Goal: Task Accomplishment & Management: Complete application form

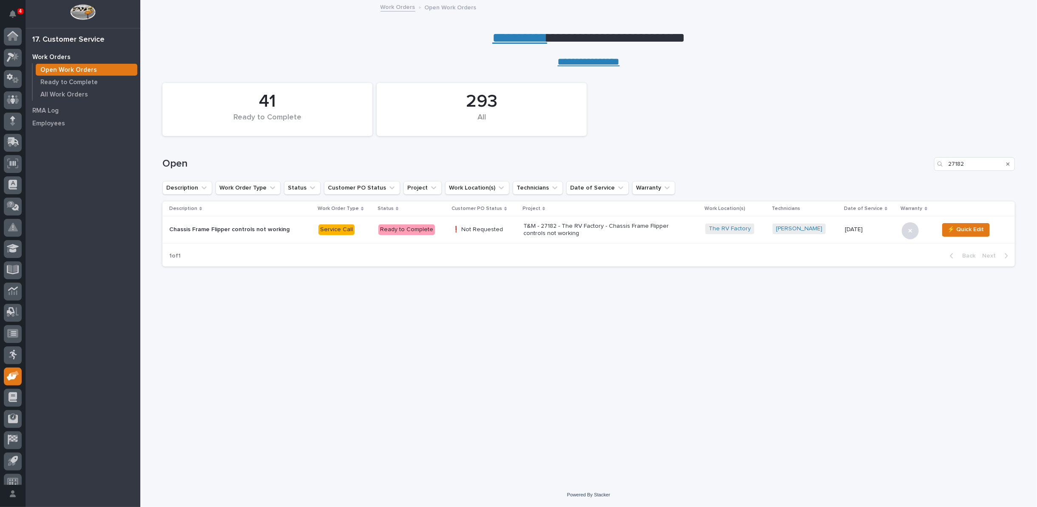
scroll to position [9, 0]
drag, startPoint x: 969, startPoint y: 160, endPoint x: 877, endPoint y: 158, distance: 91.5
click at [877, 158] on div "Open 27182" at bounding box center [588, 164] width 853 height 14
type input "27175"
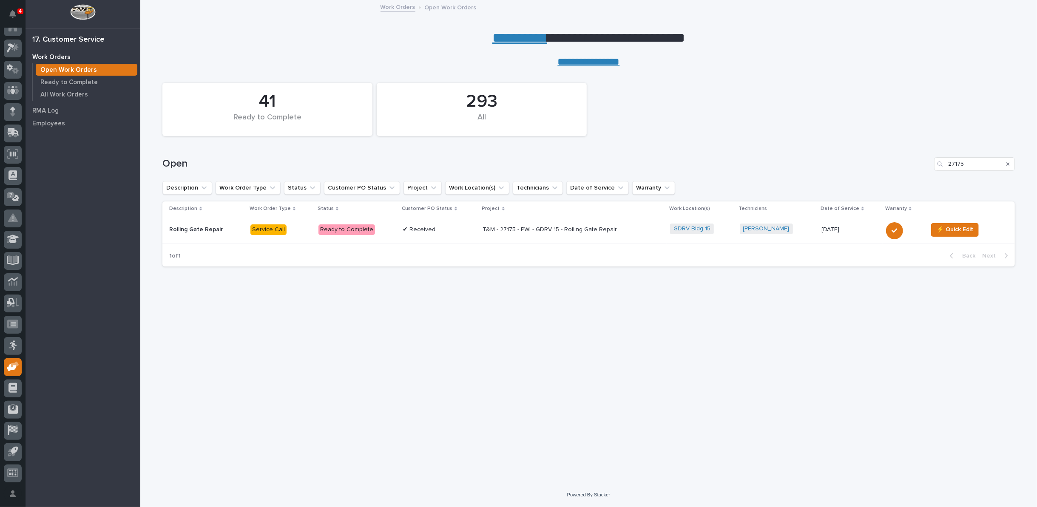
click at [544, 233] on p "T&M - 27175 - PWI - GDRV 15 - Rolling Gate Repair" at bounding box center [557, 229] width 149 height 7
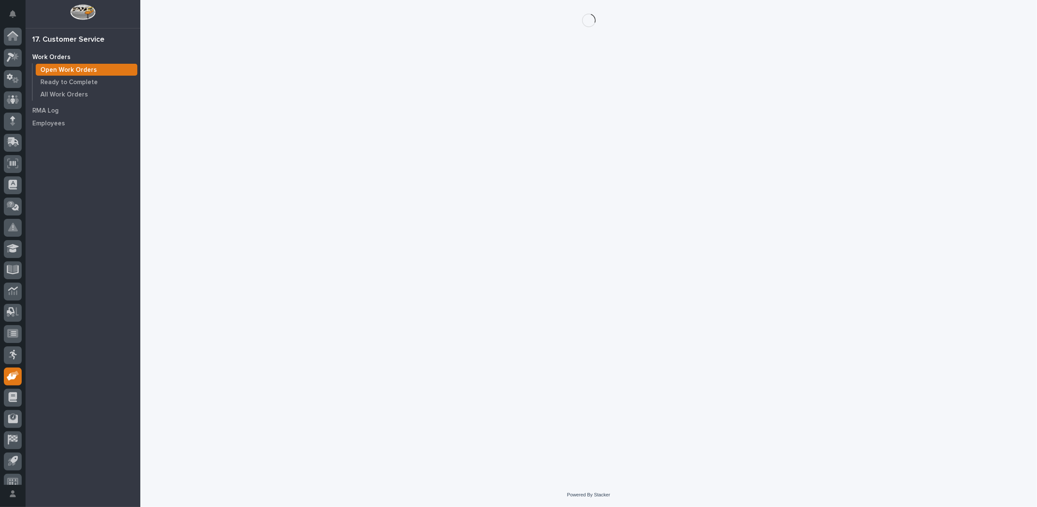
scroll to position [9, 0]
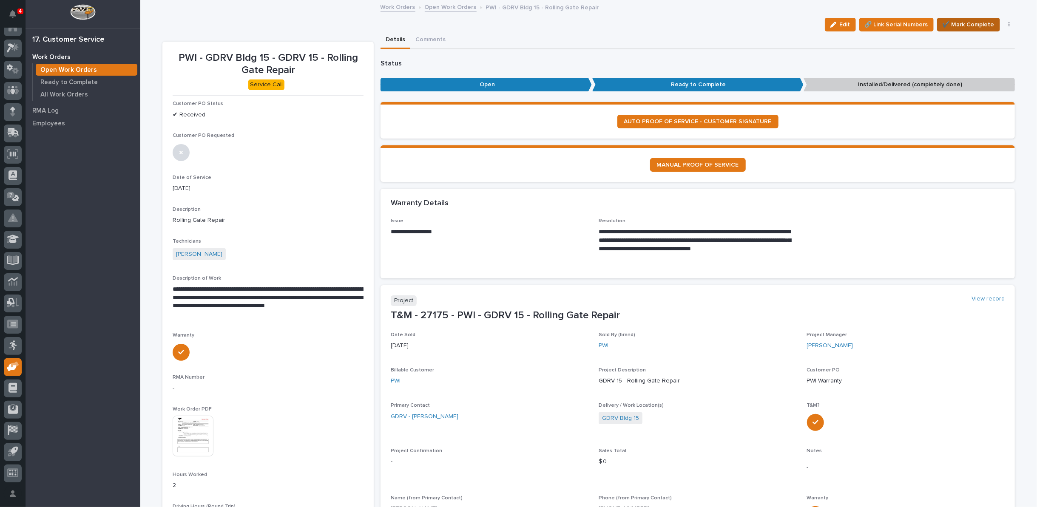
click at [953, 24] on span "✔️ Mark Complete" at bounding box center [969, 25] width 52 height 10
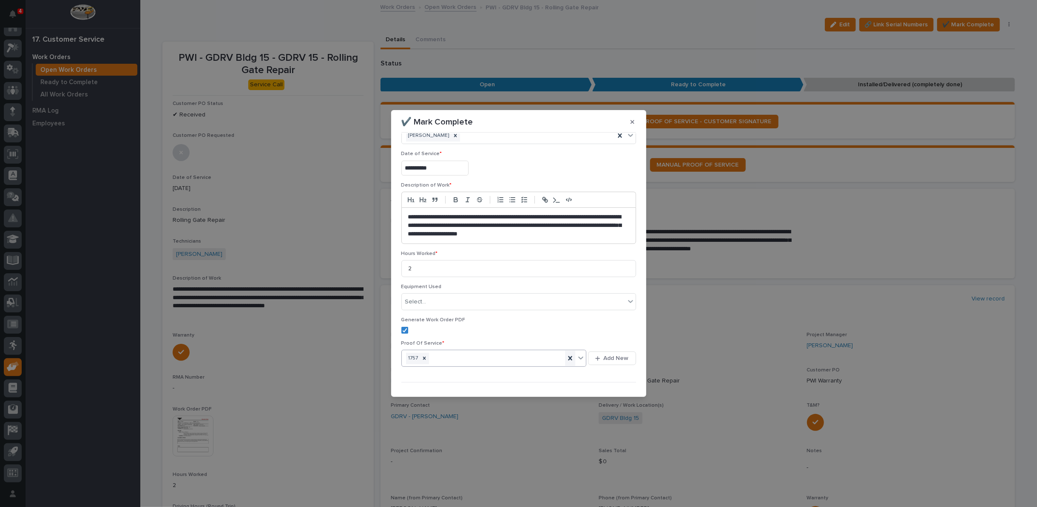
scroll to position [37, 0]
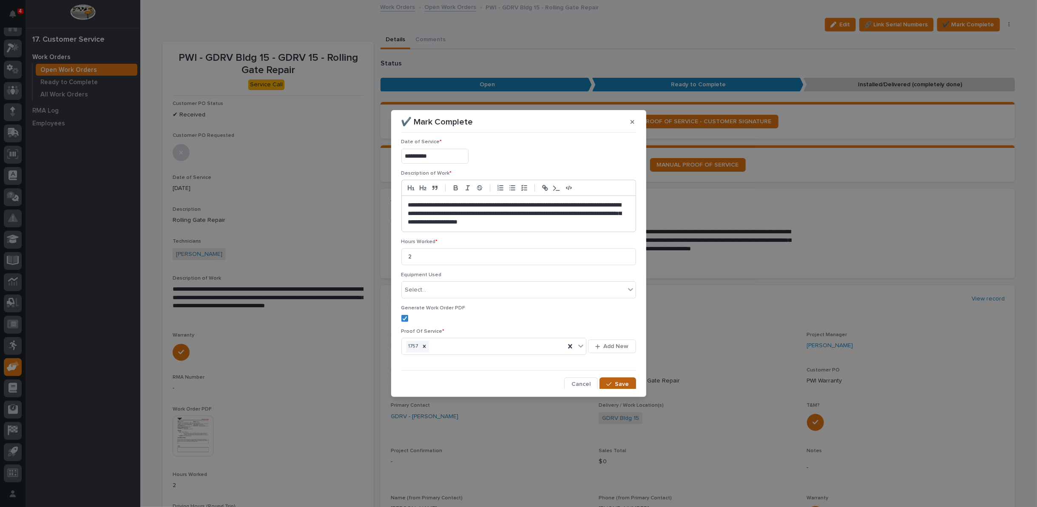
click at [625, 380] on button "Save" at bounding box center [618, 385] width 36 height 14
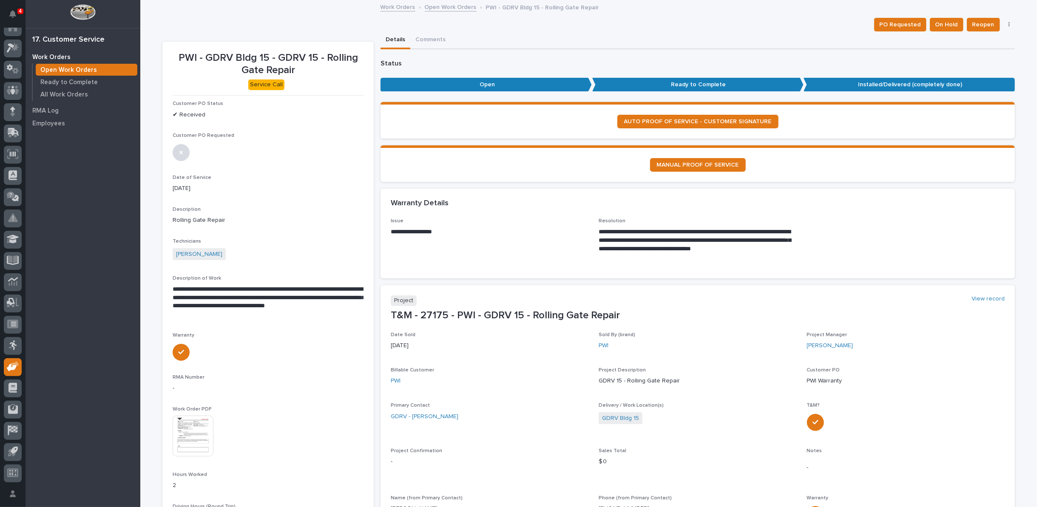
click at [444, 5] on link "Open Work Orders" at bounding box center [451, 7] width 52 height 10
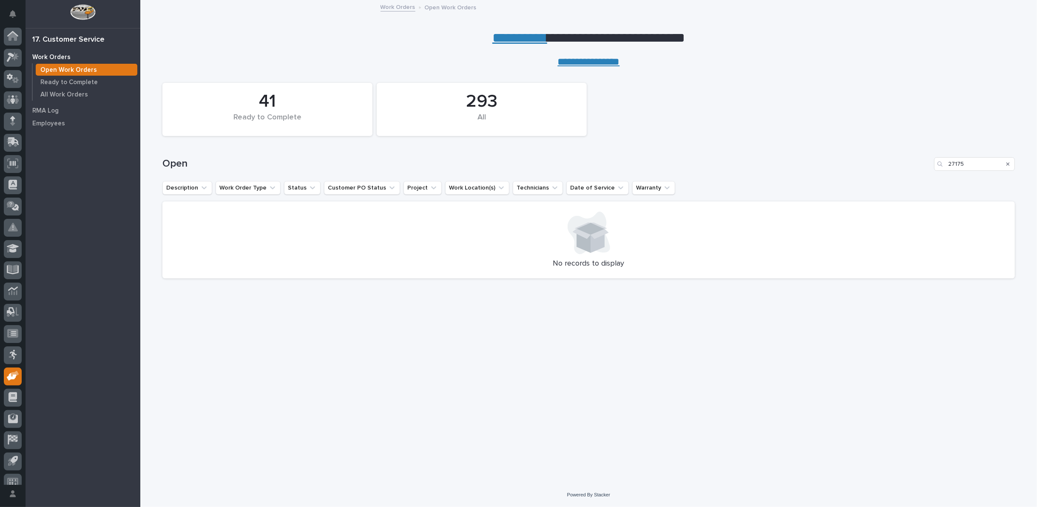
scroll to position [9, 0]
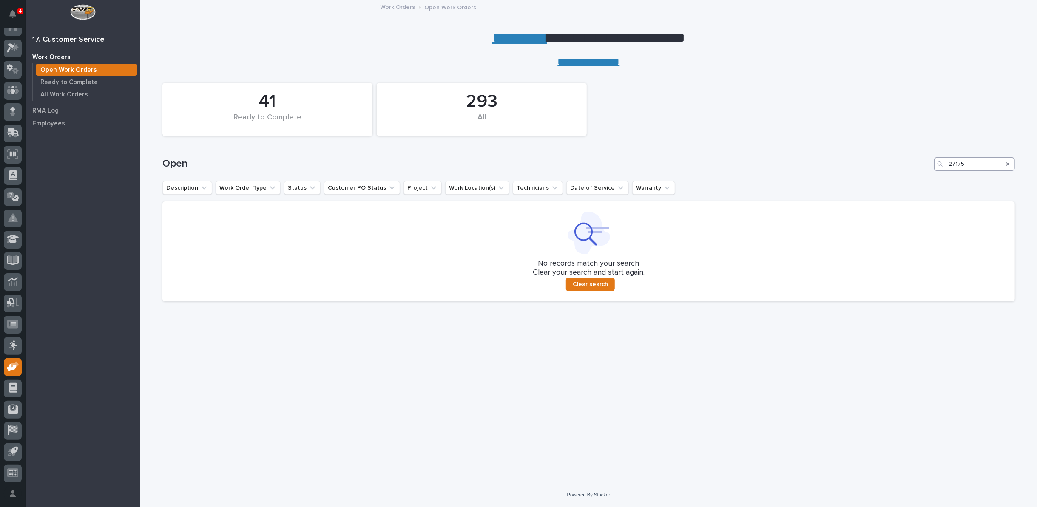
drag, startPoint x: 975, startPoint y: 163, endPoint x: 890, endPoint y: 160, distance: 85.1
click at [890, 160] on div "Open 27175" at bounding box center [588, 164] width 853 height 14
type input "27162"
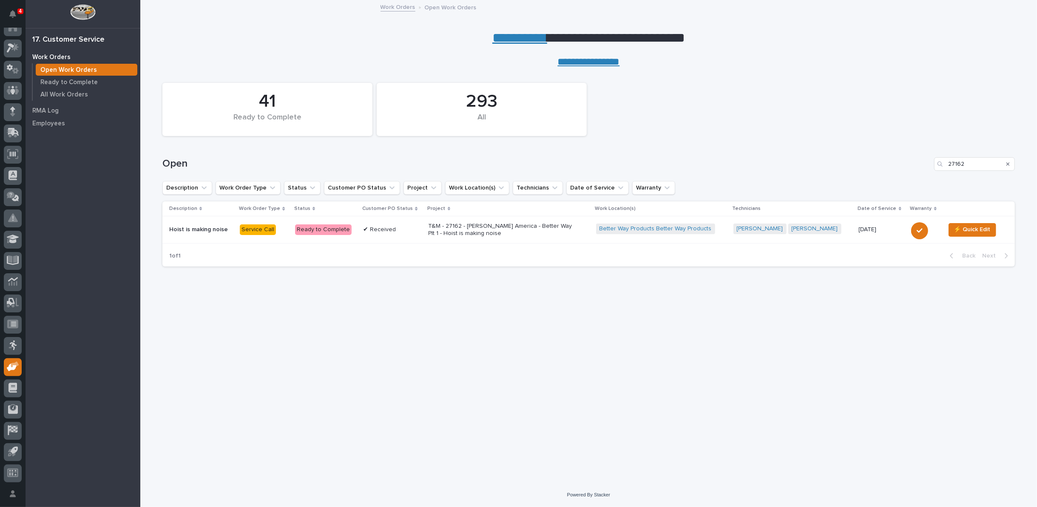
click at [461, 223] on p "T&M - 27162 - [PERSON_NAME] America - Better Way Plt 1 - Hoist is making noise" at bounding box center [503, 230] width 149 height 14
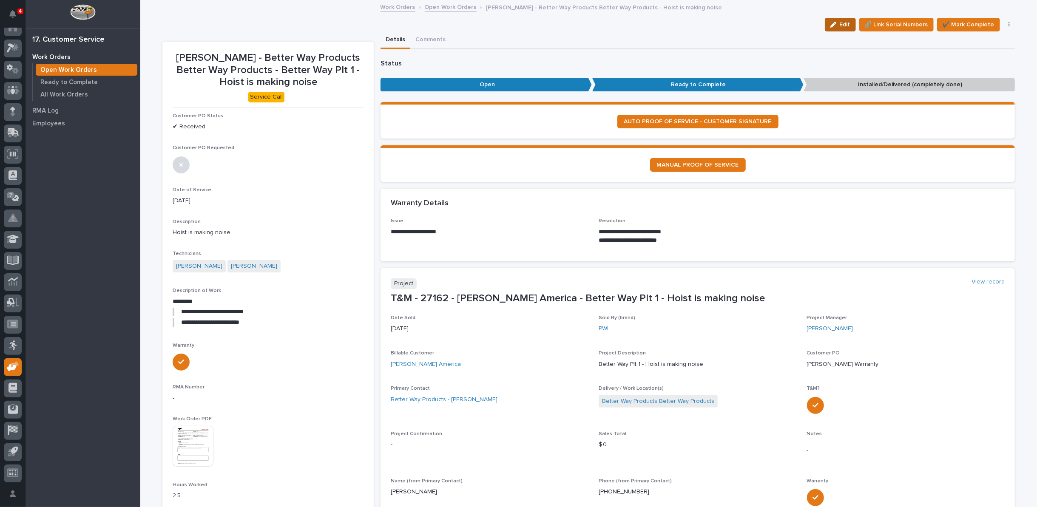
click at [842, 25] on span "Edit" at bounding box center [845, 25] width 11 height 8
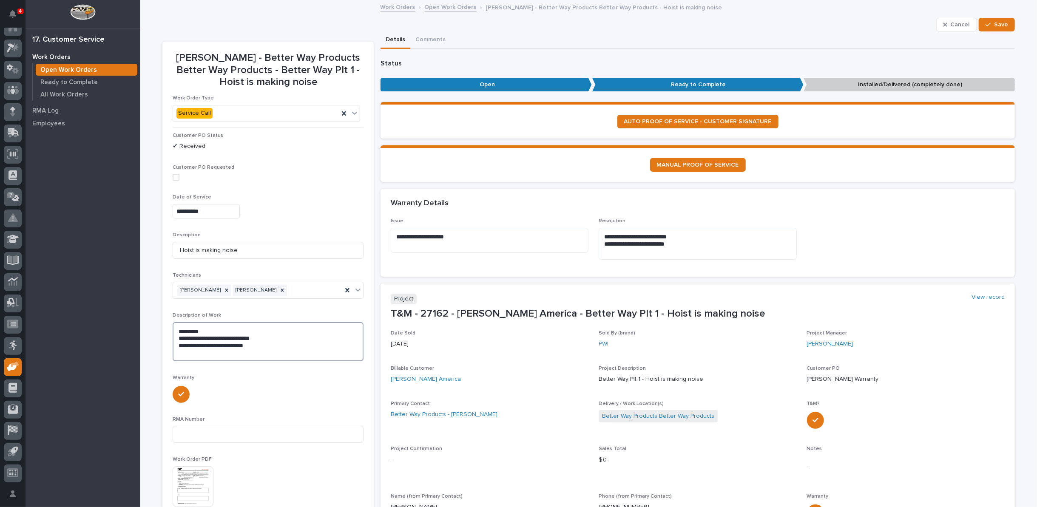
click at [174, 327] on textarea "**********" at bounding box center [268, 341] width 191 height 39
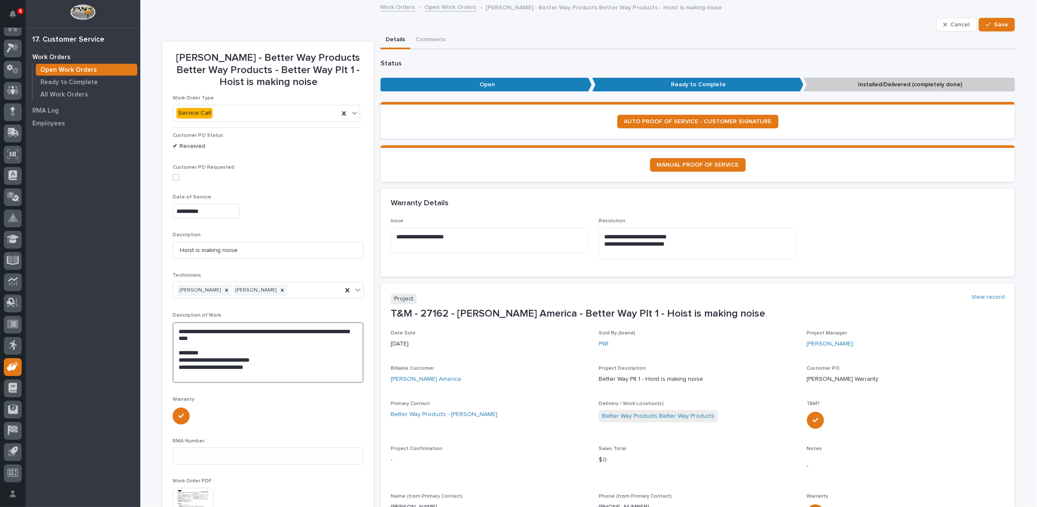
click at [205, 350] on textarea "**********" at bounding box center [268, 352] width 191 height 61
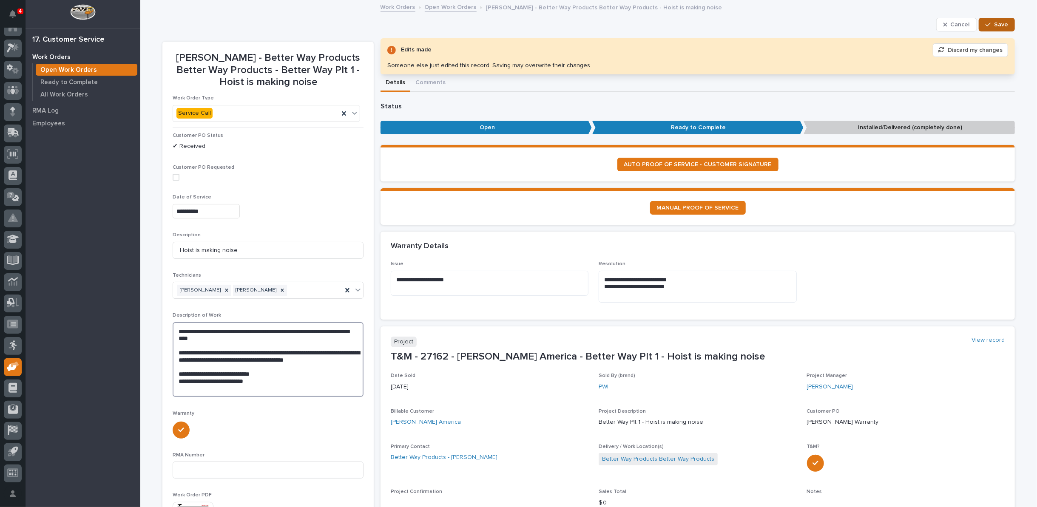
type textarea "**********"
click at [1003, 22] on span "Save" at bounding box center [1001, 25] width 14 height 8
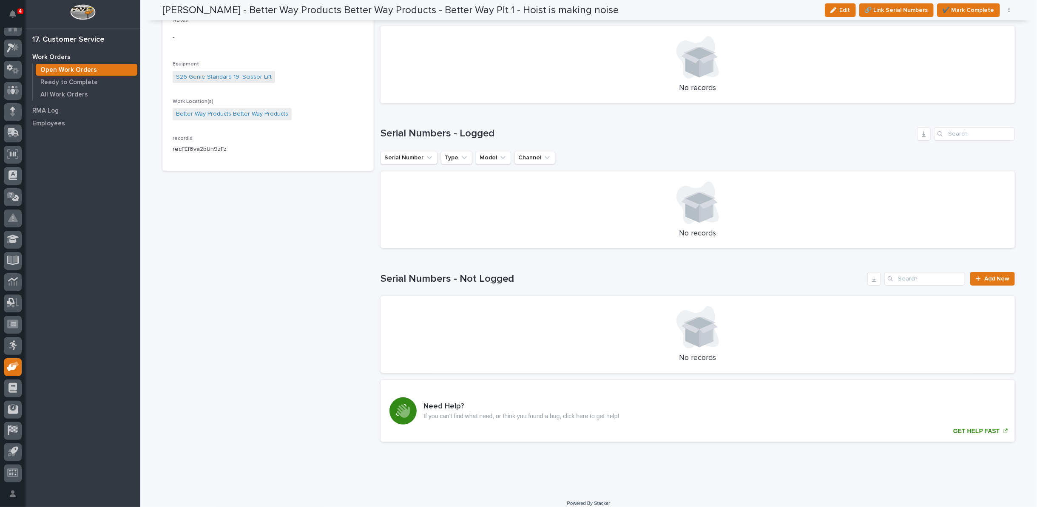
scroll to position [681, 0]
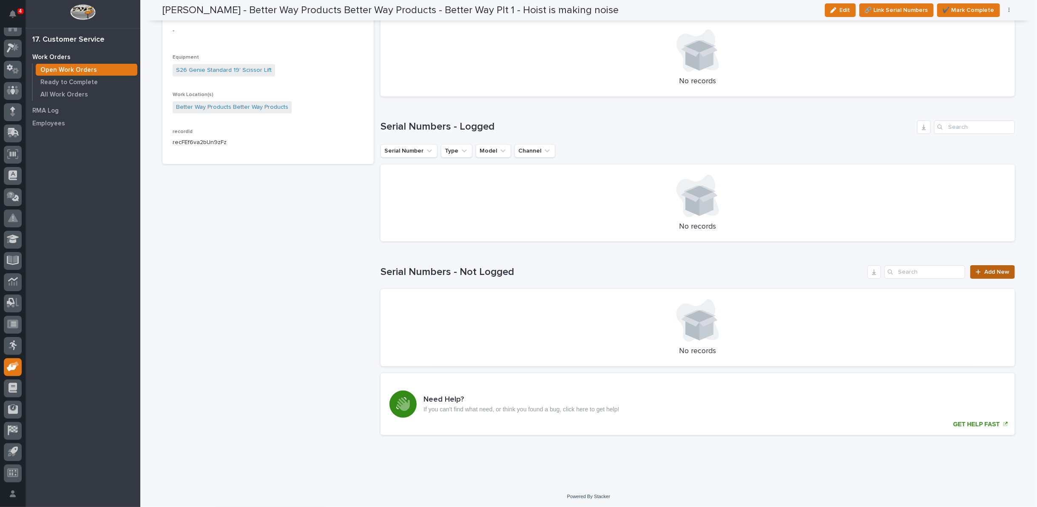
click at [985, 272] on span "Add New" at bounding box center [997, 272] width 25 height 6
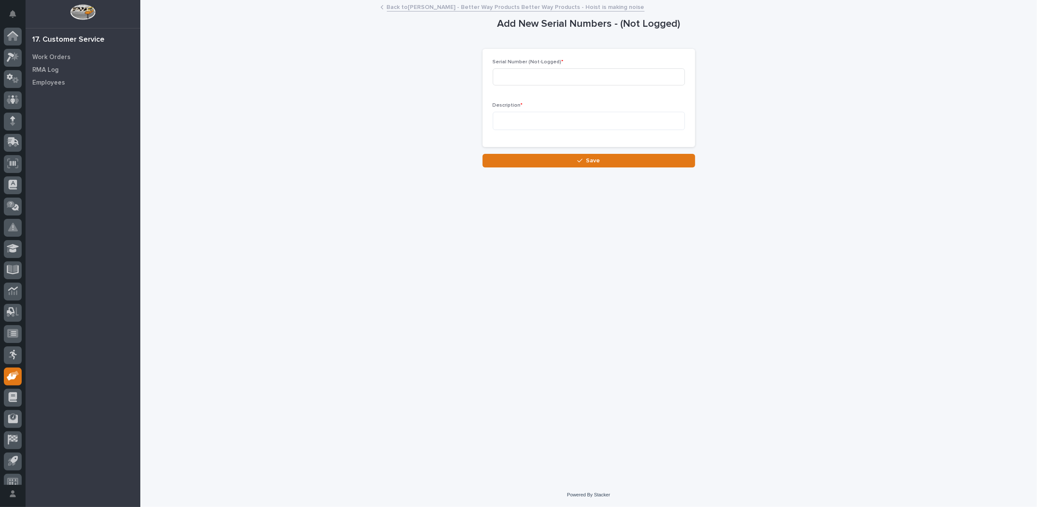
scroll to position [9, 0]
click at [570, 75] on input at bounding box center [589, 76] width 192 height 17
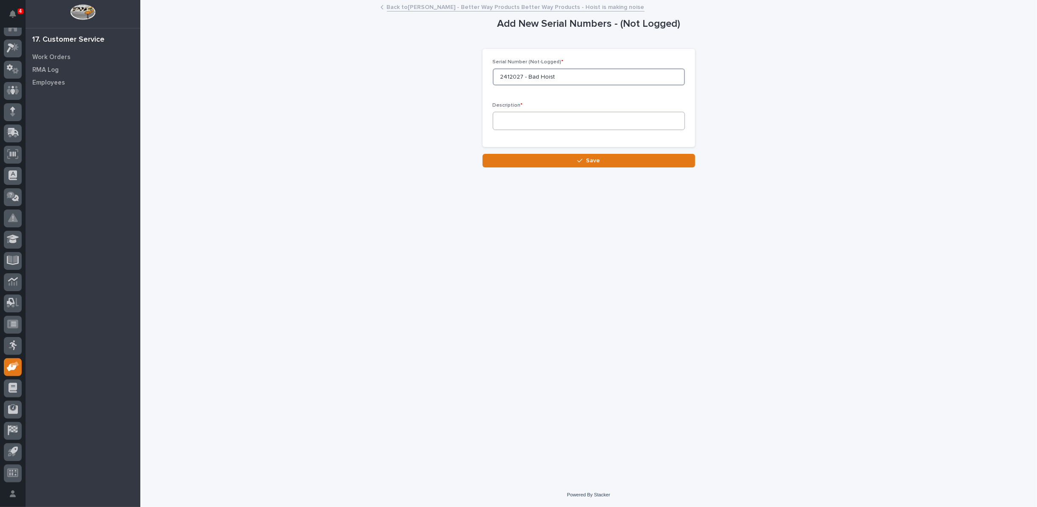
type input "2412027 - Bad Hoist"
click at [530, 124] on textarea at bounding box center [589, 121] width 192 height 18
type textarea "**********"
click at [594, 159] on span "Save" at bounding box center [593, 161] width 14 height 8
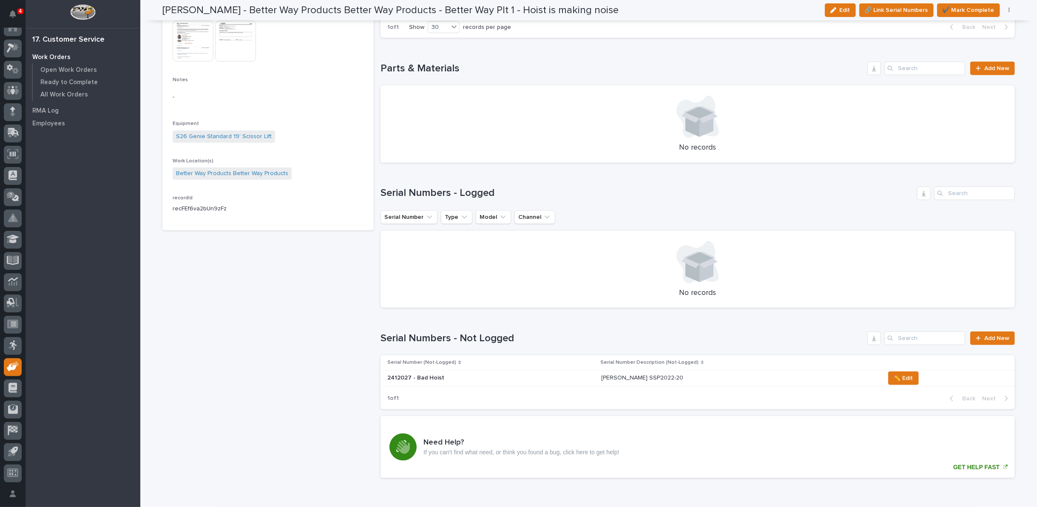
scroll to position [567, 0]
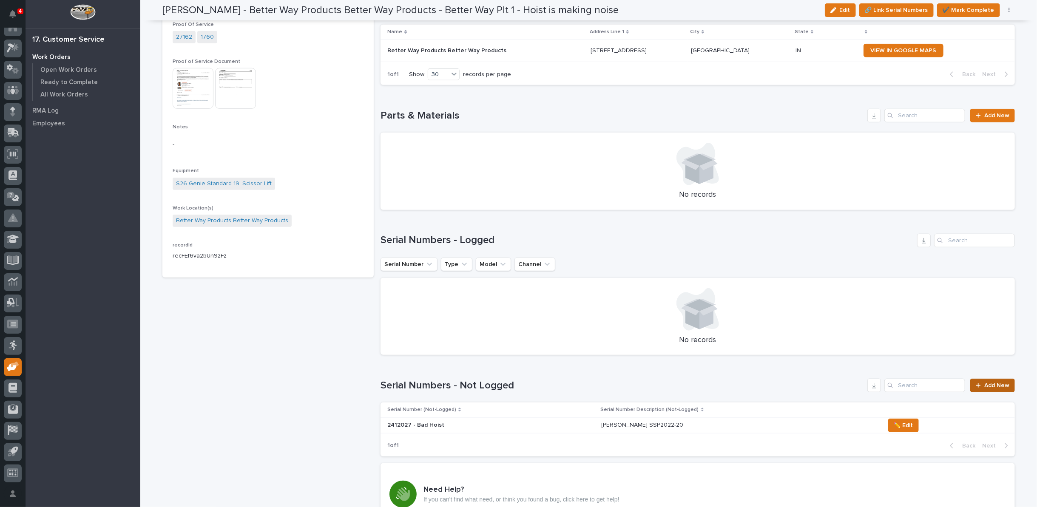
click at [1003, 383] on span "Add New" at bounding box center [997, 386] width 25 height 6
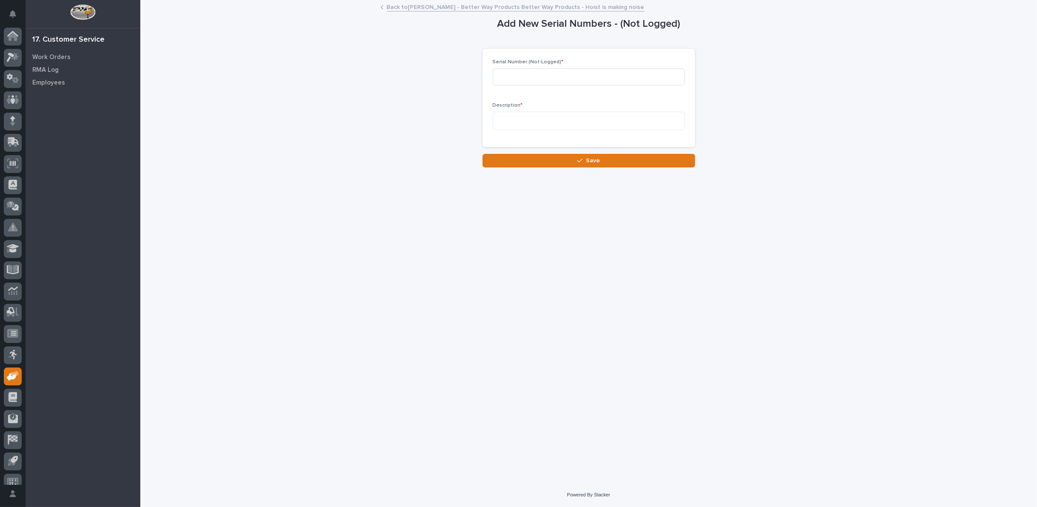
scroll to position [9, 0]
click at [565, 75] on input at bounding box center [589, 76] width 192 height 17
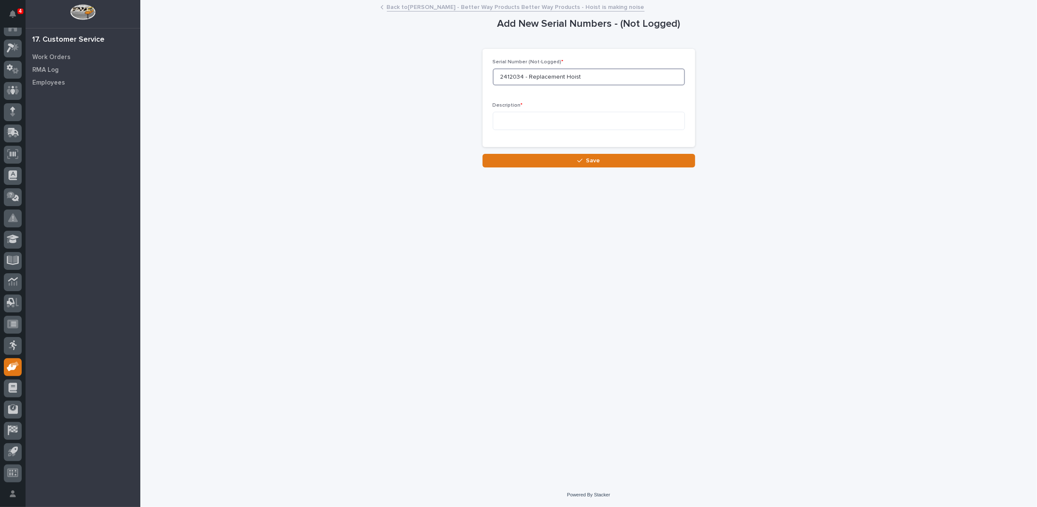
type input "2412034 - Replacement Hoist"
type textarea "**********"
click at [592, 161] on span "Save" at bounding box center [593, 161] width 14 height 8
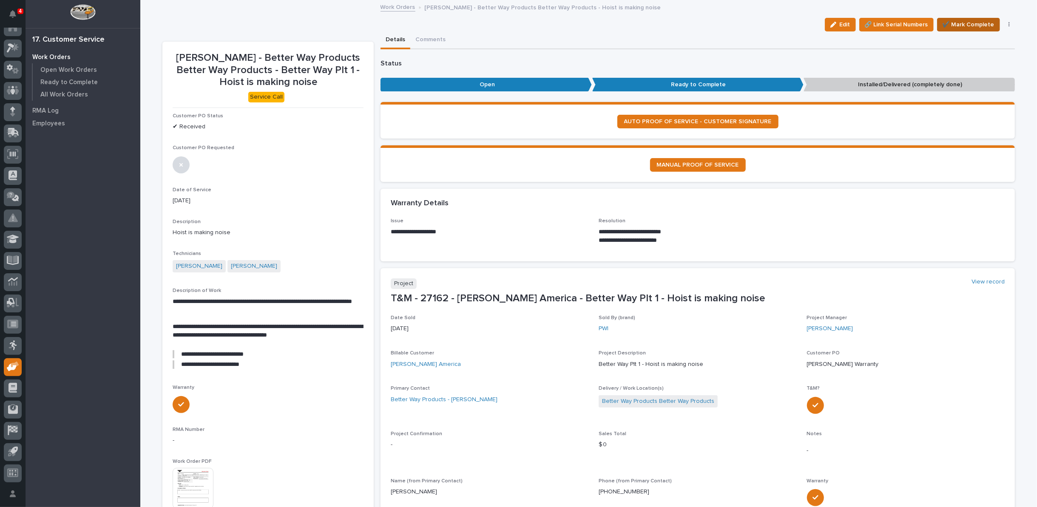
click at [952, 26] on span "✔️ Mark Complete" at bounding box center [969, 25] width 52 height 10
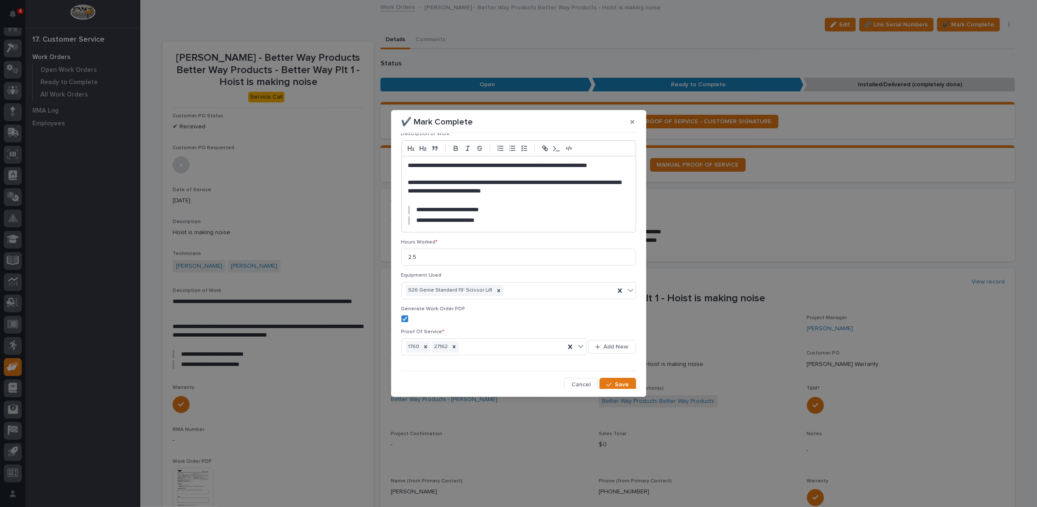
scroll to position [77, 0]
click at [607, 381] on icon "button" at bounding box center [609, 384] width 5 height 6
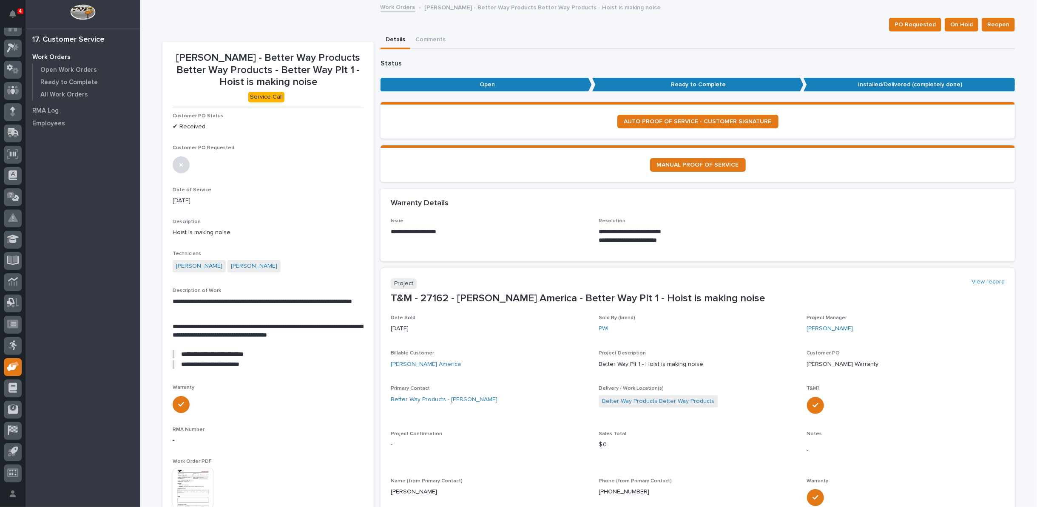
click at [393, 7] on link "Work Orders" at bounding box center [398, 7] width 35 height 10
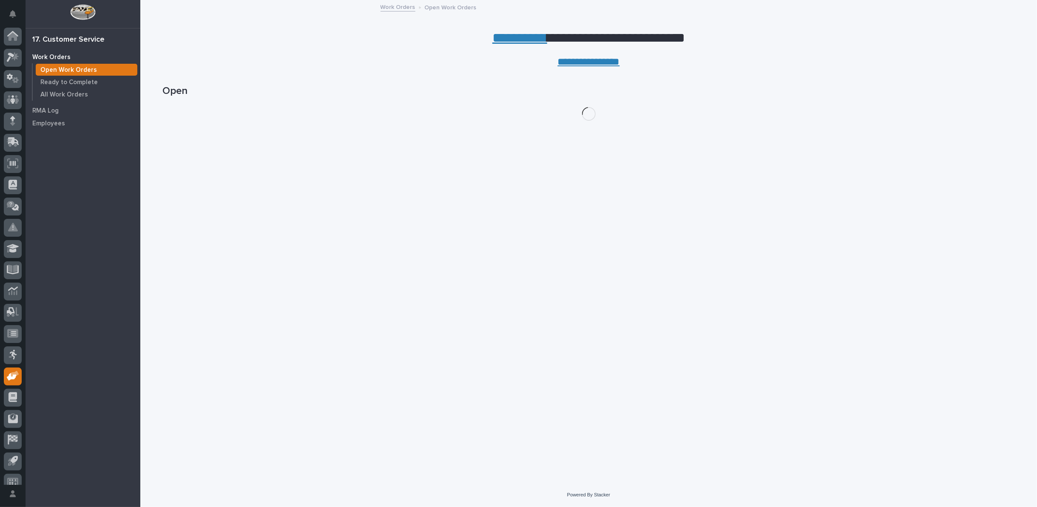
scroll to position [9, 0]
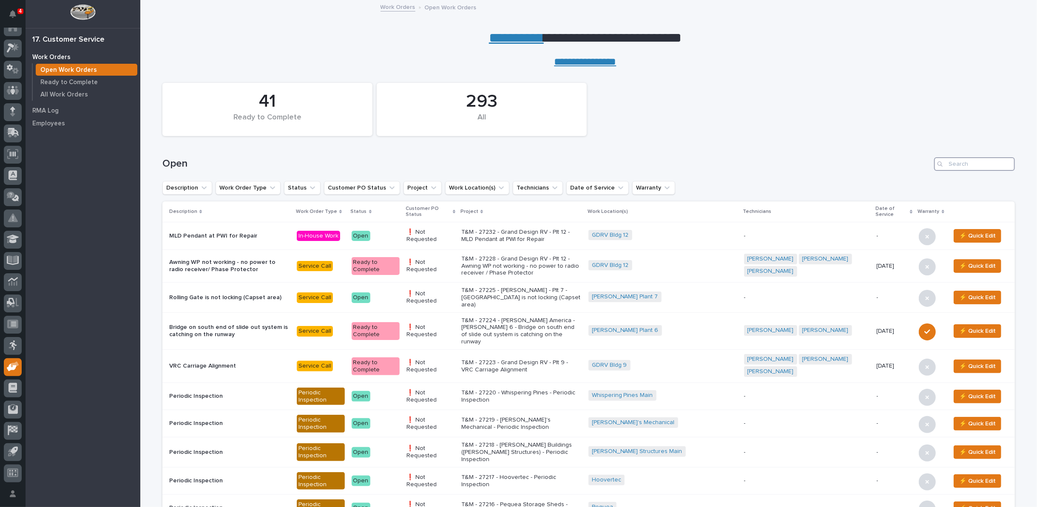
click at [953, 163] on input "Search" at bounding box center [974, 164] width 81 height 14
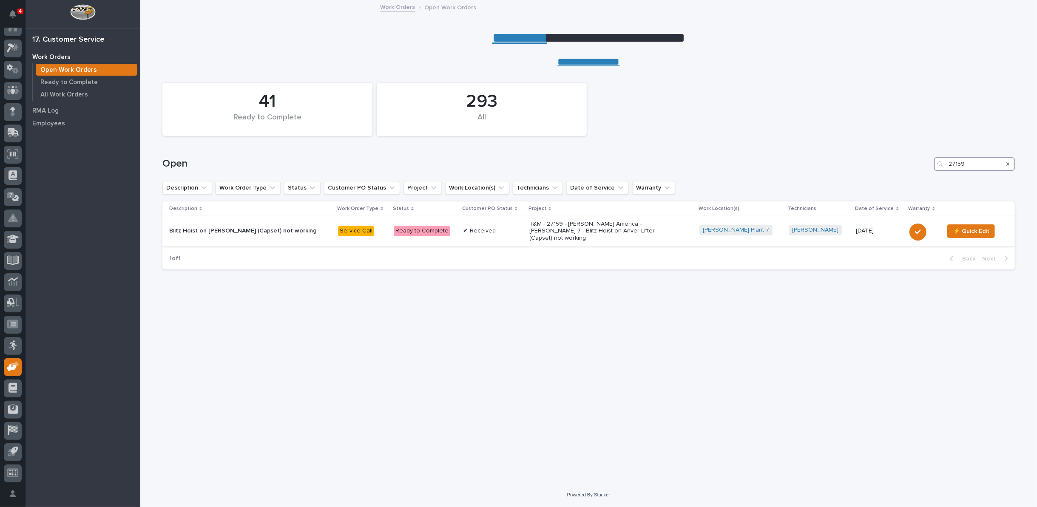
type input "27159"
click at [581, 231] on p "T&M - 27159 - Starke America - Brinkley 7 - Blitz Hoist on Anver Lifter (Capset…" at bounding box center [604, 231] width 149 height 21
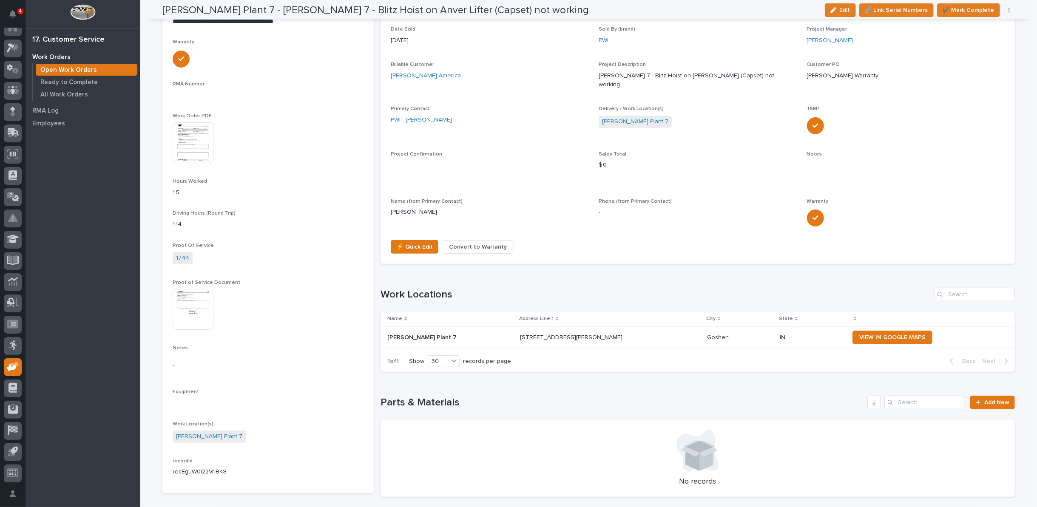
scroll to position [283, 0]
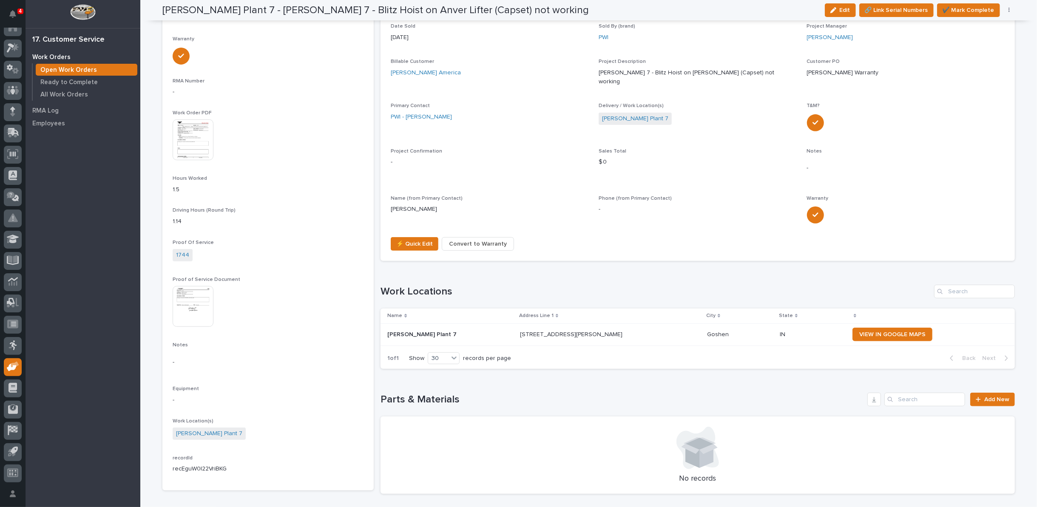
click at [470, 239] on span "Convert to Warranty" at bounding box center [478, 244] width 58 height 10
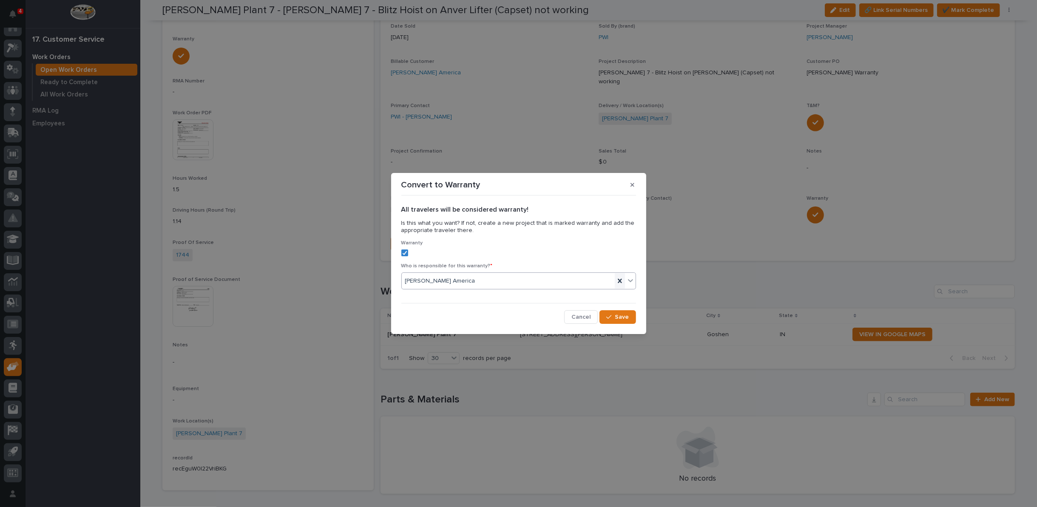
click at [619, 282] on icon at bounding box center [620, 281] width 4 height 4
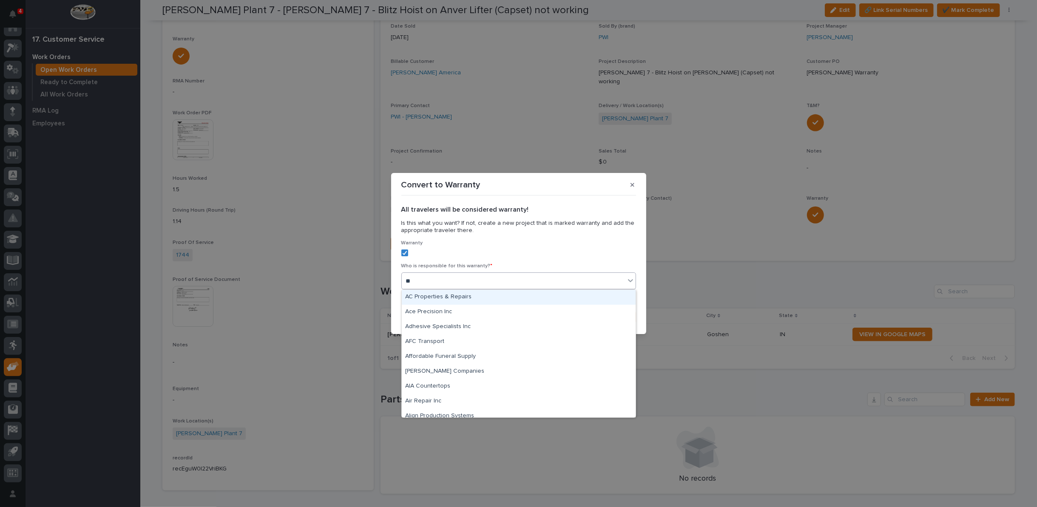
type input "***"
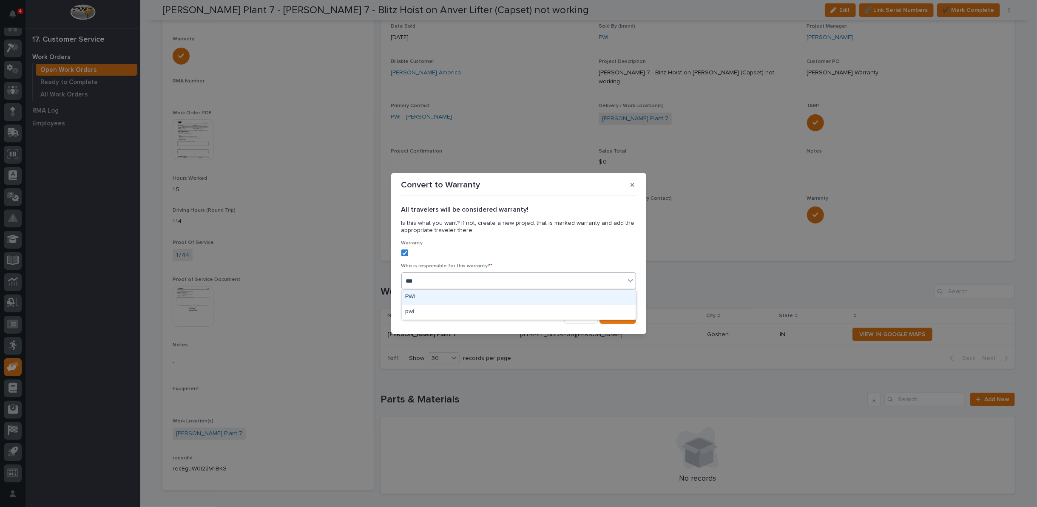
click at [443, 297] on div "PWI" at bounding box center [519, 297] width 234 height 15
click at [623, 318] on span "Save" at bounding box center [622, 317] width 14 height 8
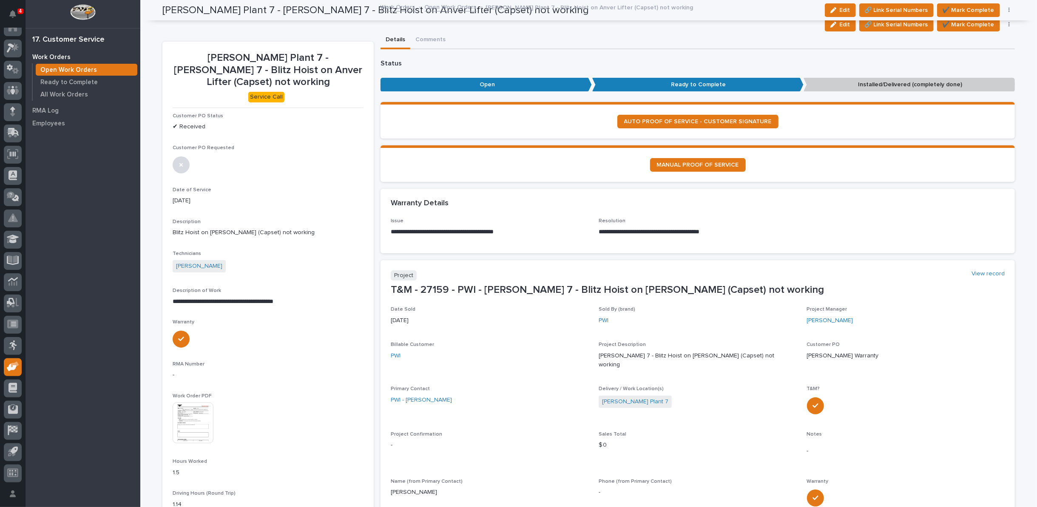
scroll to position [0, 0]
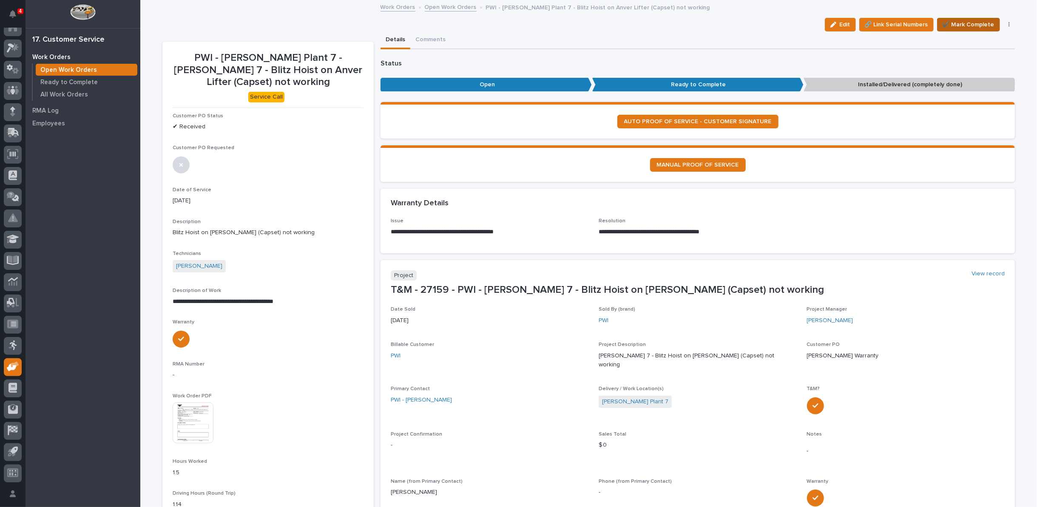
click at [978, 24] on span "✔️ Mark Complete" at bounding box center [969, 25] width 52 height 10
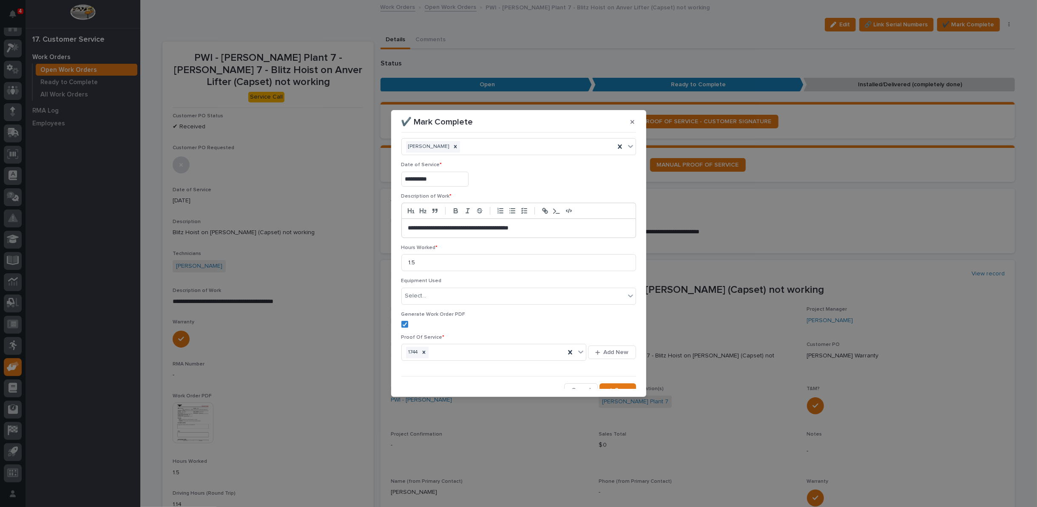
scroll to position [20, 0]
click at [615, 381] on span "Save" at bounding box center [622, 384] width 14 height 8
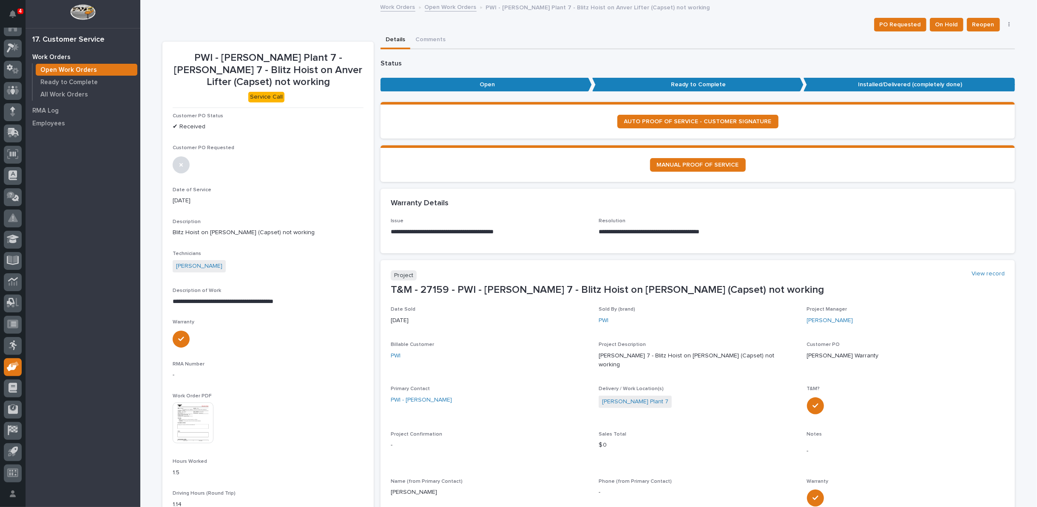
click at [429, 9] on link "Open Work Orders" at bounding box center [451, 7] width 52 height 10
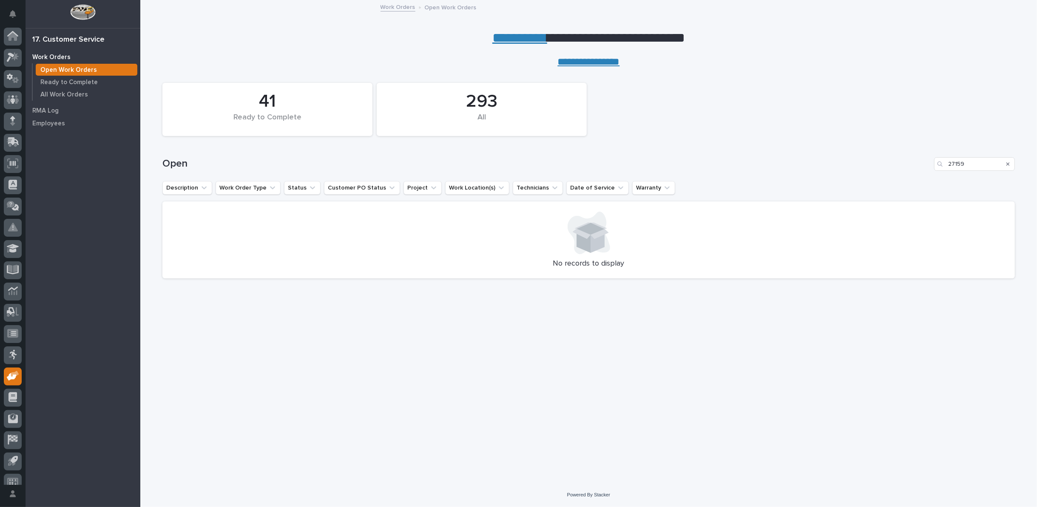
scroll to position [9, 0]
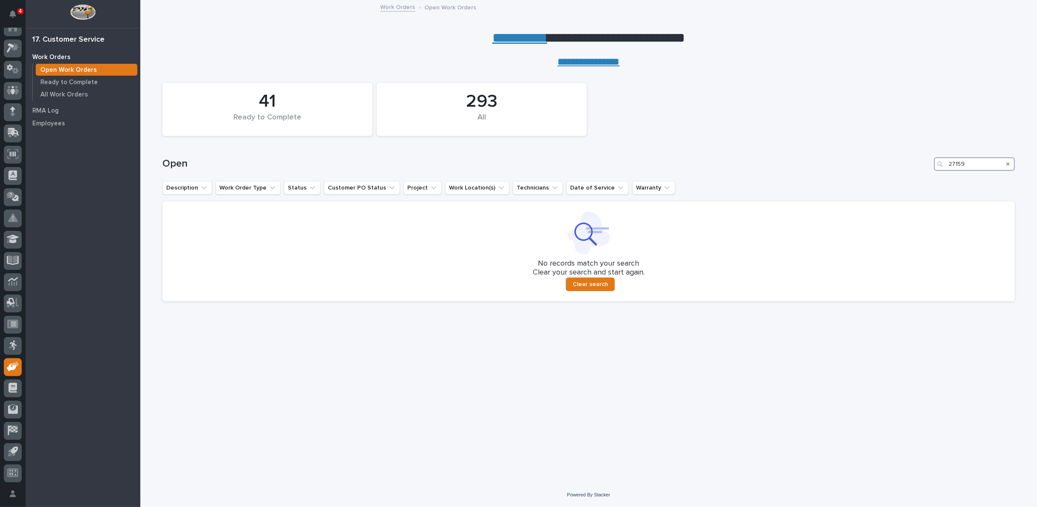
drag, startPoint x: 965, startPoint y: 160, endPoint x: 908, endPoint y: 157, distance: 56.6
click at [908, 157] on div "Open 27159" at bounding box center [588, 164] width 853 height 14
type input "27224"
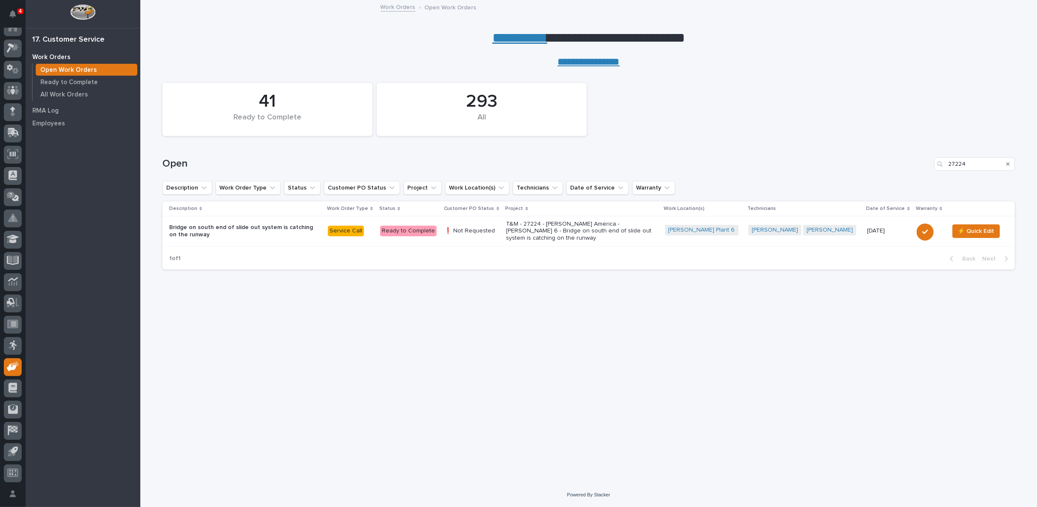
click at [562, 225] on p "T&M - 27224 - Starke America - Brinkley 6 - Bridge on south end of slide out sy…" at bounding box center [581, 231] width 149 height 21
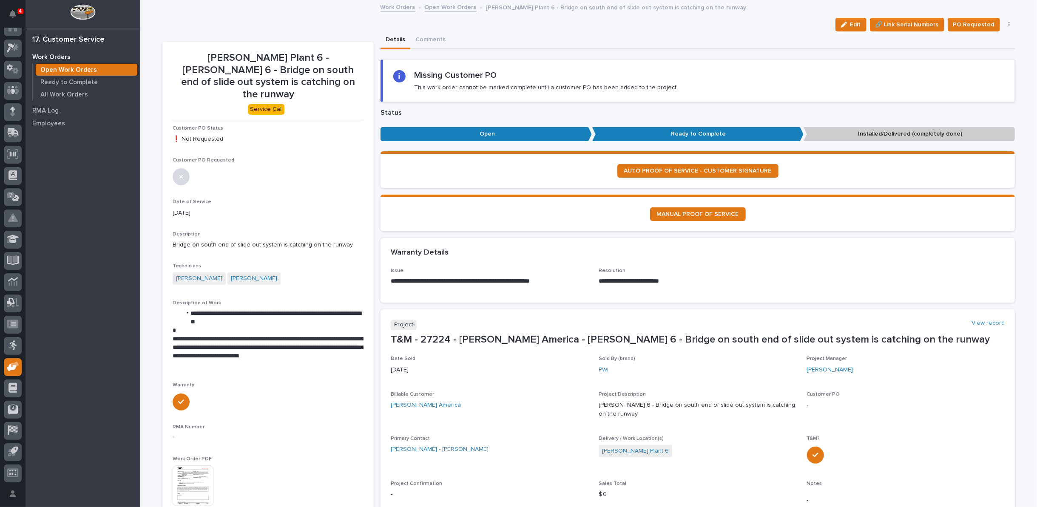
scroll to position [142, 0]
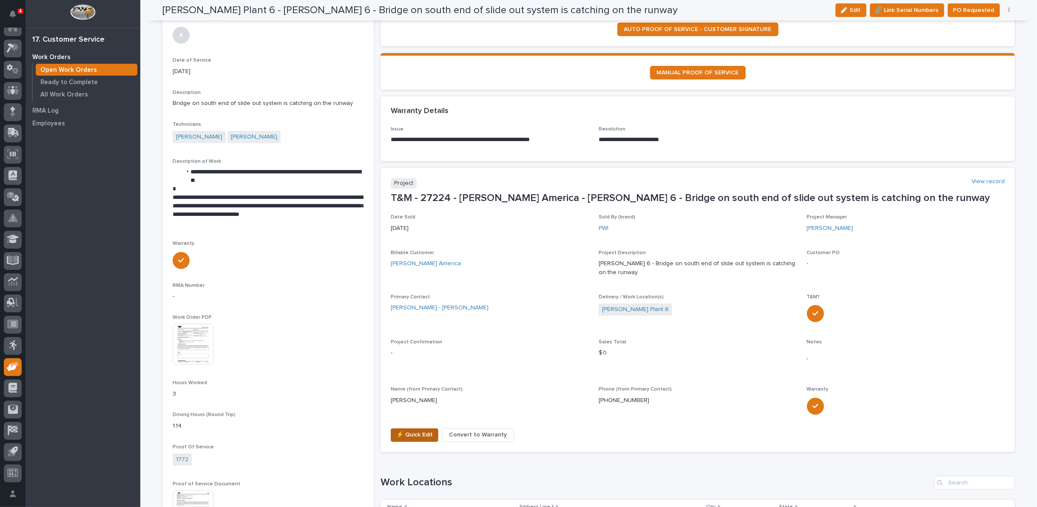
click at [403, 434] on span "⚡ Quick Edit" at bounding box center [414, 435] width 37 height 10
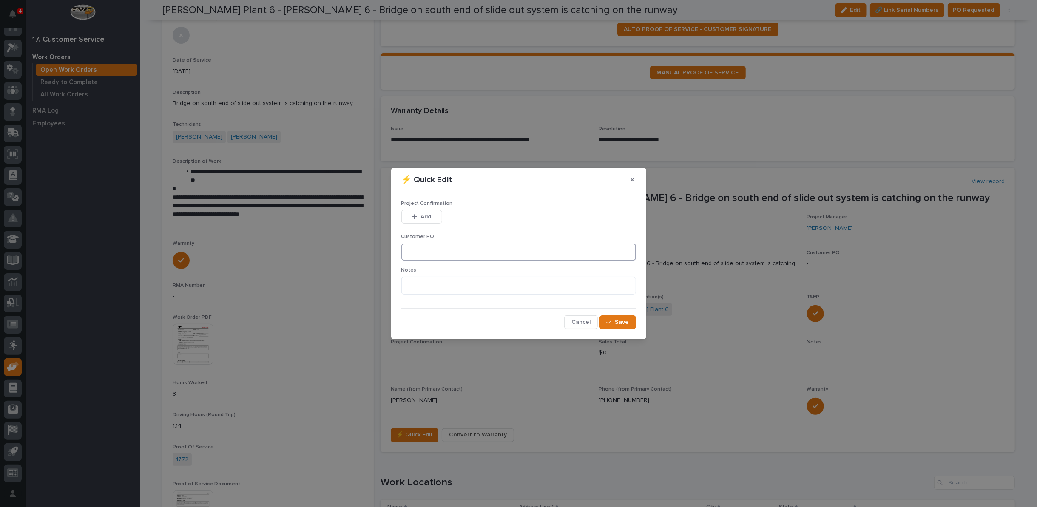
click at [423, 251] on input at bounding box center [519, 252] width 235 height 17
type input "Starke Warranty"
click at [625, 321] on span "Save" at bounding box center [622, 323] width 14 height 8
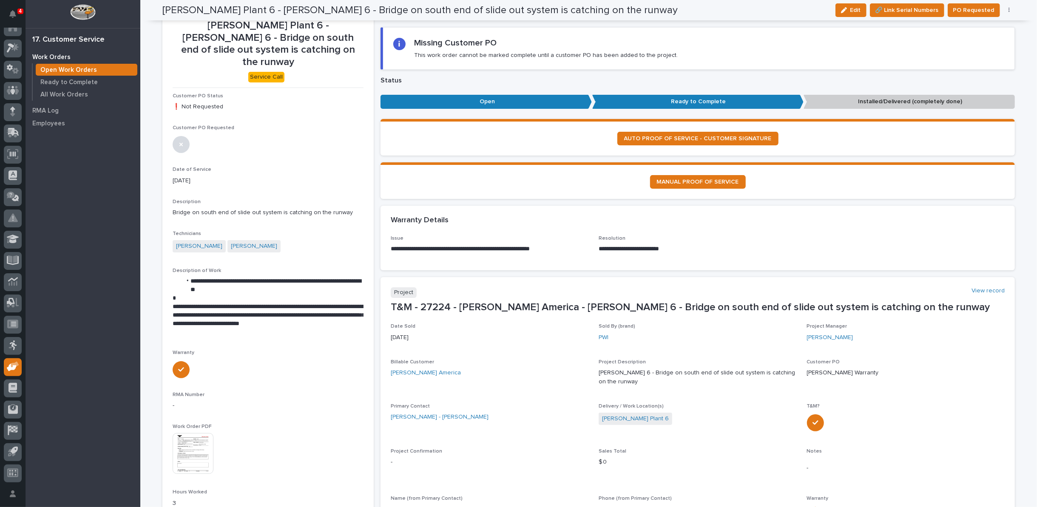
scroll to position [0, 0]
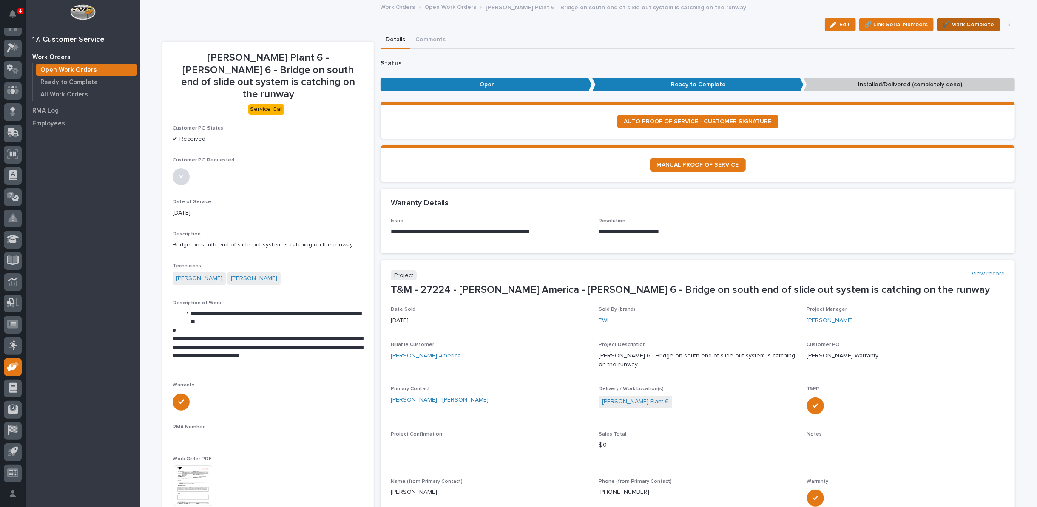
click at [981, 26] on span "✔️ Mark Complete" at bounding box center [969, 25] width 52 height 10
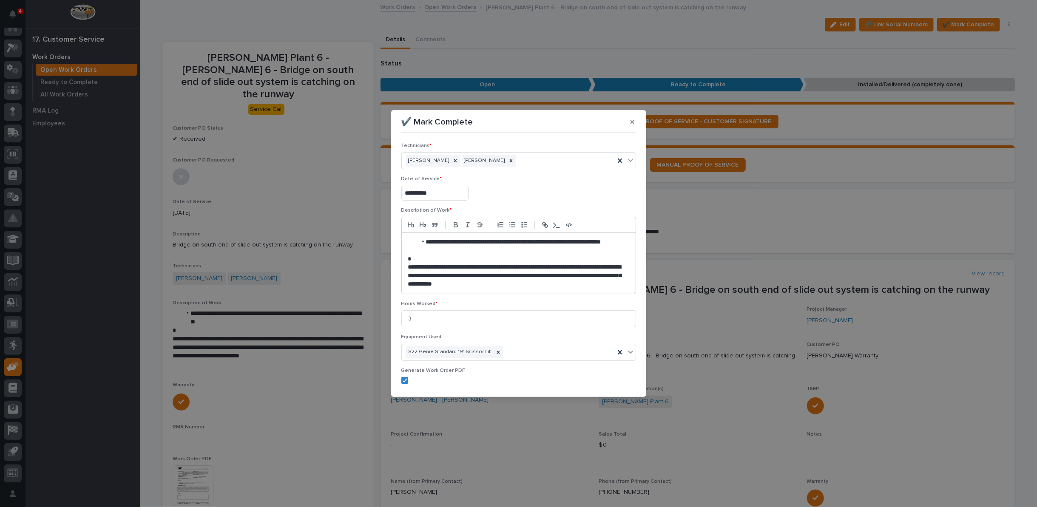
scroll to position [63, 0]
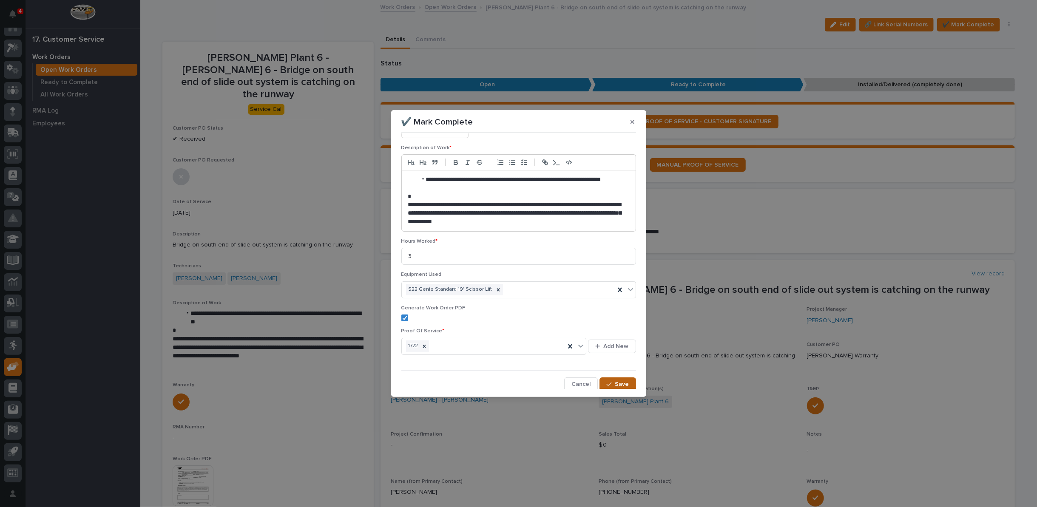
click at [609, 383] on div "button" at bounding box center [611, 385] width 9 height 6
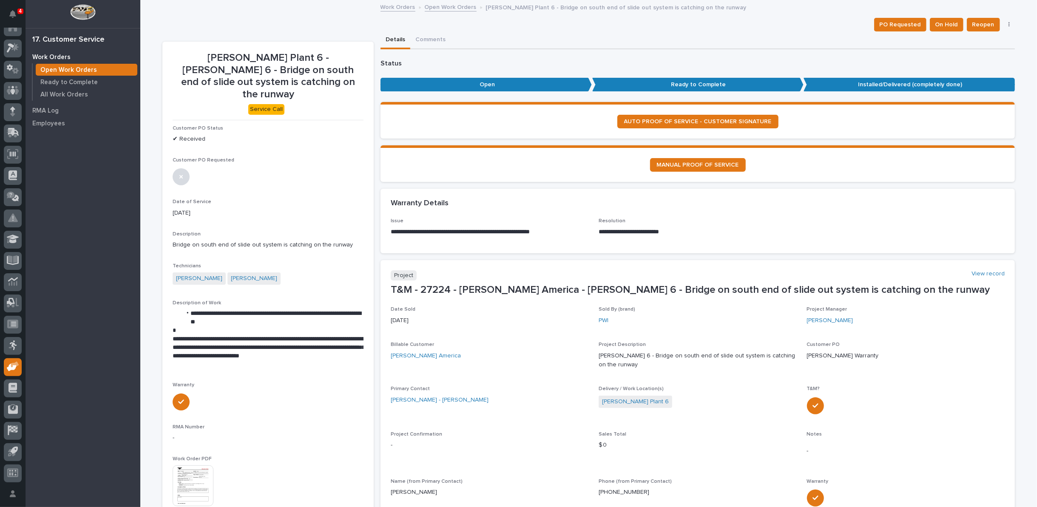
click at [432, 9] on link "Open Work Orders" at bounding box center [451, 7] width 52 height 10
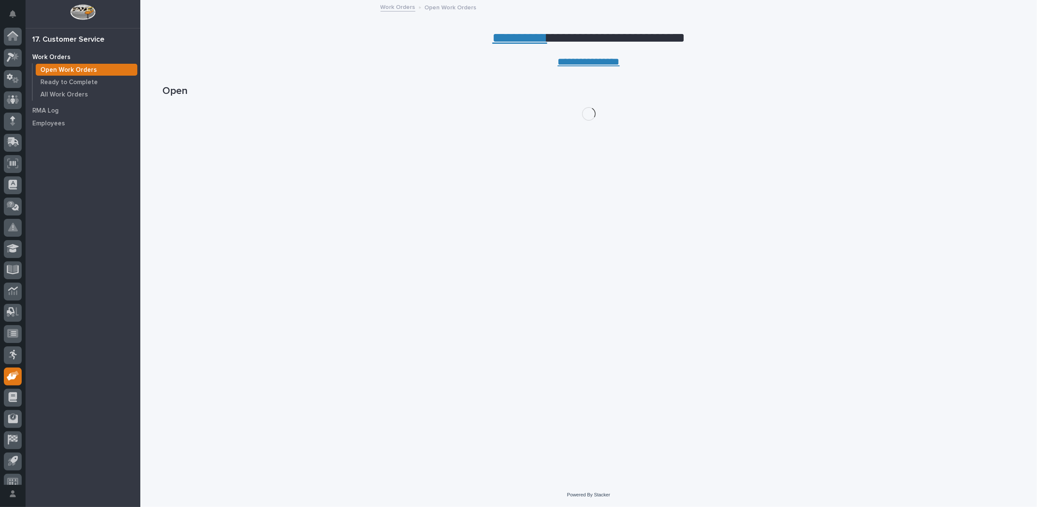
scroll to position [9, 0]
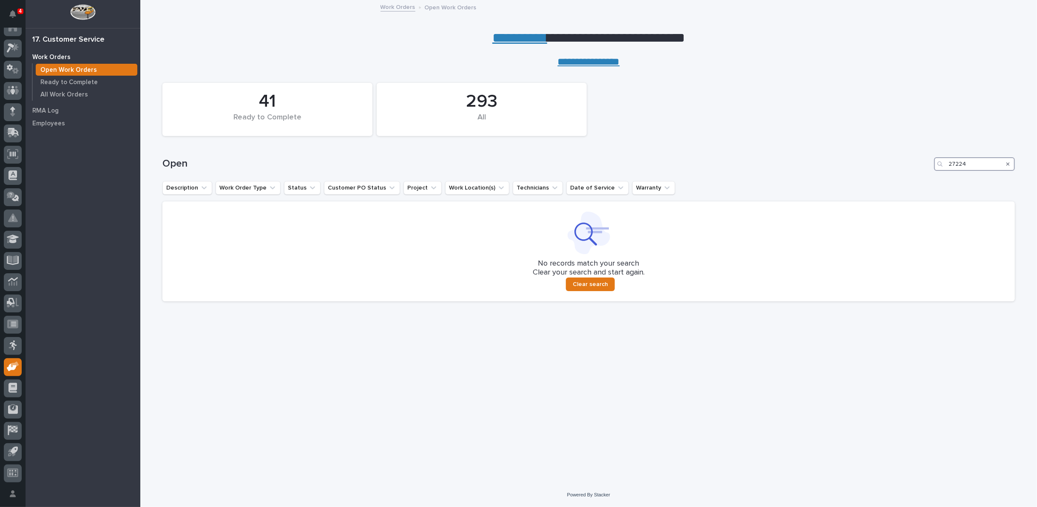
drag, startPoint x: 980, startPoint y: 166, endPoint x: 843, endPoint y: 167, distance: 136.5
click at [844, 166] on div "Open 27224" at bounding box center [588, 164] width 853 height 14
type input "26811"
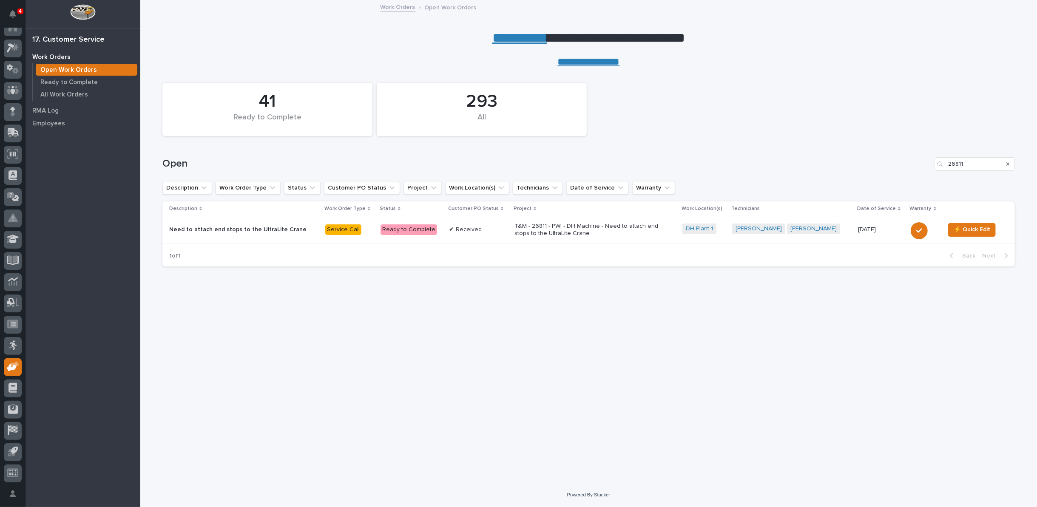
click at [583, 230] on p "T&M - 26811 - PWI - DH Machine - Need to attach end stops to the UltraLite Crane" at bounding box center [589, 230] width 149 height 14
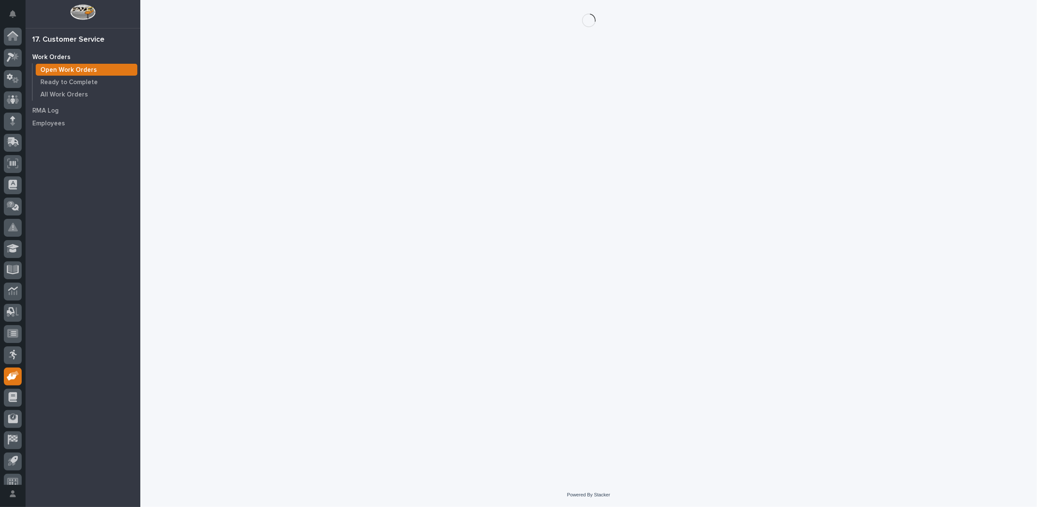
scroll to position [9, 0]
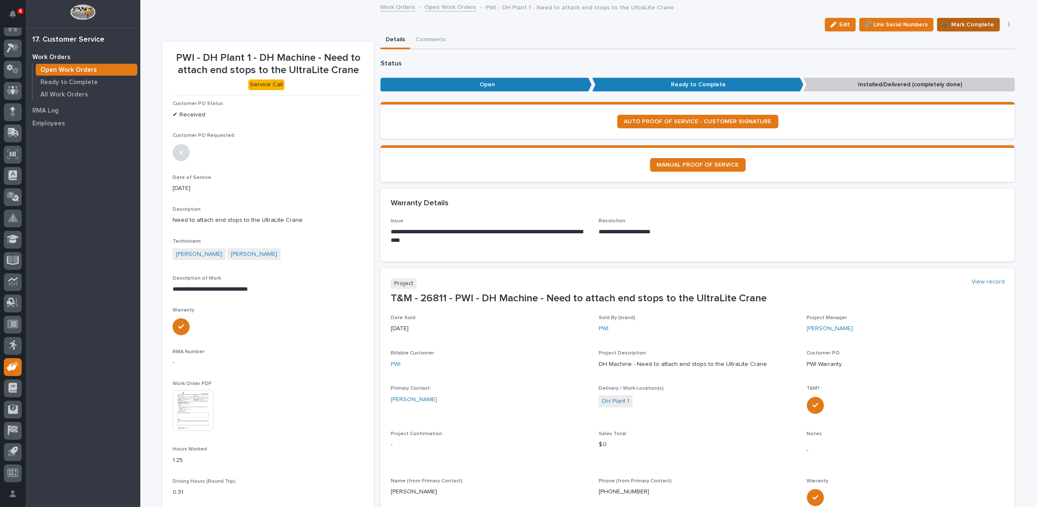
click at [971, 26] on span "✔️ Mark Complete" at bounding box center [969, 25] width 52 height 10
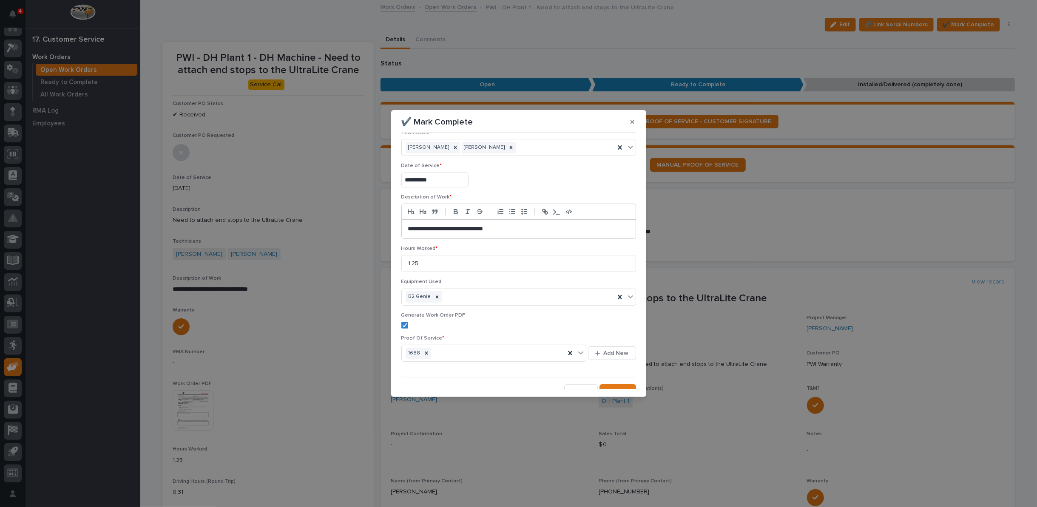
scroll to position [20, 0]
click at [607, 381] on icon "button" at bounding box center [609, 384] width 5 height 6
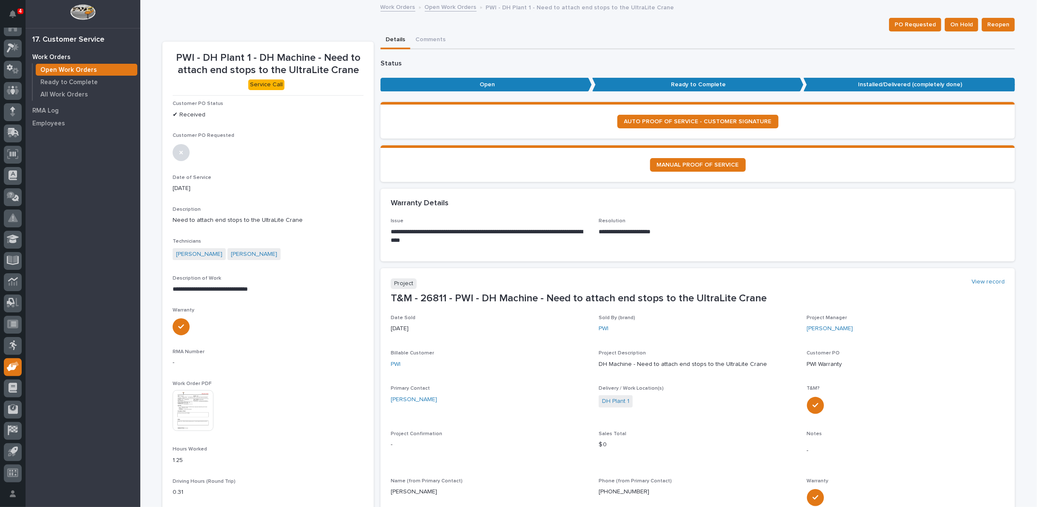
click at [437, 8] on link "Open Work Orders" at bounding box center [451, 7] width 52 height 10
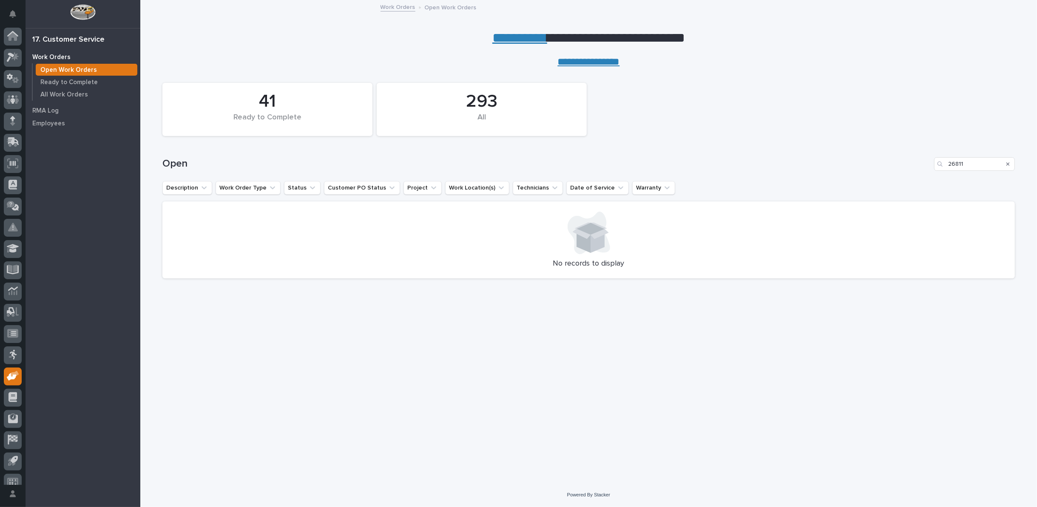
scroll to position [9, 0]
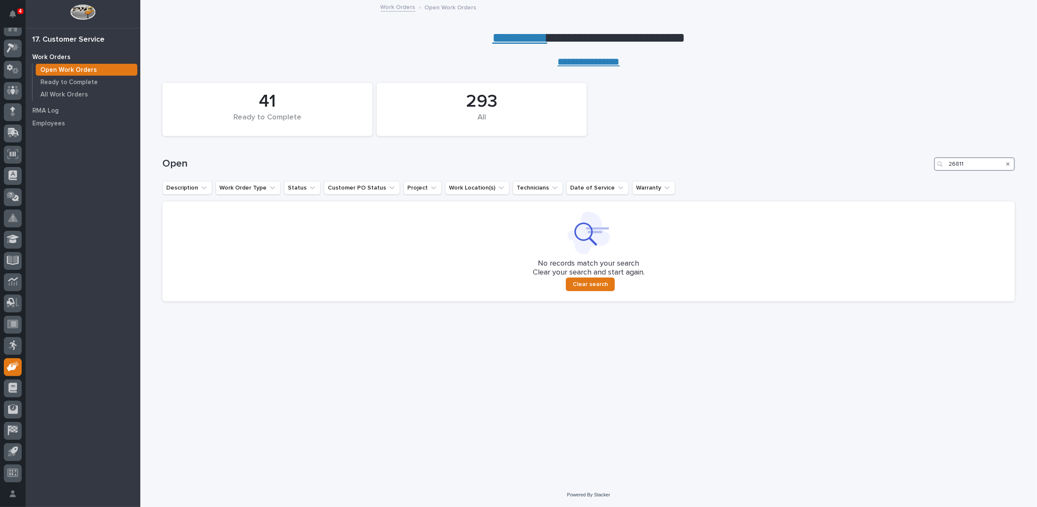
drag, startPoint x: 968, startPoint y: 163, endPoint x: 932, endPoint y: 161, distance: 35.8
click at [933, 161] on div "Open 26811" at bounding box center [588, 164] width 853 height 14
type input "27195"
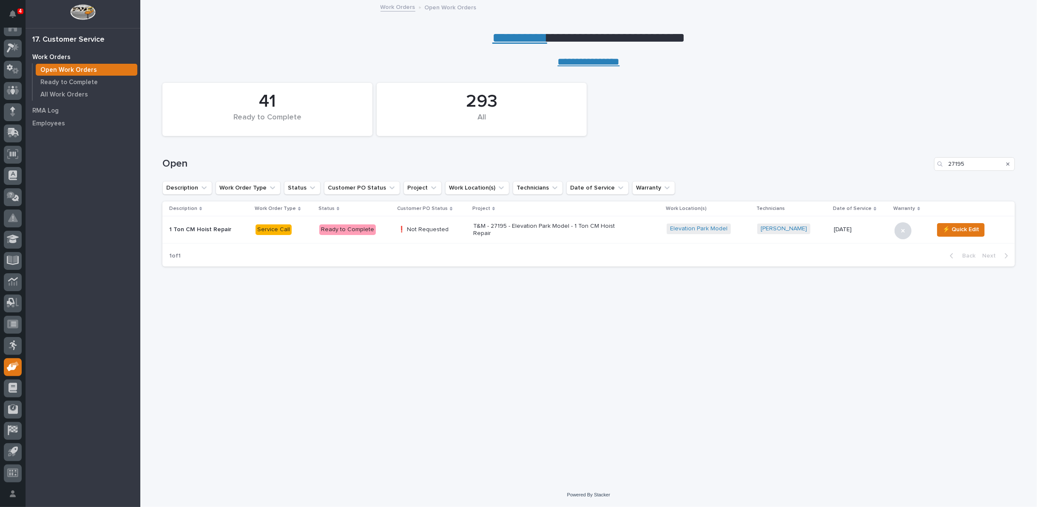
click at [543, 227] on p "T&M - 27195 - Elevation Park Model - 1 Ton CM Hoist Repair" at bounding box center [547, 230] width 149 height 14
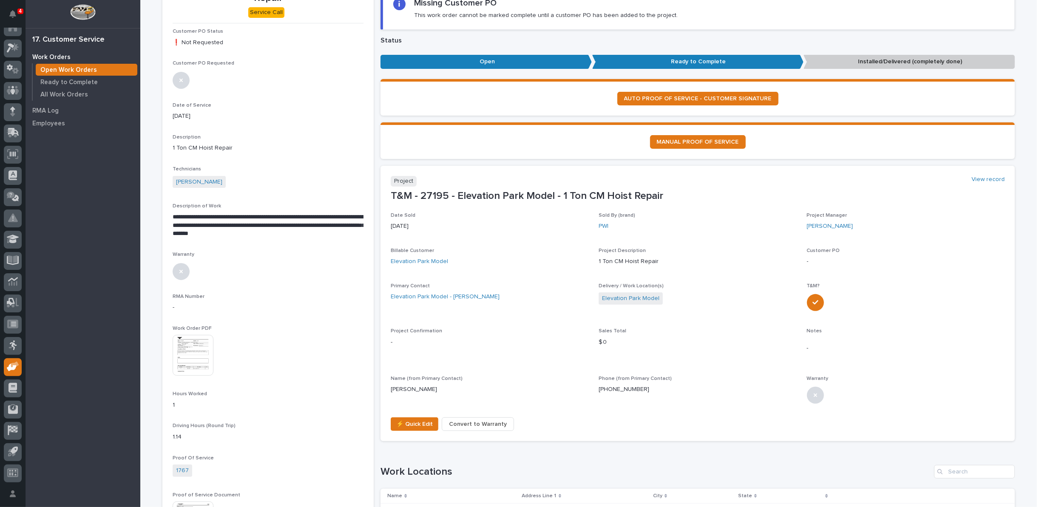
scroll to position [142, 0]
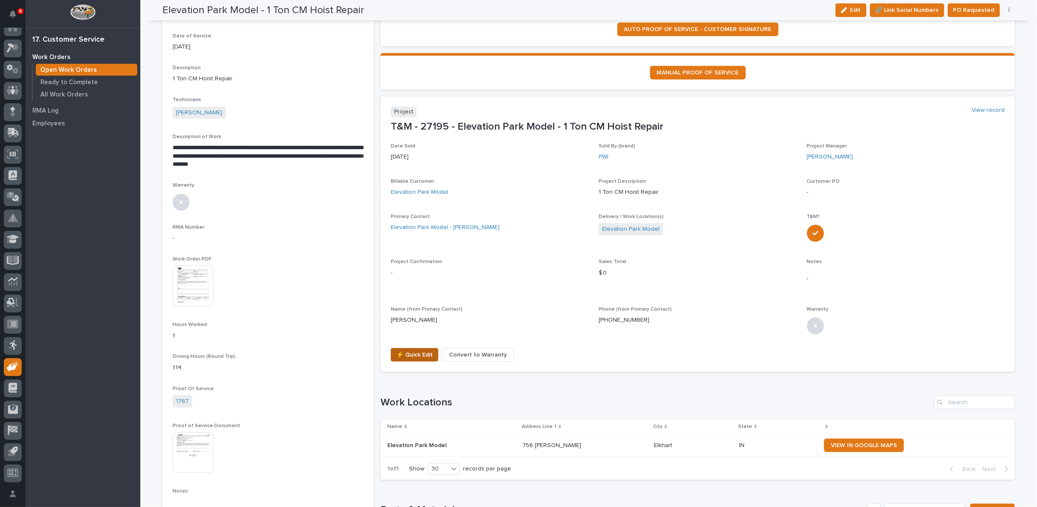
click at [423, 357] on span "⚡ Quick Edit" at bounding box center [414, 355] width 37 height 10
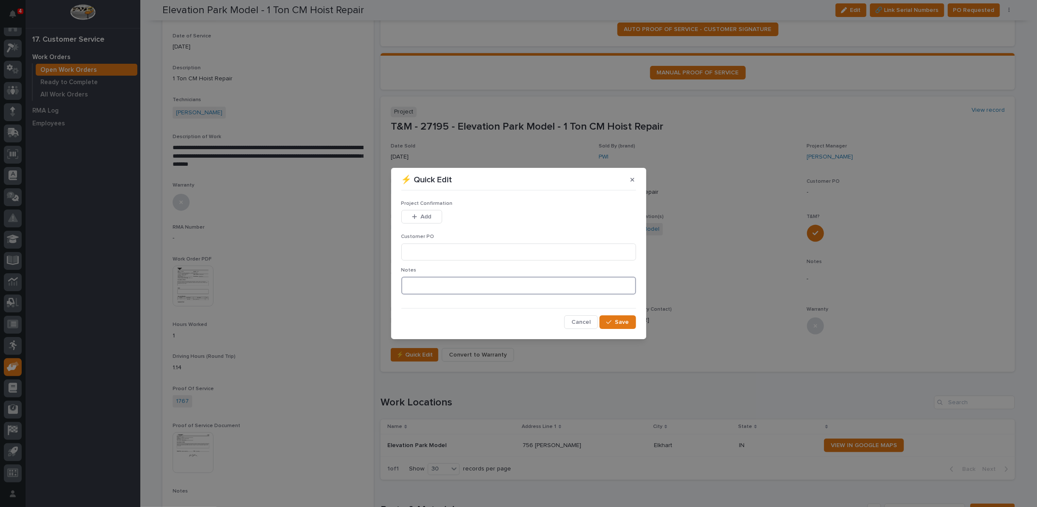
click at [420, 287] on textarea at bounding box center [519, 286] width 235 height 18
type textarea "*********"
click at [617, 322] on span "Save" at bounding box center [622, 323] width 14 height 8
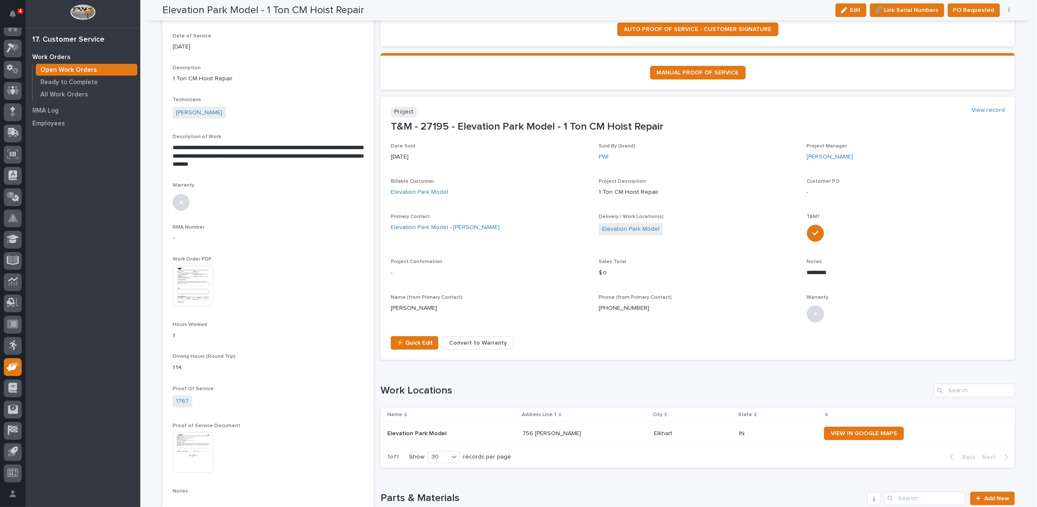
scroll to position [136, 0]
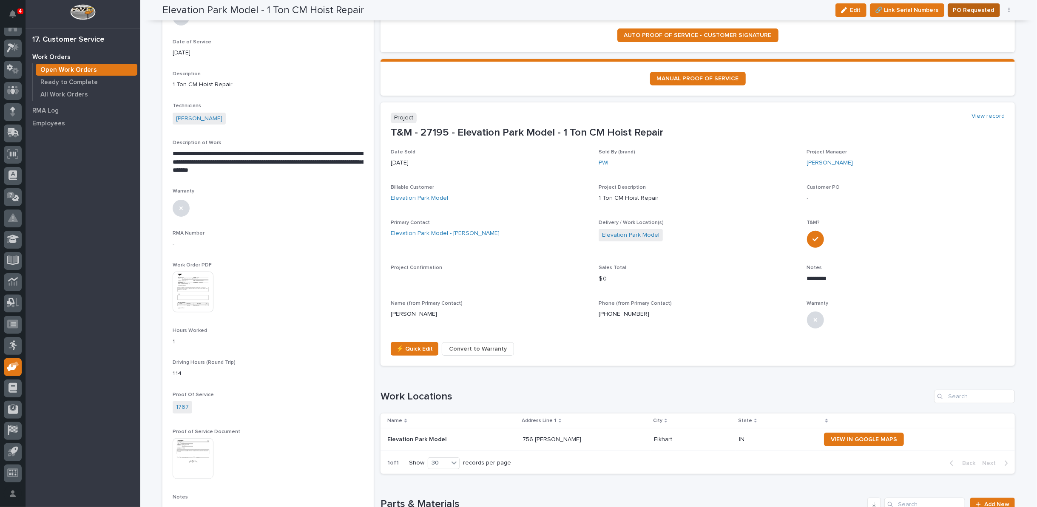
click at [974, 6] on span "PO Requested" at bounding box center [974, 10] width 41 height 10
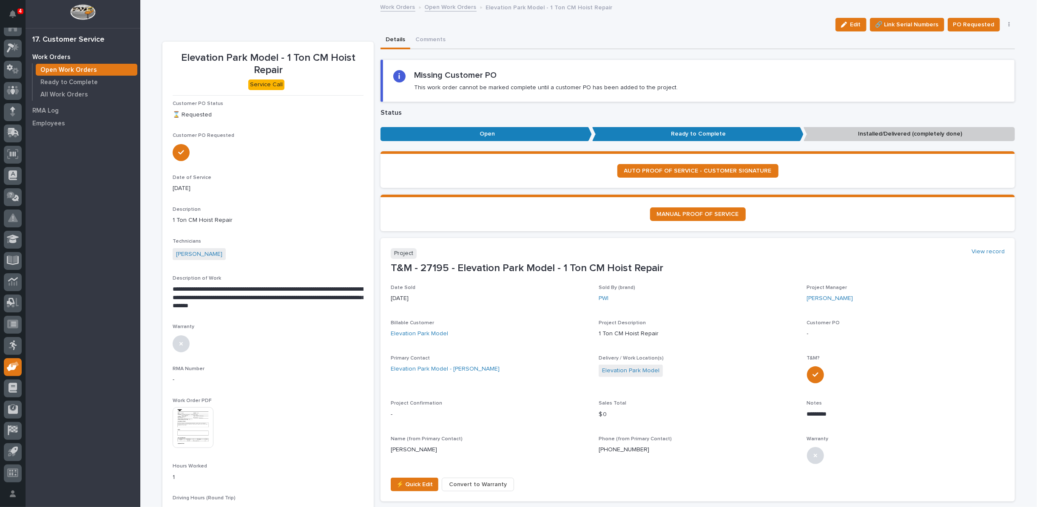
click at [444, 6] on link "Open Work Orders" at bounding box center [451, 7] width 52 height 10
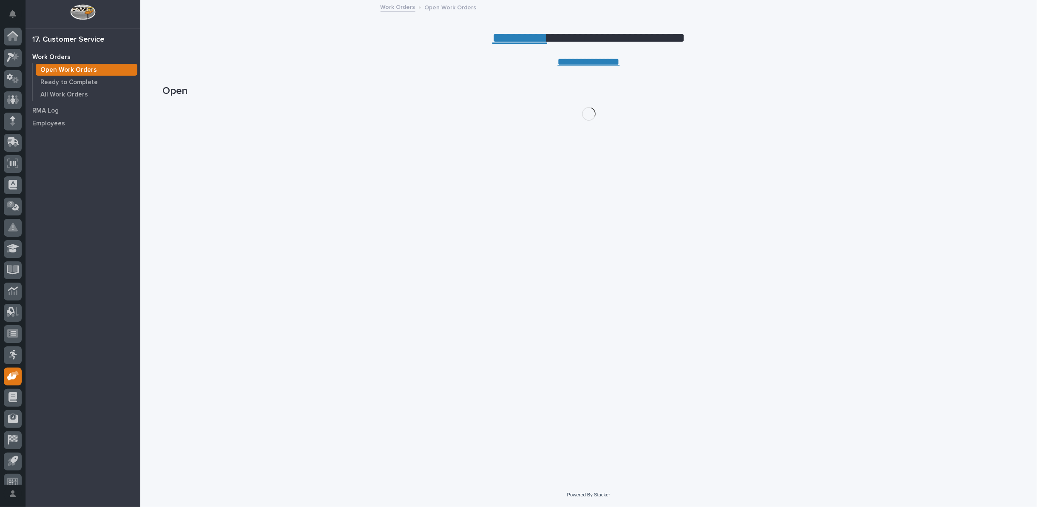
scroll to position [9, 0]
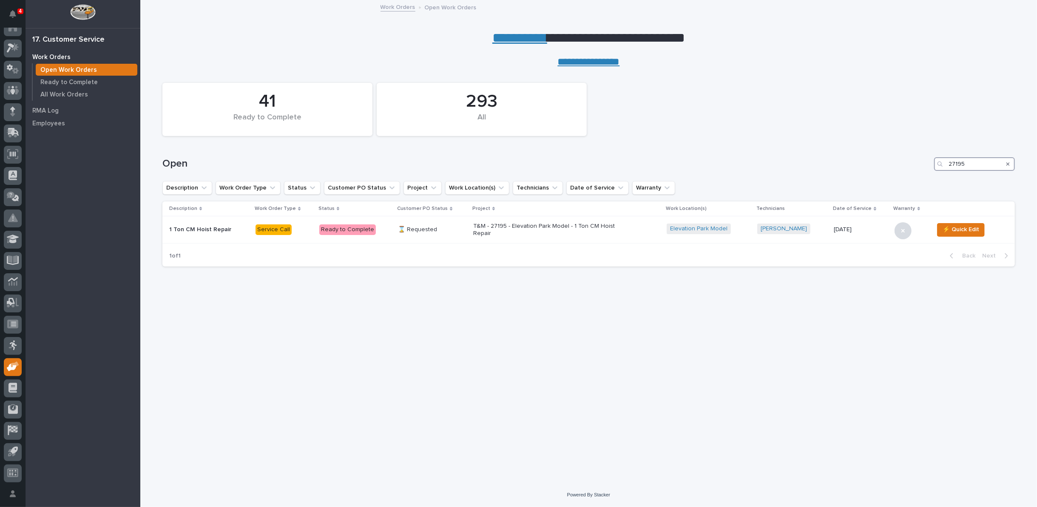
drag, startPoint x: 971, startPoint y: 162, endPoint x: 917, endPoint y: 164, distance: 54.5
click at [917, 164] on div "Open 27195" at bounding box center [588, 164] width 853 height 14
type input "27140"
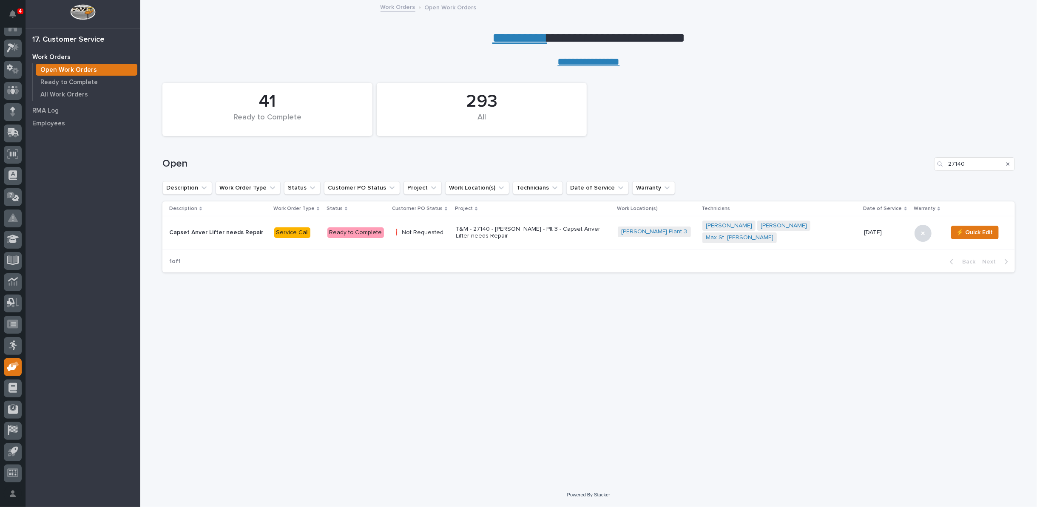
click at [514, 226] on p "T&M - 27140 - Brinkley RV - Plt 3 - Capset Anver Lifter needs Repair" at bounding box center [530, 233] width 149 height 14
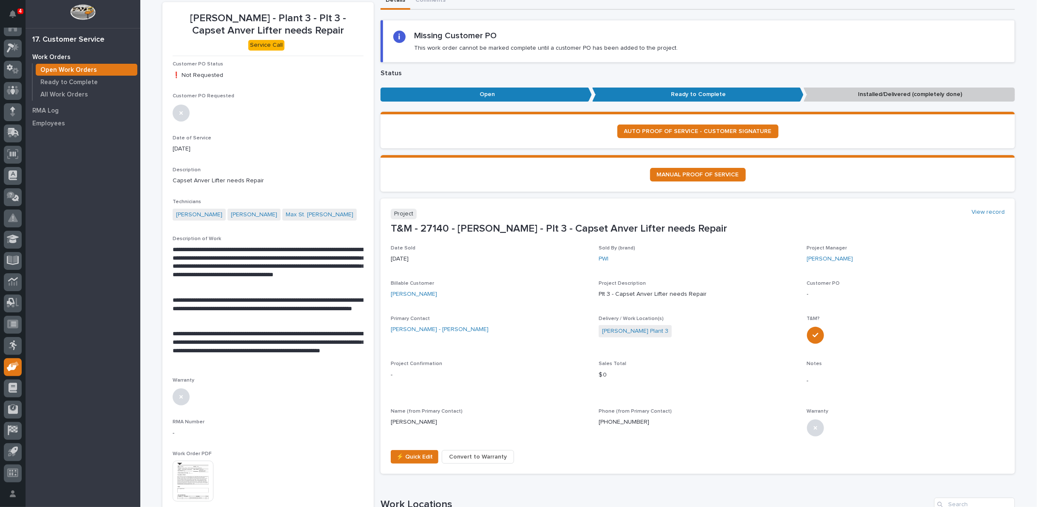
scroll to position [189, 0]
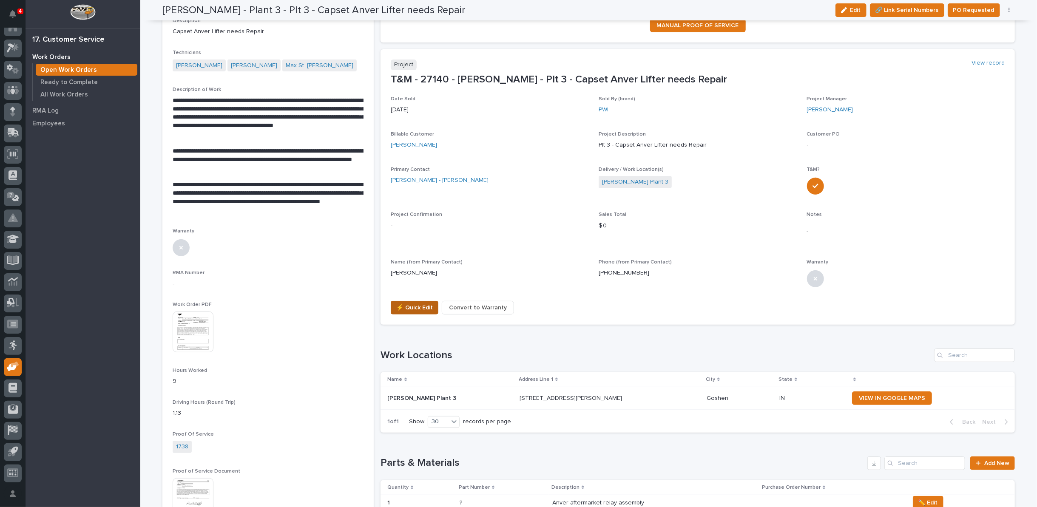
click at [407, 305] on span "⚡ Quick Edit" at bounding box center [414, 308] width 37 height 10
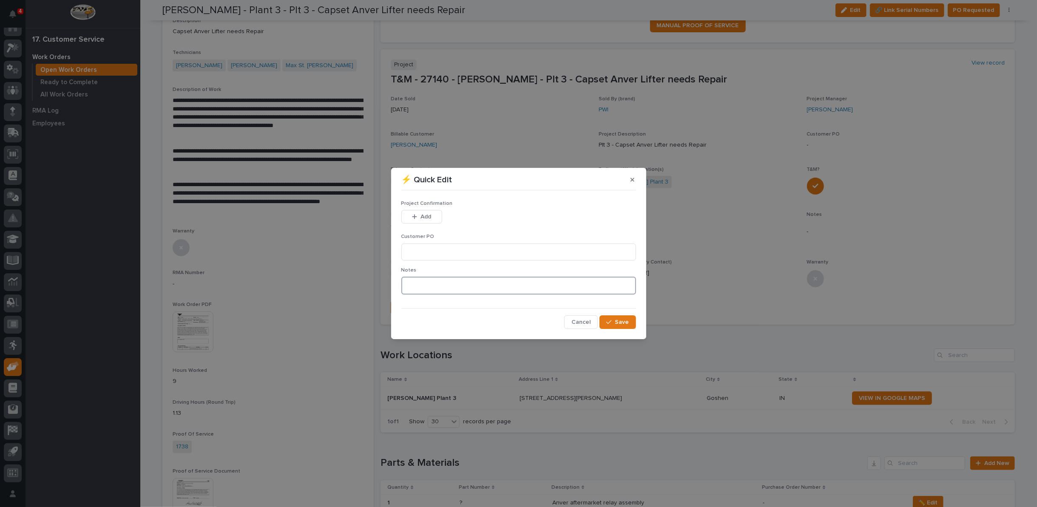
drag, startPoint x: 448, startPoint y: 286, endPoint x: 444, endPoint y: 285, distance: 4.4
click at [444, 285] on textarea at bounding box center [519, 286] width 235 height 18
type textarea "*********"
click at [619, 325] on span "Save" at bounding box center [622, 323] width 14 height 8
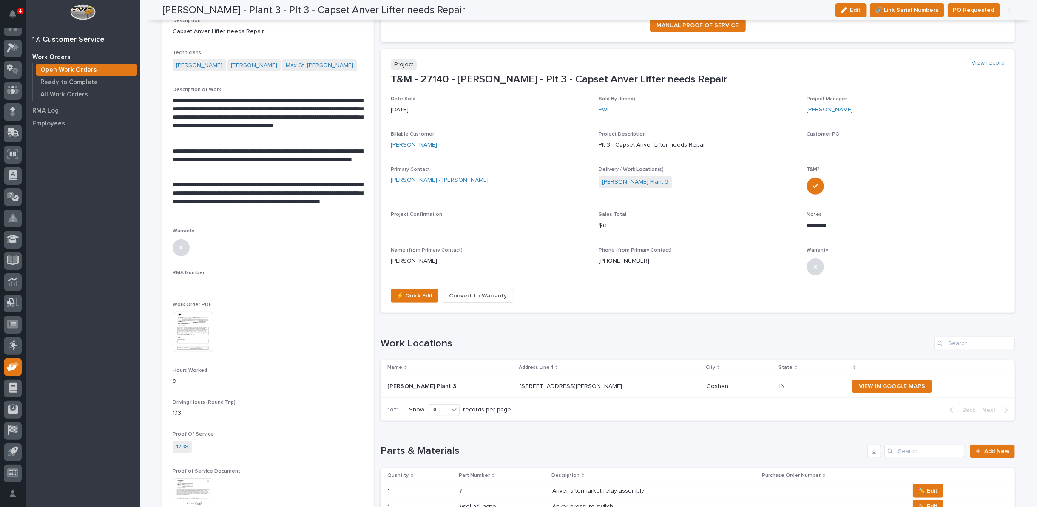
scroll to position [183, 0]
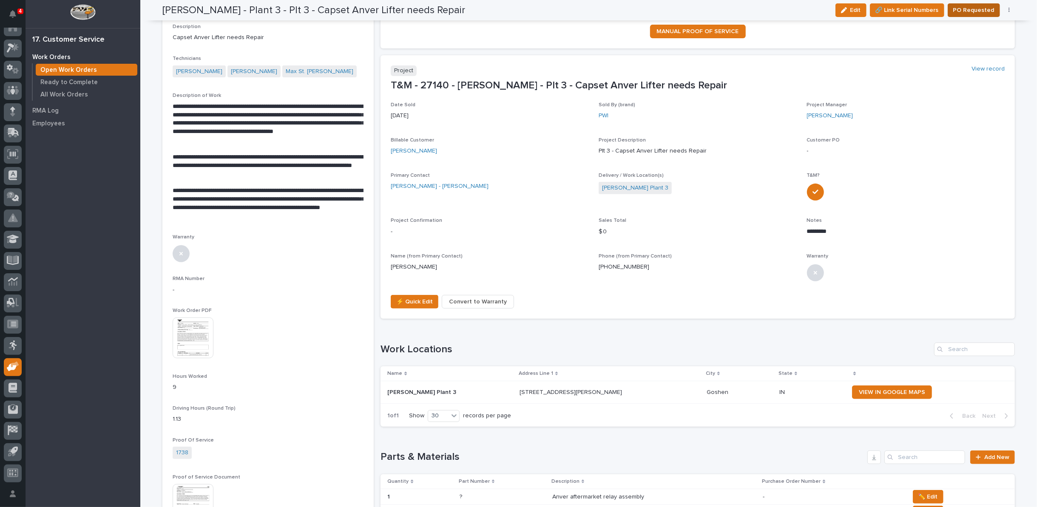
click at [967, 7] on span "PO Requested" at bounding box center [974, 10] width 41 height 10
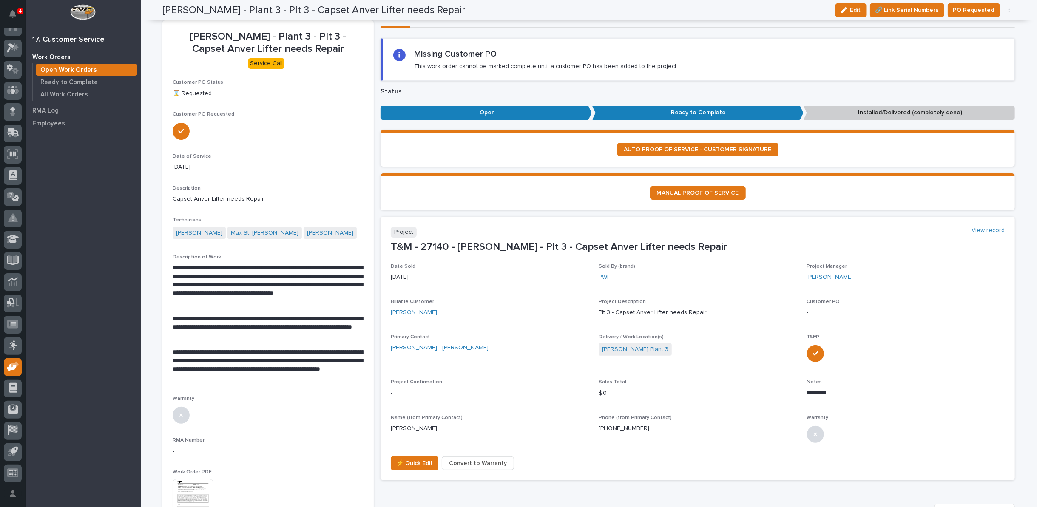
scroll to position [0, 0]
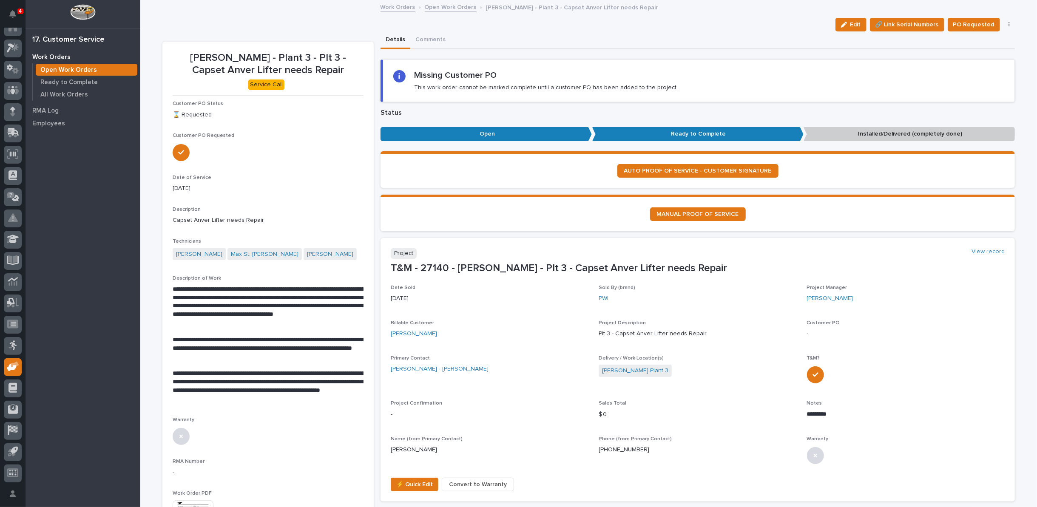
click at [436, 7] on link "Open Work Orders" at bounding box center [451, 7] width 52 height 10
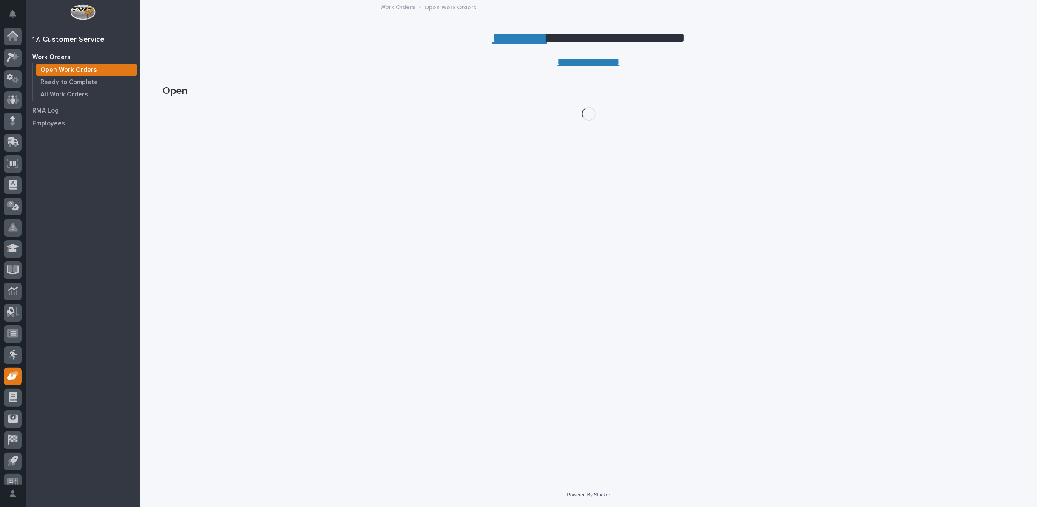
scroll to position [9, 0]
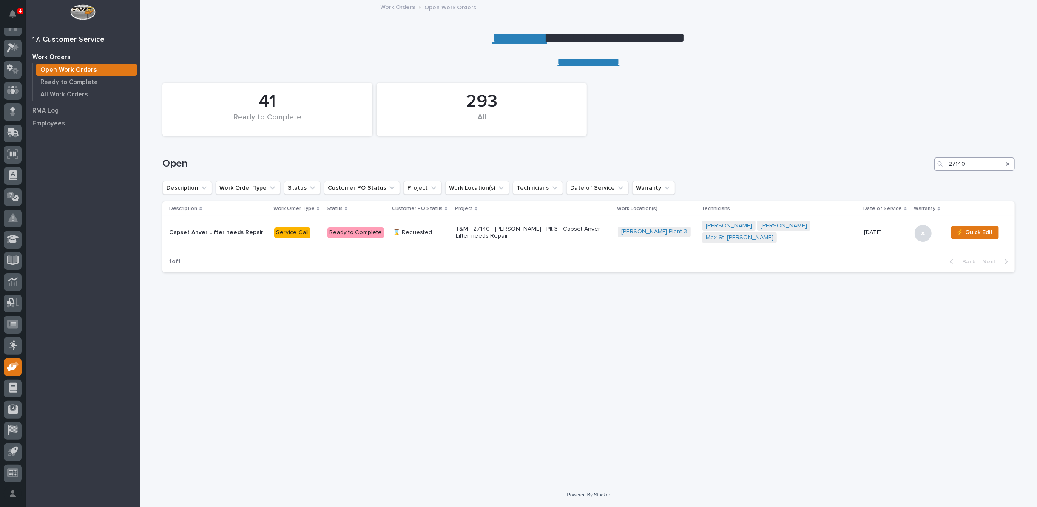
drag, startPoint x: 969, startPoint y: 163, endPoint x: 879, endPoint y: 161, distance: 90.2
click at [879, 161] on div "Open 27140" at bounding box center [588, 164] width 853 height 14
type input "27146"
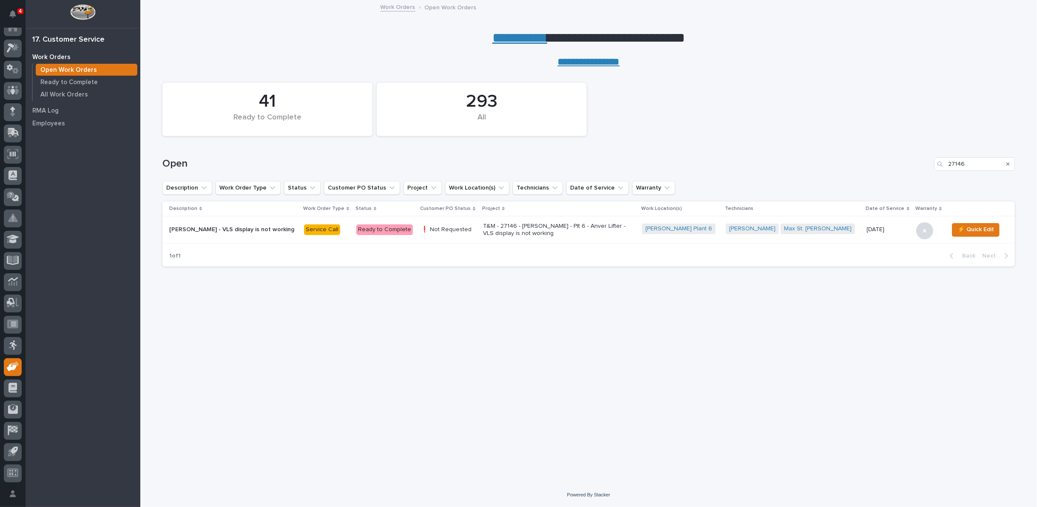
click at [561, 224] on p "T&M - 27146 - Brinkley RV - Plt 6 - Anver Lifter - VLS display is not working" at bounding box center [557, 230] width 149 height 14
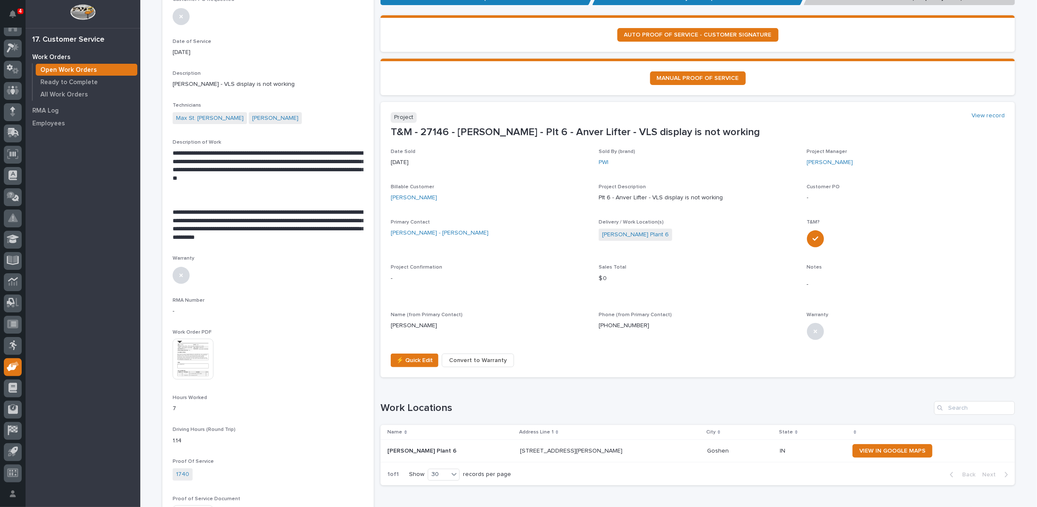
scroll to position [142, 0]
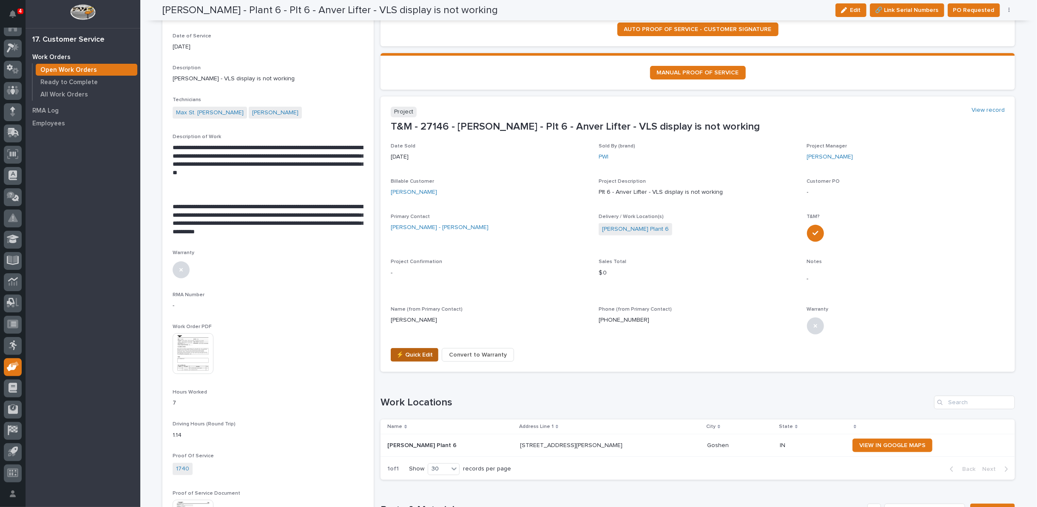
click at [413, 356] on span "⚡ Quick Edit" at bounding box center [414, 355] width 37 height 10
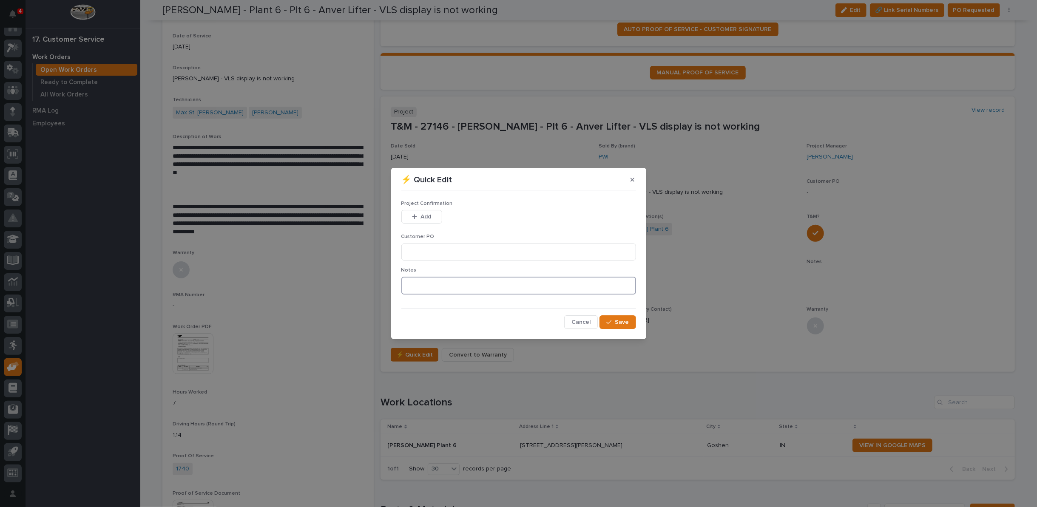
click at [408, 291] on textarea at bounding box center [519, 286] width 235 height 18
type textarea "*********"
click at [620, 325] on span "Save" at bounding box center [622, 323] width 14 height 8
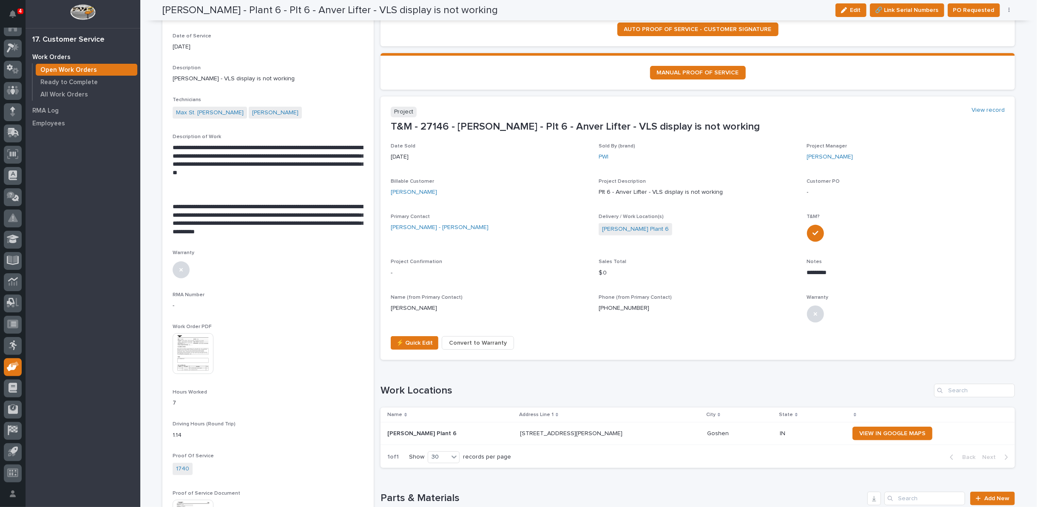
scroll to position [136, 0]
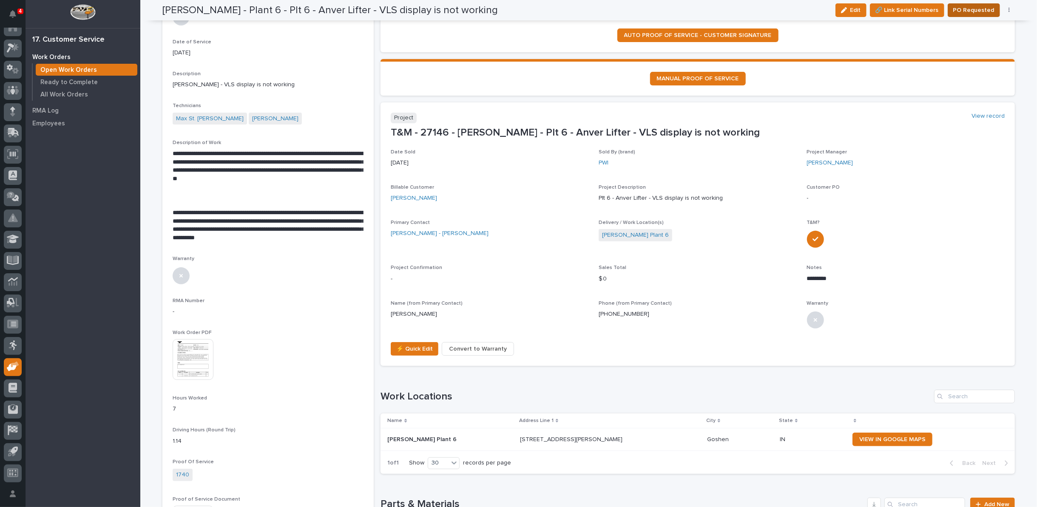
click at [966, 10] on span "PO Requested" at bounding box center [974, 10] width 41 height 10
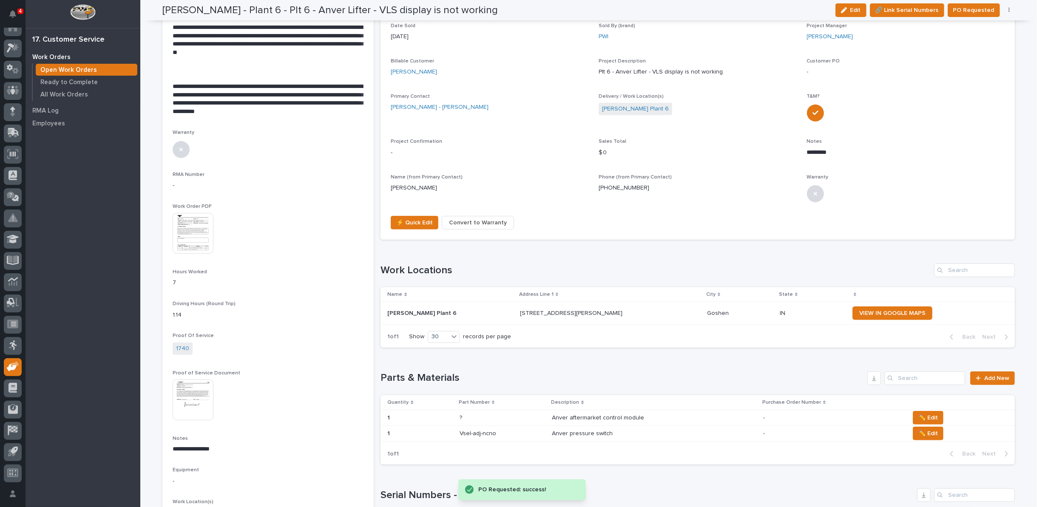
scroll to position [0, 0]
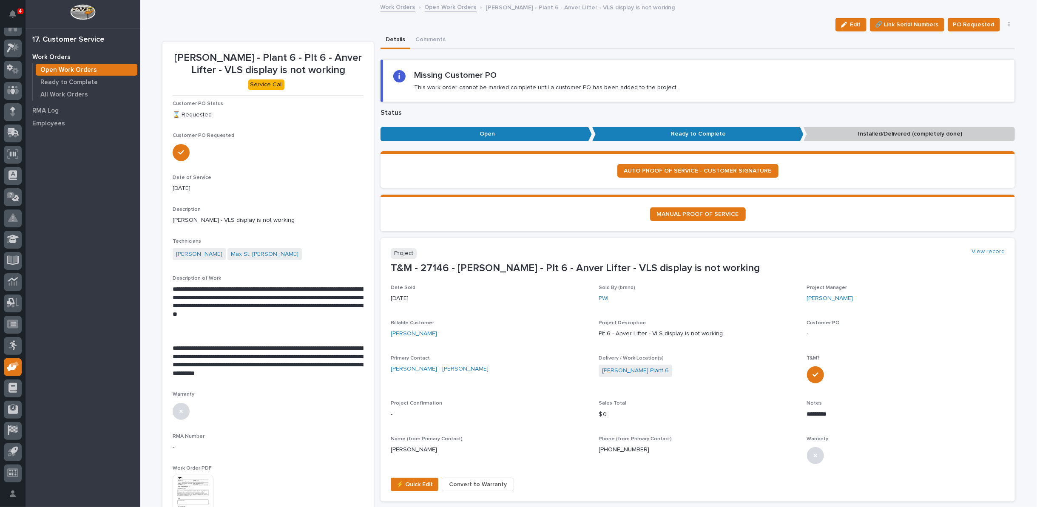
click at [444, 5] on link "Open Work Orders" at bounding box center [451, 7] width 52 height 10
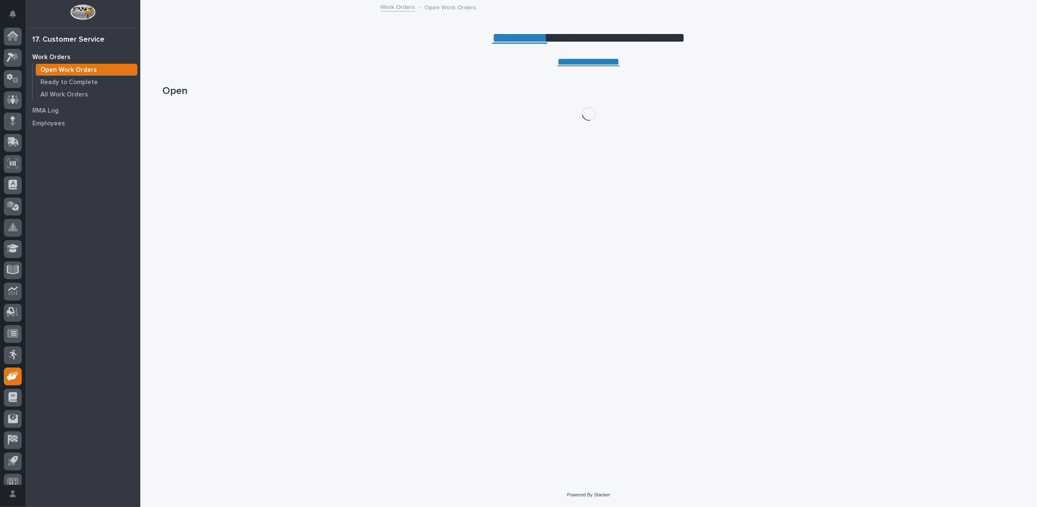
scroll to position [9, 0]
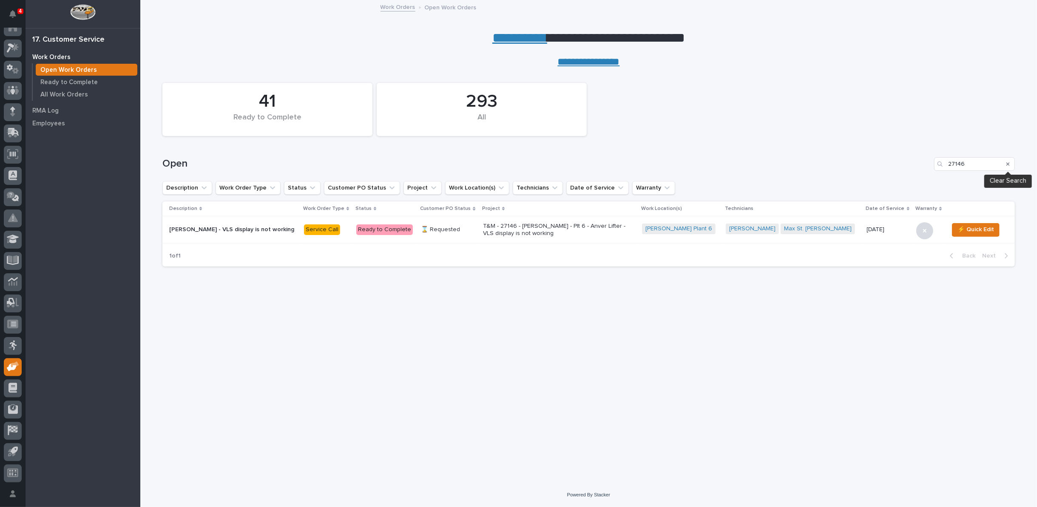
click at [1009, 164] on icon "Search" at bounding box center [1008, 164] width 3 height 5
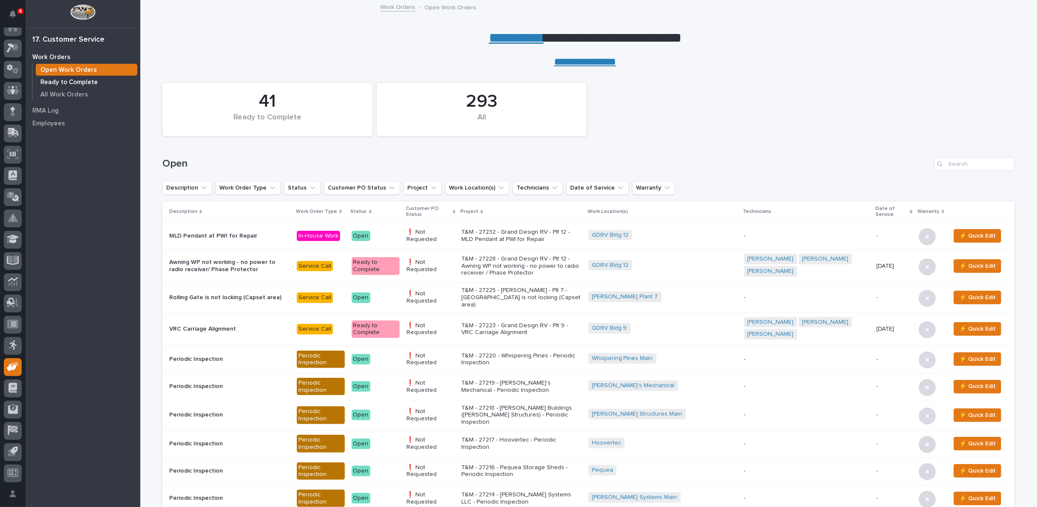
click at [67, 81] on p "Ready to Complete" at bounding box center [68, 83] width 57 height 8
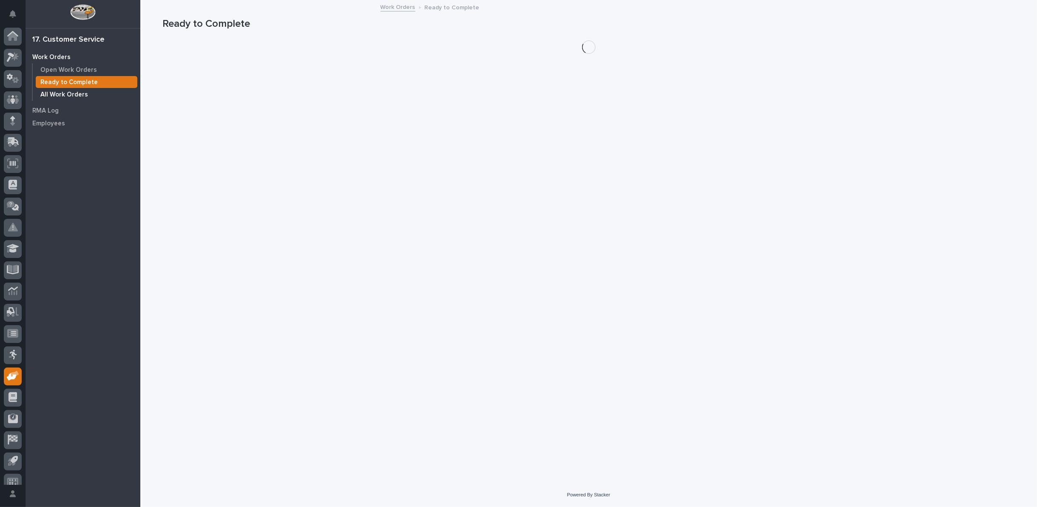
scroll to position [9, 0]
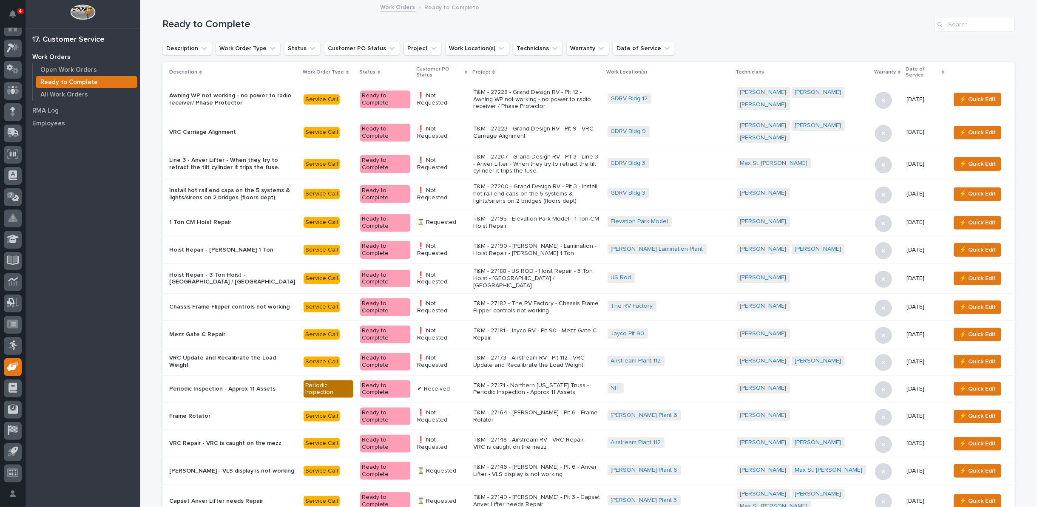
click at [465, 71] on icon at bounding box center [466, 72] width 3 height 4
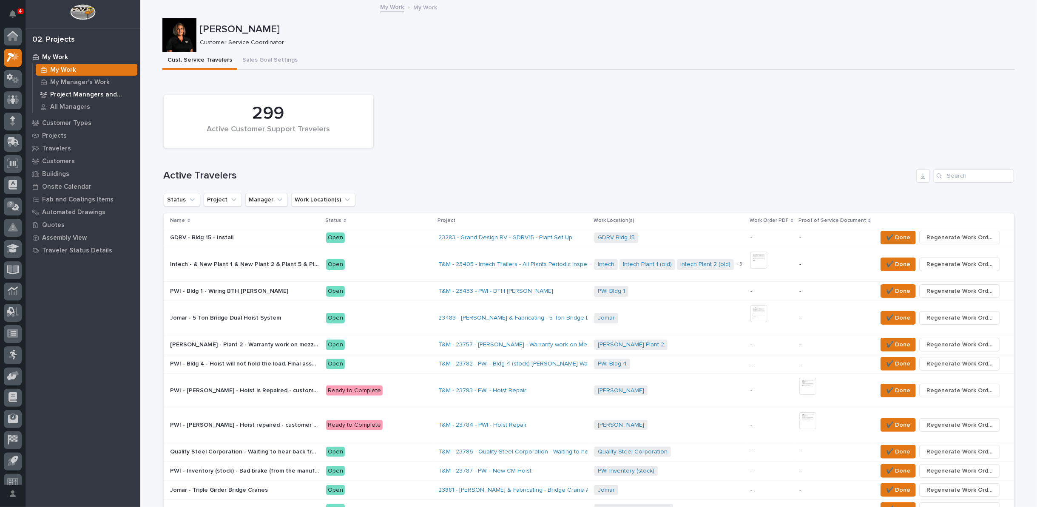
scroll to position [9, 0]
click at [13, 157] on icon at bounding box center [12, 154] width 11 height 10
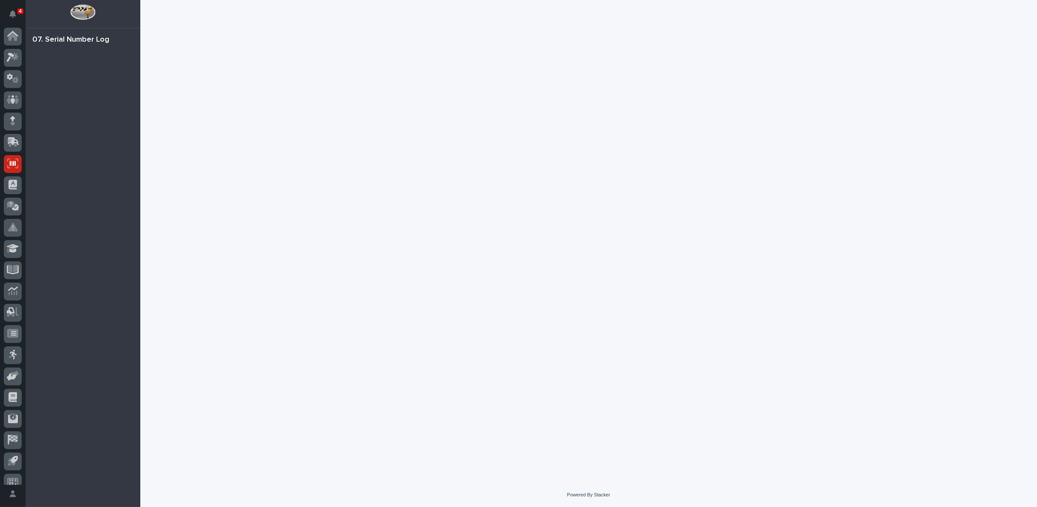
scroll to position [9, 0]
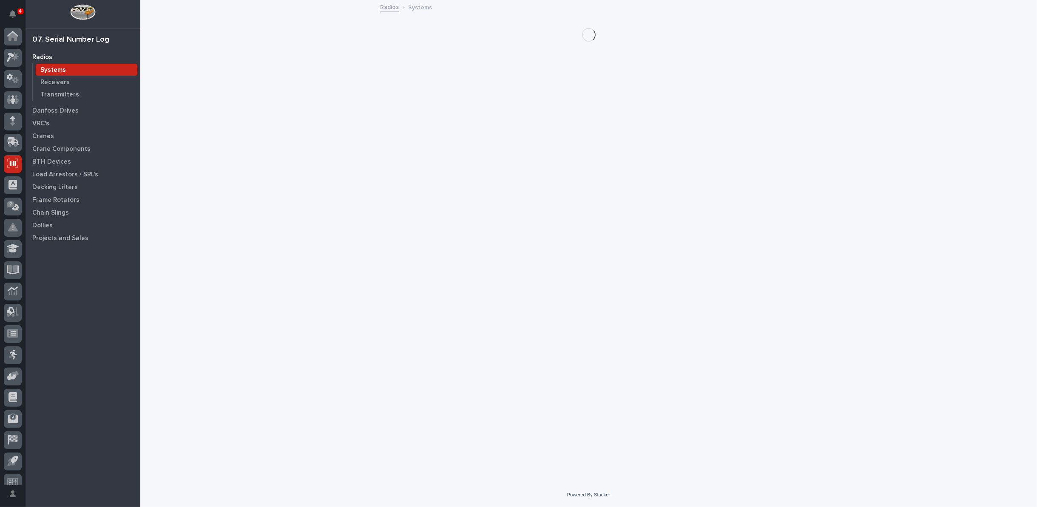
scroll to position [9, 0]
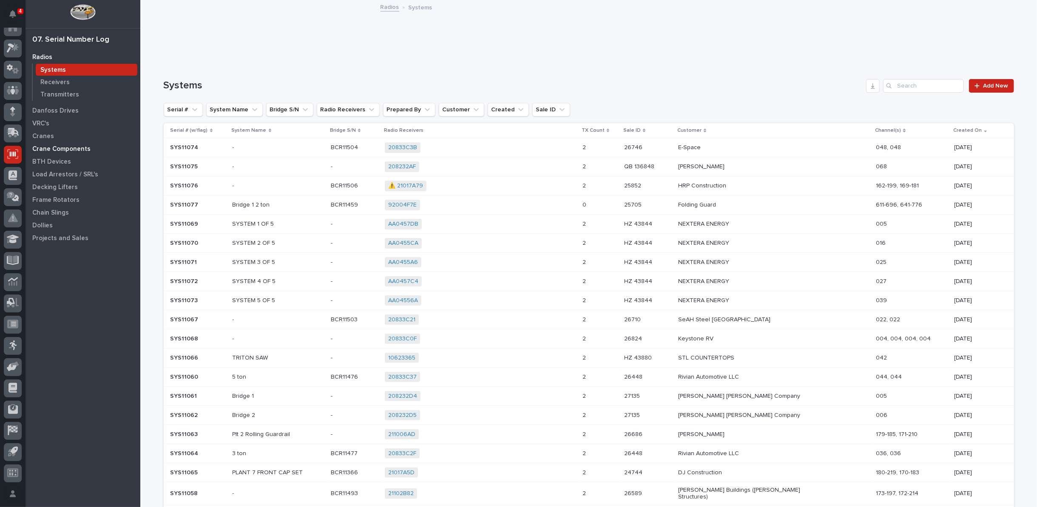
click at [60, 147] on p "Crane Components" at bounding box center [61, 149] width 58 height 8
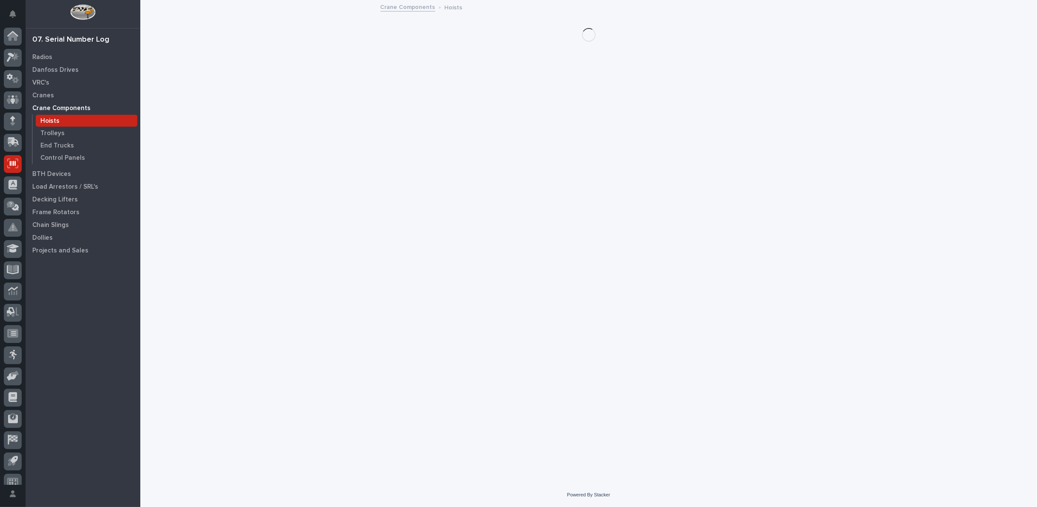
scroll to position [9, 0]
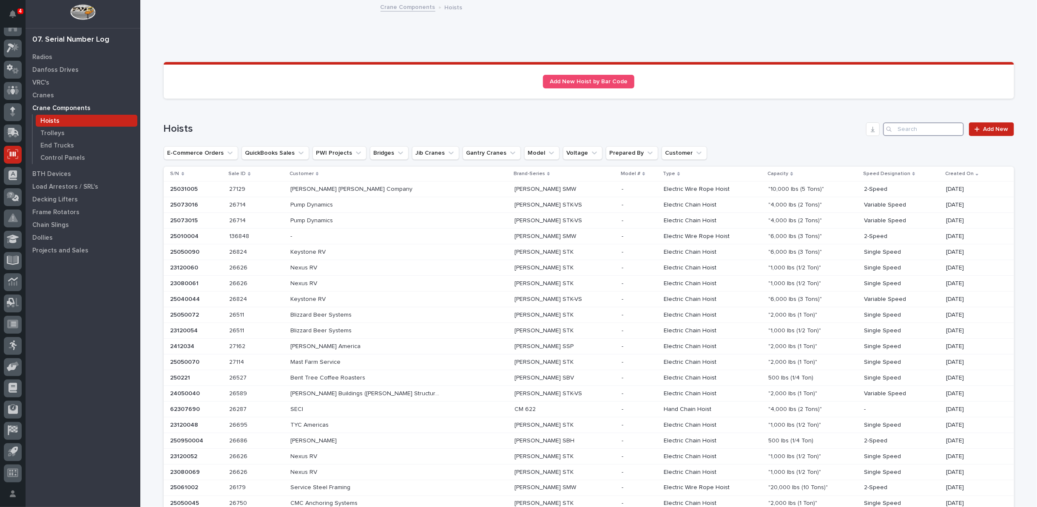
click at [914, 130] on input "Search" at bounding box center [923, 129] width 81 height 14
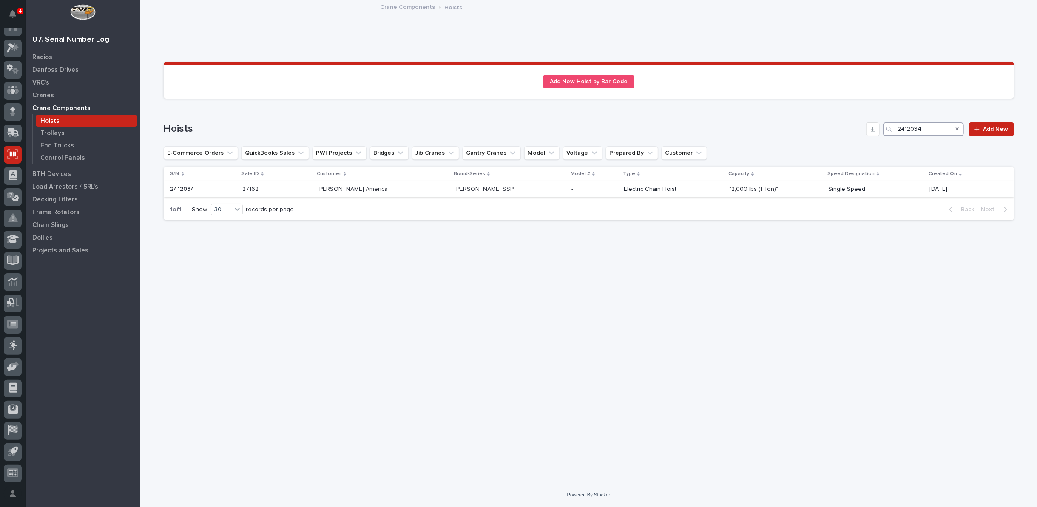
type input "2412034"
click at [455, 191] on p "[PERSON_NAME] SSP" at bounding box center [485, 188] width 61 height 9
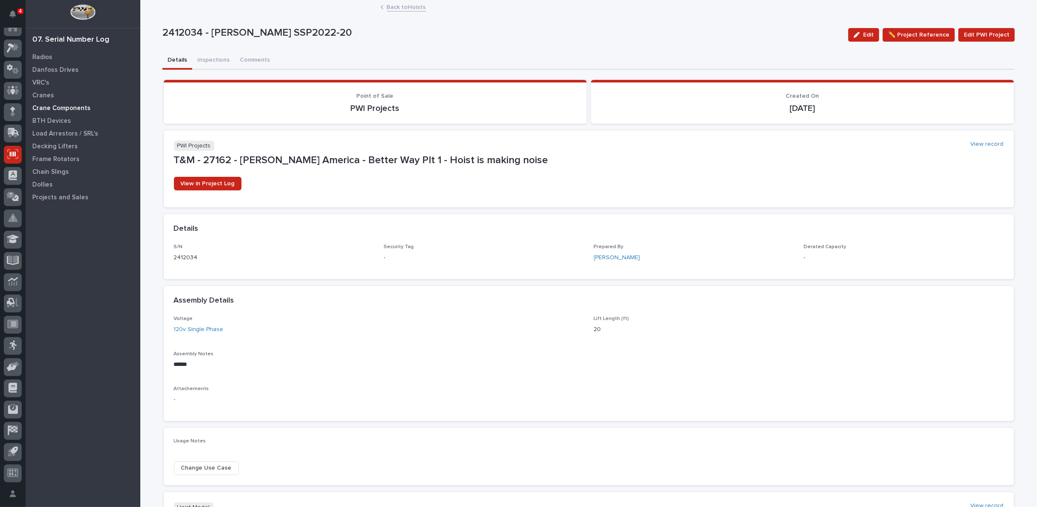
click at [63, 110] on p "Crane Components" at bounding box center [61, 109] width 58 height 8
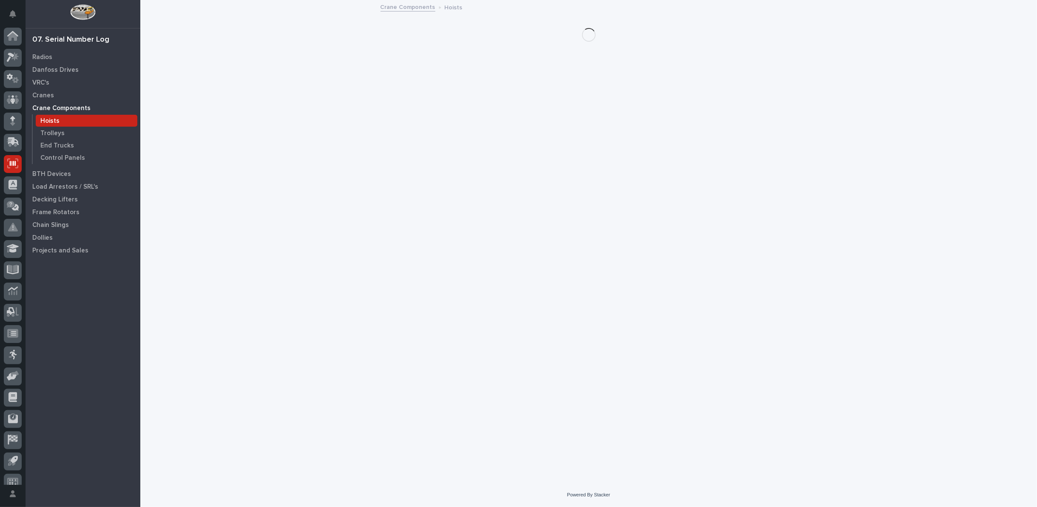
scroll to position [9, 0]
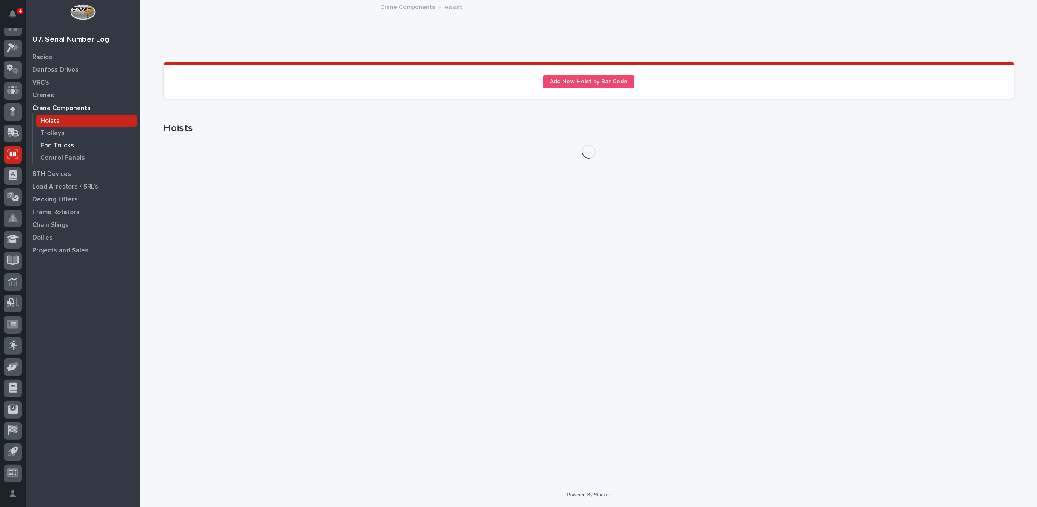
click at [64, 146] on p "End Trucks" at bounding box center [57, 146] width 34 height 8
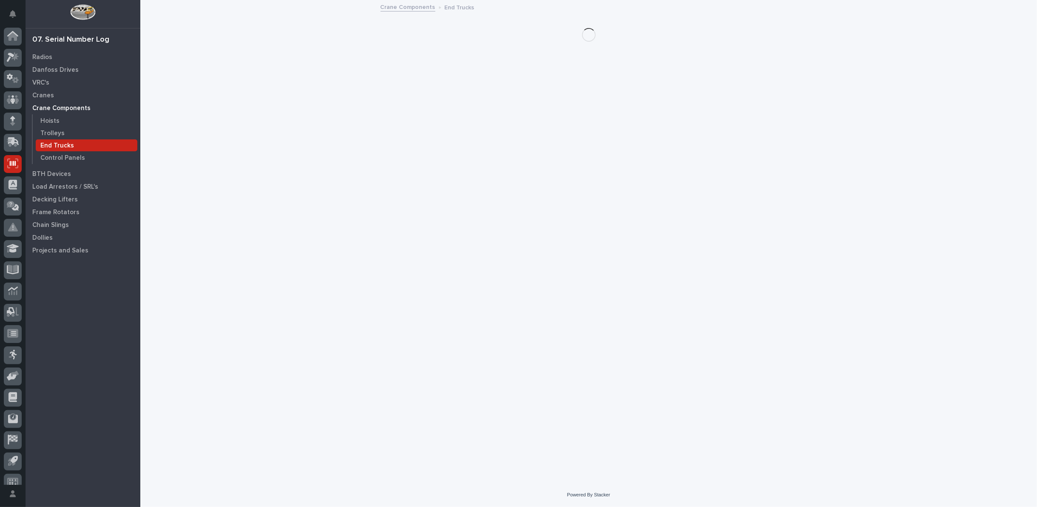
scroll to position [9, 0]
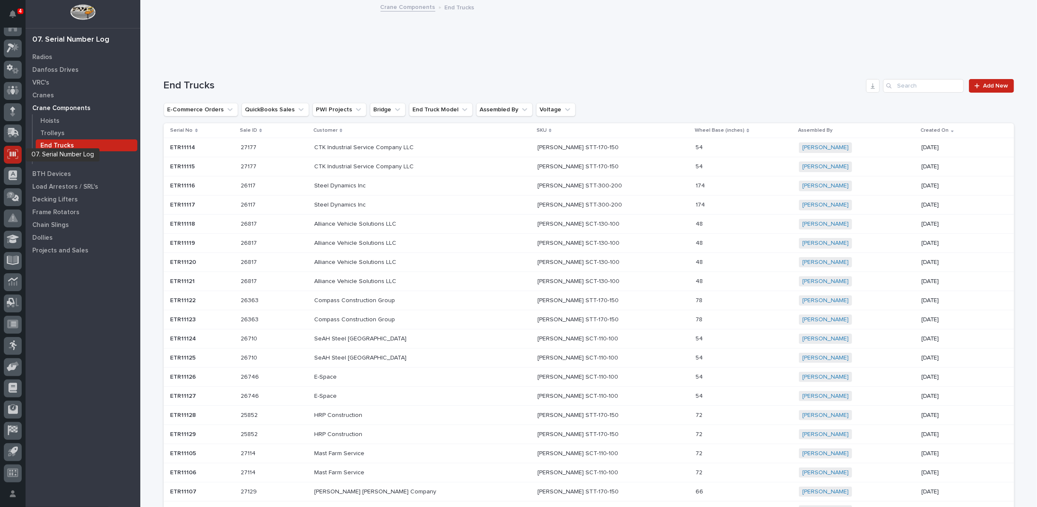
click at [6, 154] on div at bounding box center [13, 155] width 18 height 18
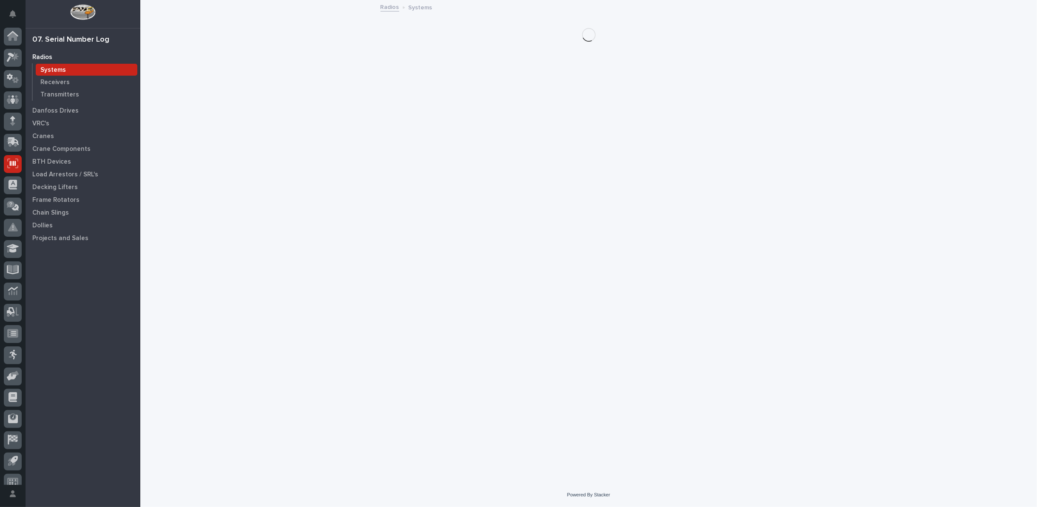
scroll to position [9, 0]
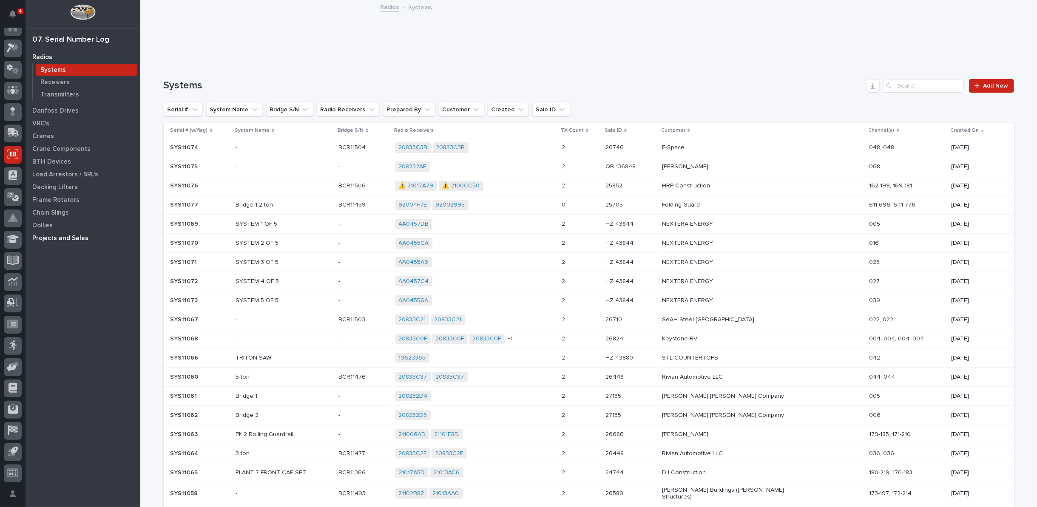
click at [68, 239] on p "Projects and Sales" at bounding box center [60, 239] width 56 height 8
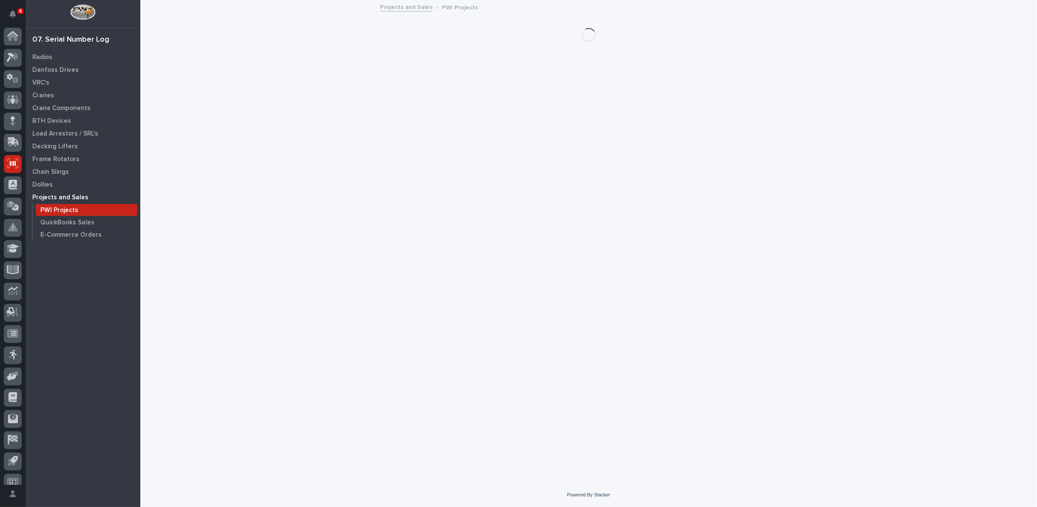
scroll to position [9, 0]
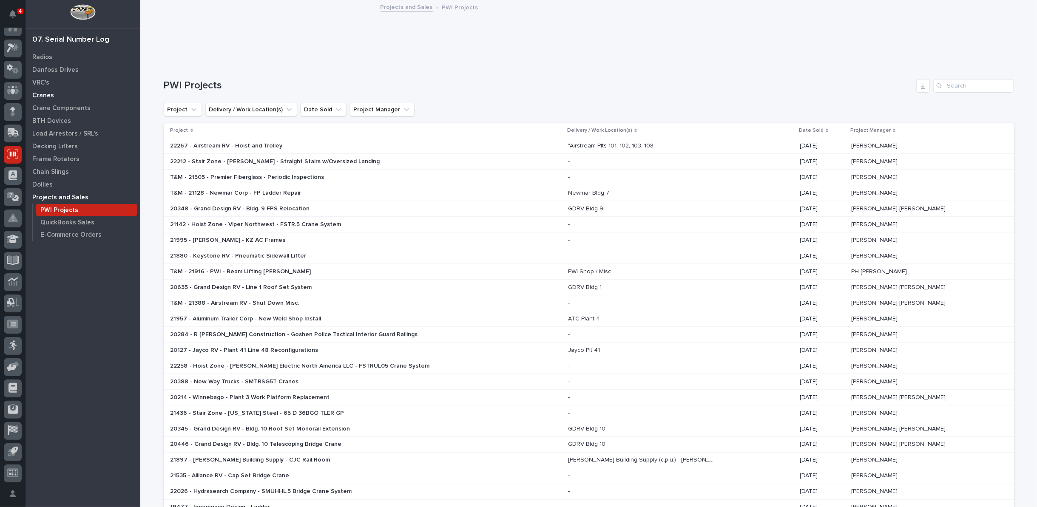
click at [47, 94] on p "Cranes" at bounding box center [43, 96] width 22 height 8
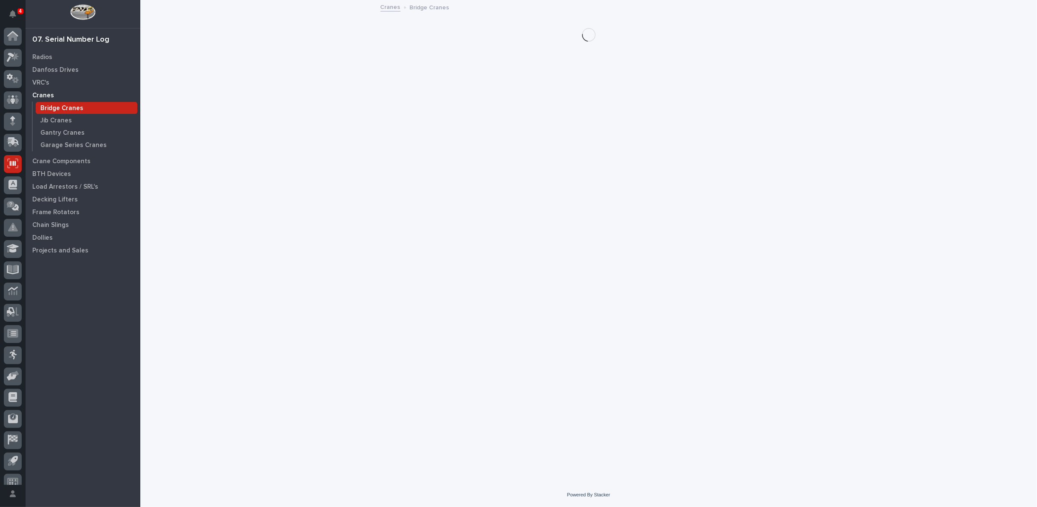
scroll to position [9, 0]
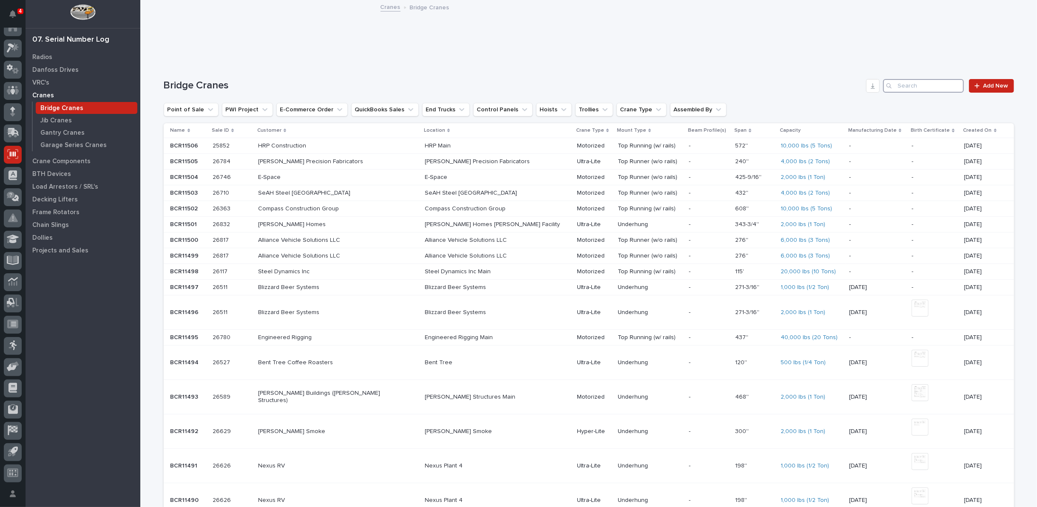
click at [926, 87] on input "Search" at bounding box center [923, 86] width 81 height 14
type input "502211"
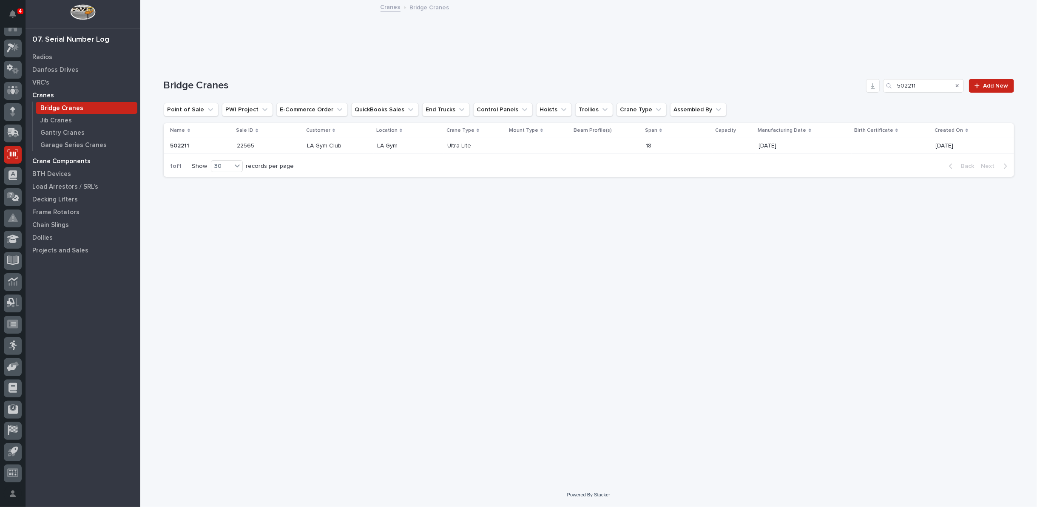
click at [47, 158] on p "Crane Components" at bounding box center [61, 162] width 58 height 8
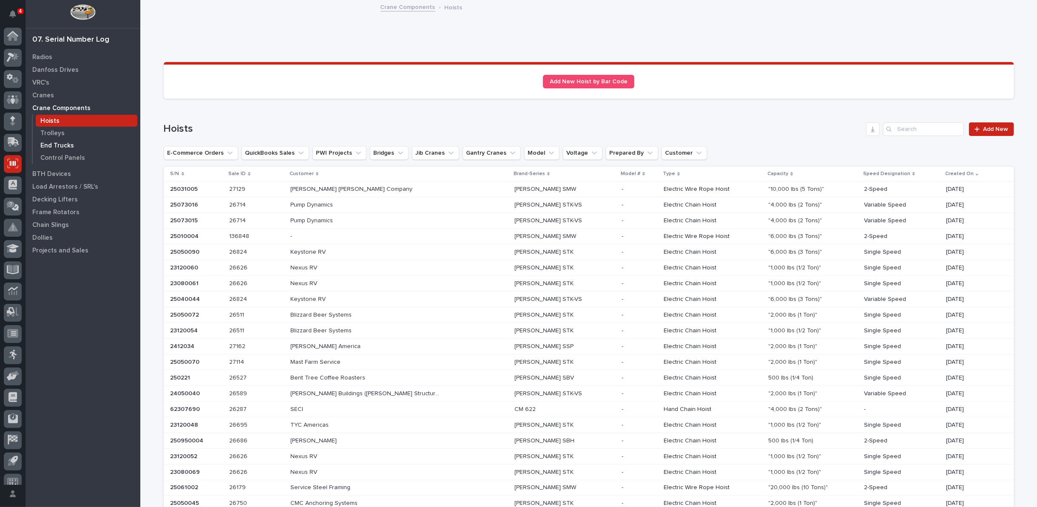
click at [53, 145] on p "End Trucks" at bounding box center [57, 146] width 34 height 8
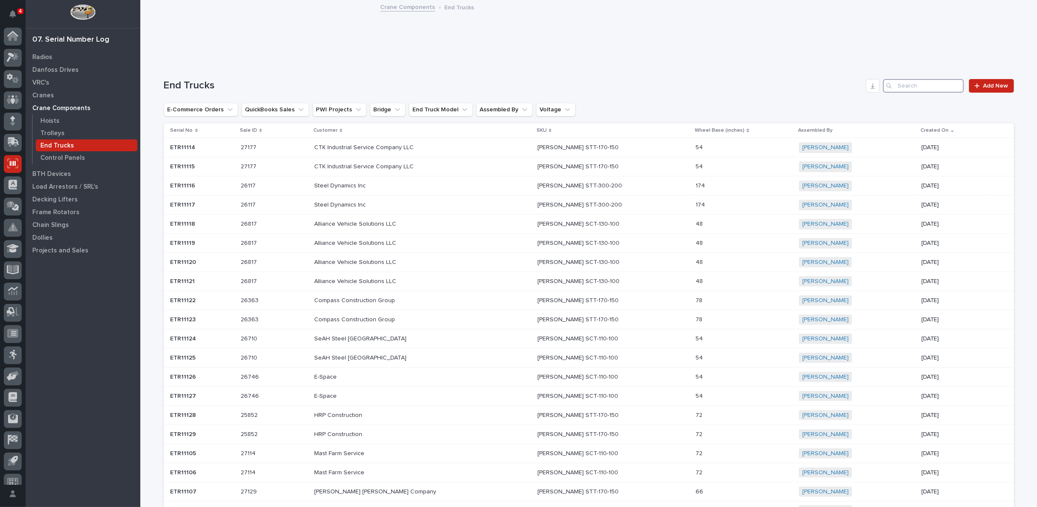
click at [938, 86] on input "Search" at bounding box center [923, 86] width 81 height 14
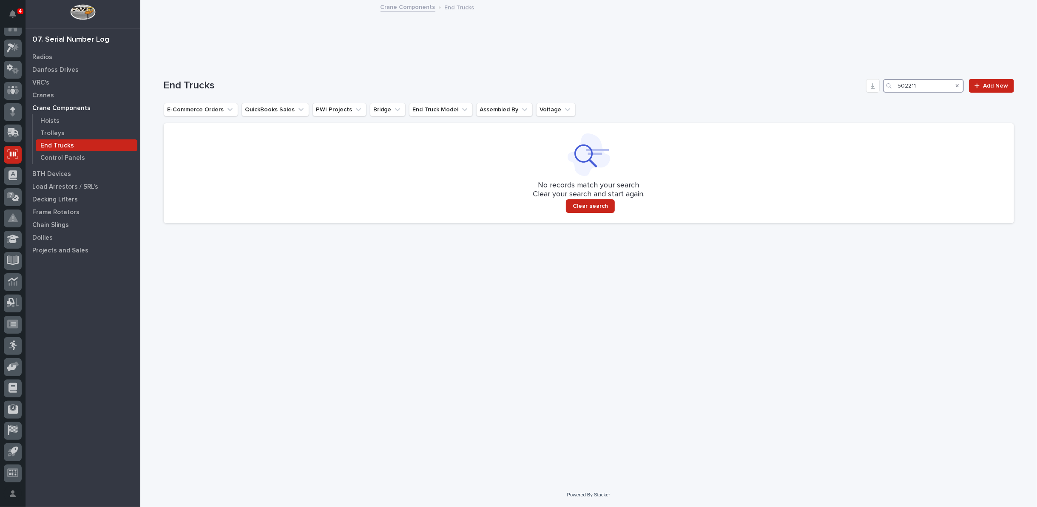
type input "502211"
click at [959, 82] on button "Search" at bounding box center [957, 86] width 3 height 14
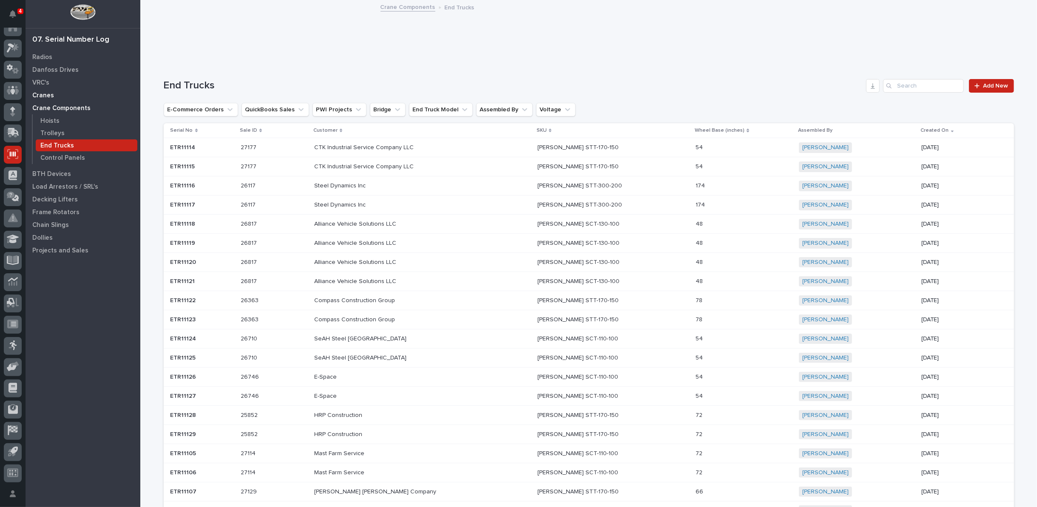
click at [47, 97] on p "Cranes" at bounding box center [43, 96] width 22 height 8
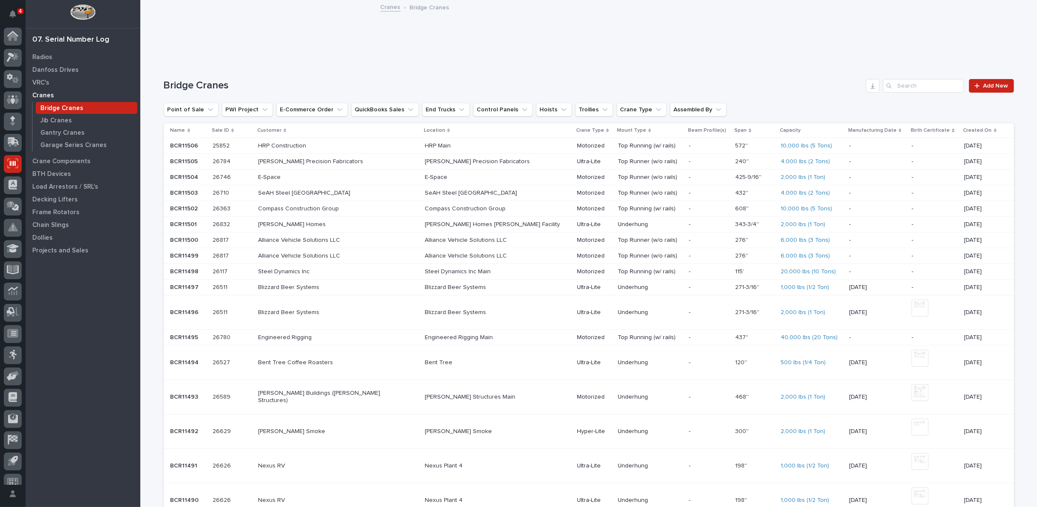
scroll to position [9, 0]
click at [14, 367] on icon at bounding box center [12, 368] width 10 height 8
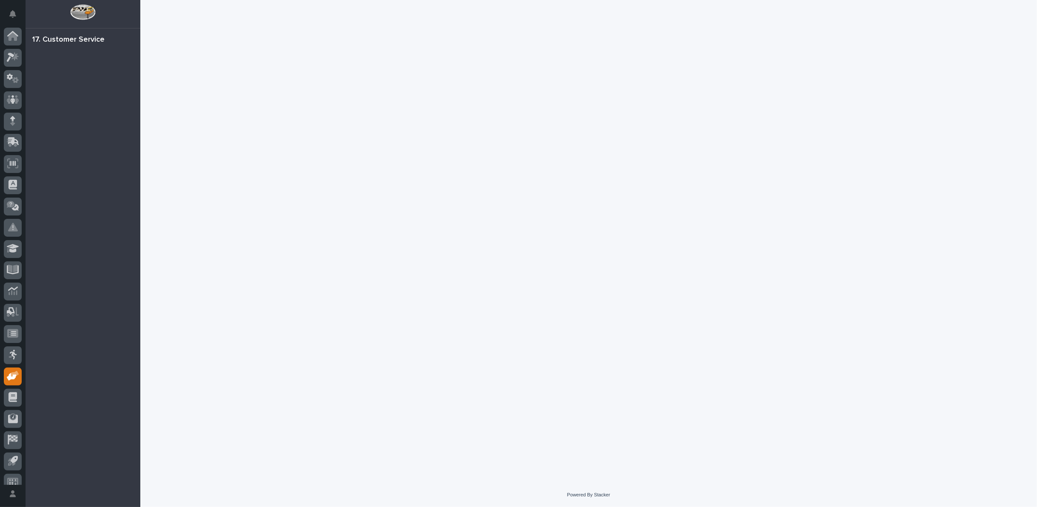
scroll to position [9, 0]
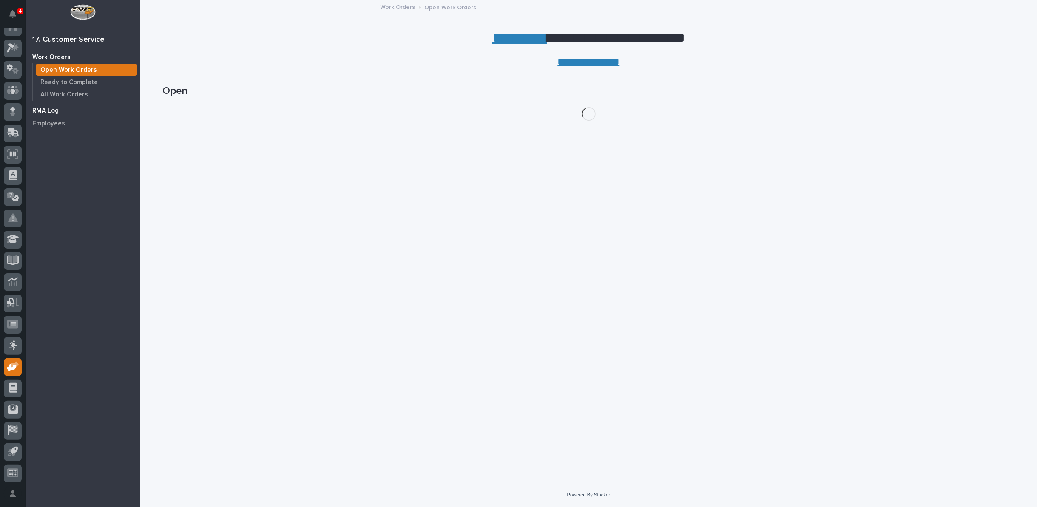
click at [45, 108] on p "RMA Log" at bounding box center [45, 111] width 26 height 8
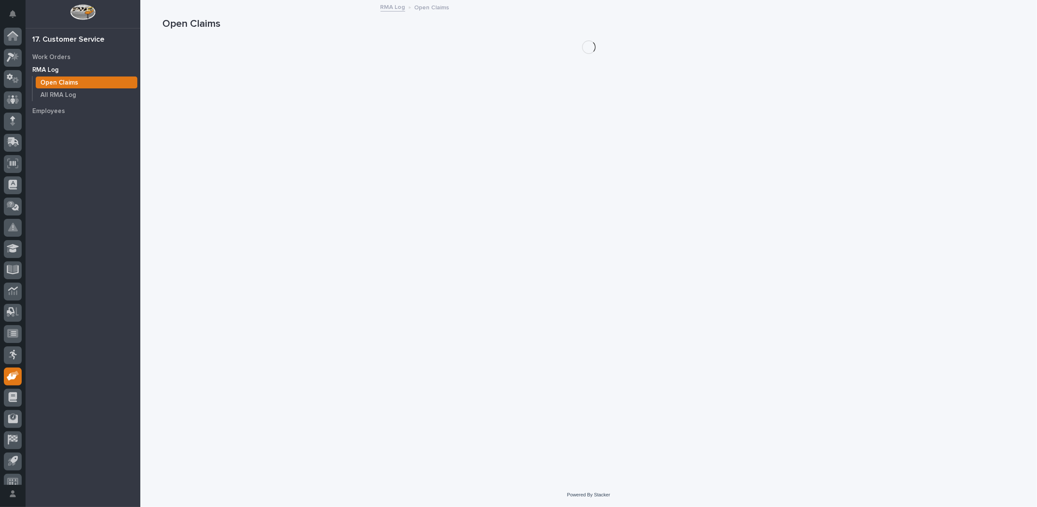
scroll to position [9, 0]
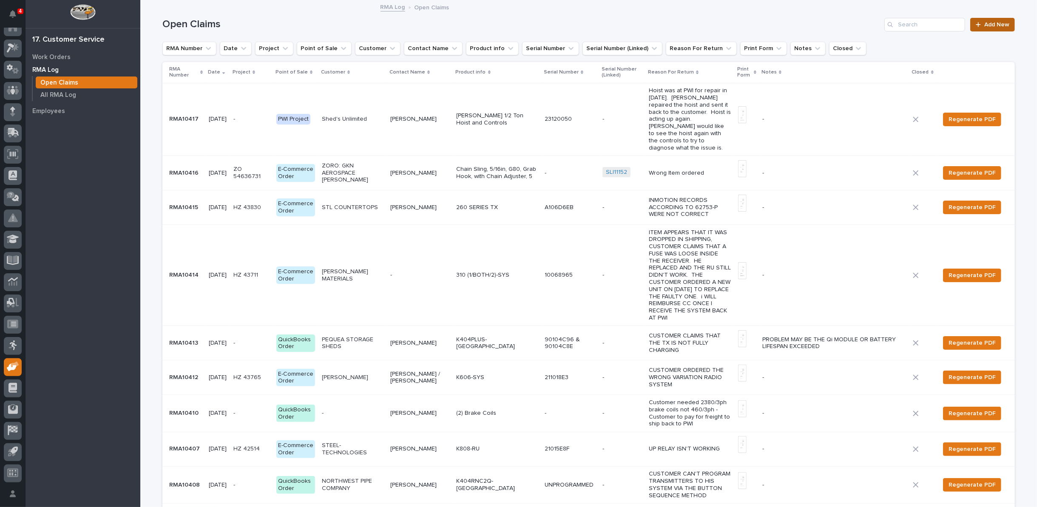
click at [985, 26] on span "Add New" at bounding box center [997, 25] width 25 height 6
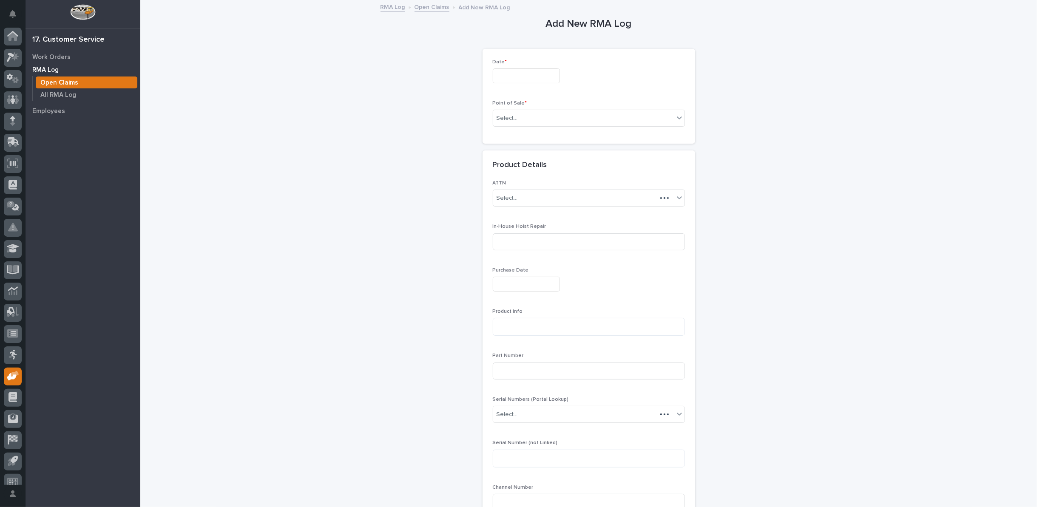
scroll to position [9, 0]
click at [545, 70] on input "text" at bounding box center [526, 75] width 67 height 15
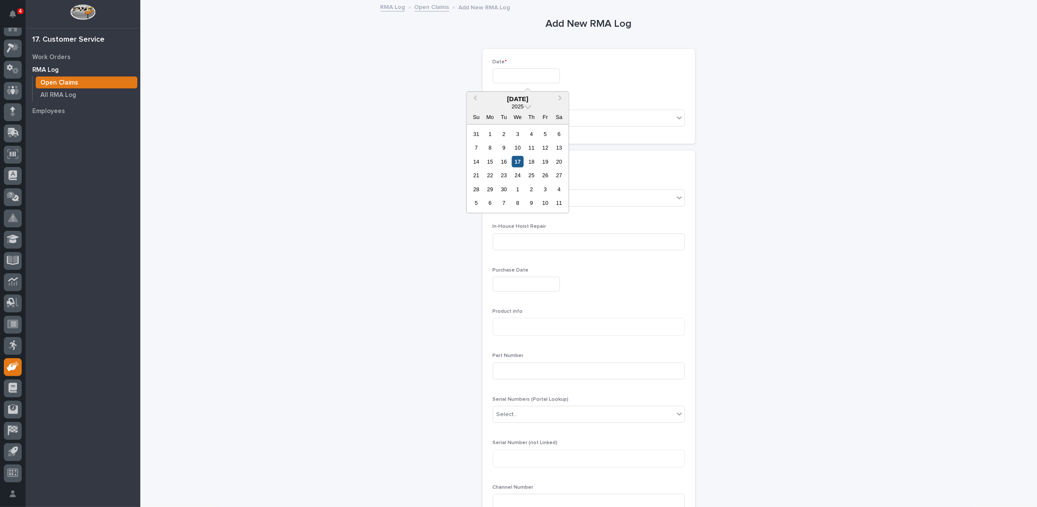
click at [516, 162] on div "17" at bounding box center [517, 161] width 11 height 11
type input "*********"
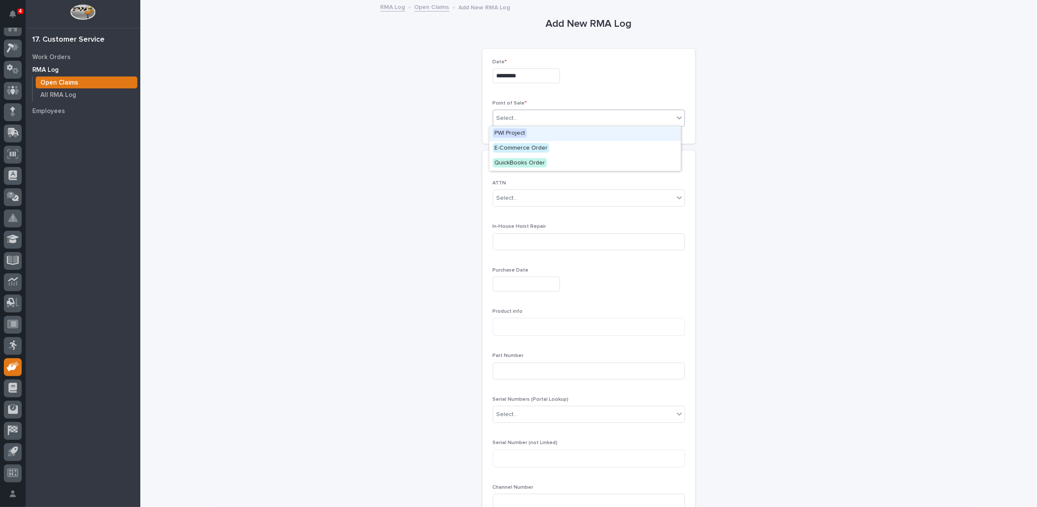
click at [516, 114] on div "Select..." at bounding box center [583, 118] width 181 height 14
click at [513, 133] on span "PWI Project" at bounding box center [510, 132] width 34 height 9
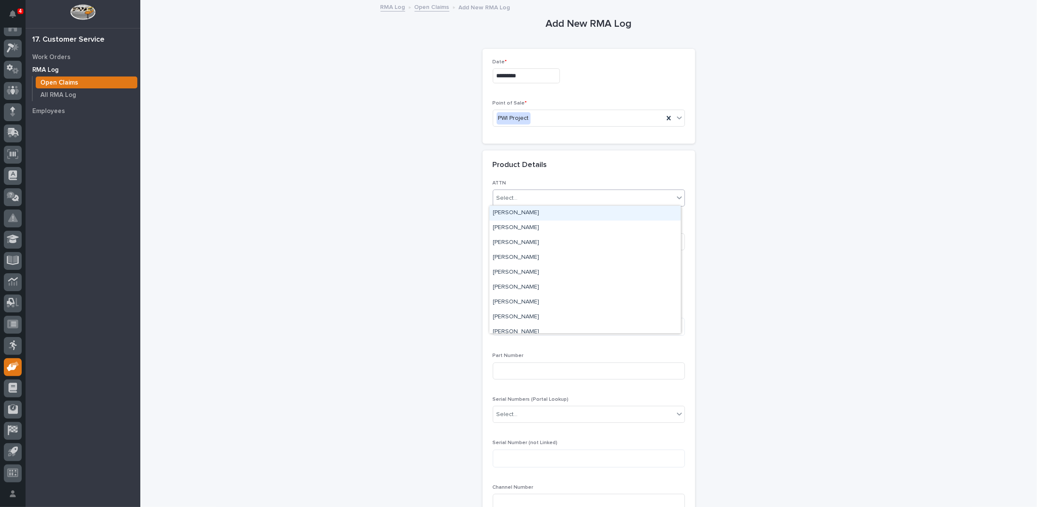
click at [519, 198] on div "Select..." at bounding box center [583, 198] width 181 height 14
type input "*****"
click at [518, 214] on div "Charlie Hiester" at bounding box center [585, 213] width 191 height 15
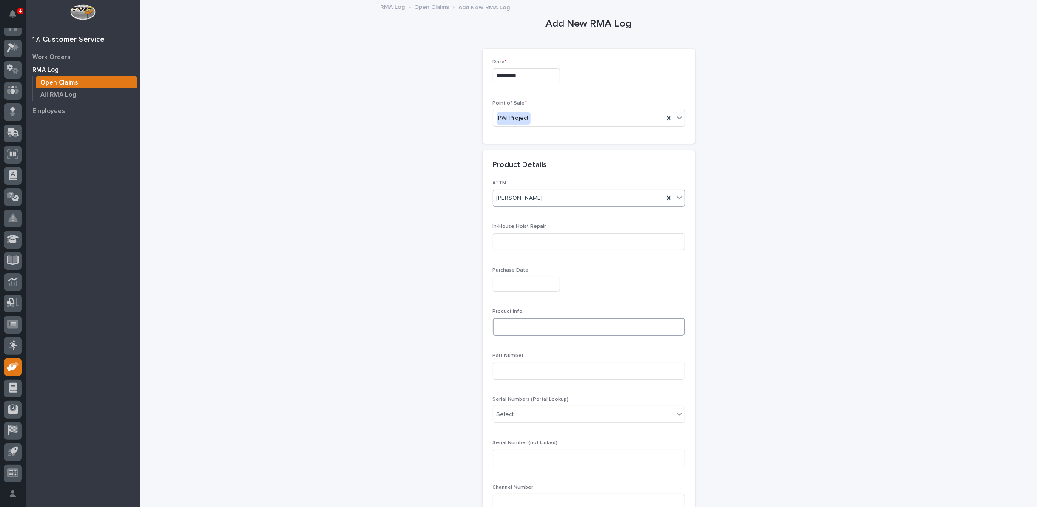
click at [510, 323] on textarea at bounding box center [589, 327] width 192 height 18
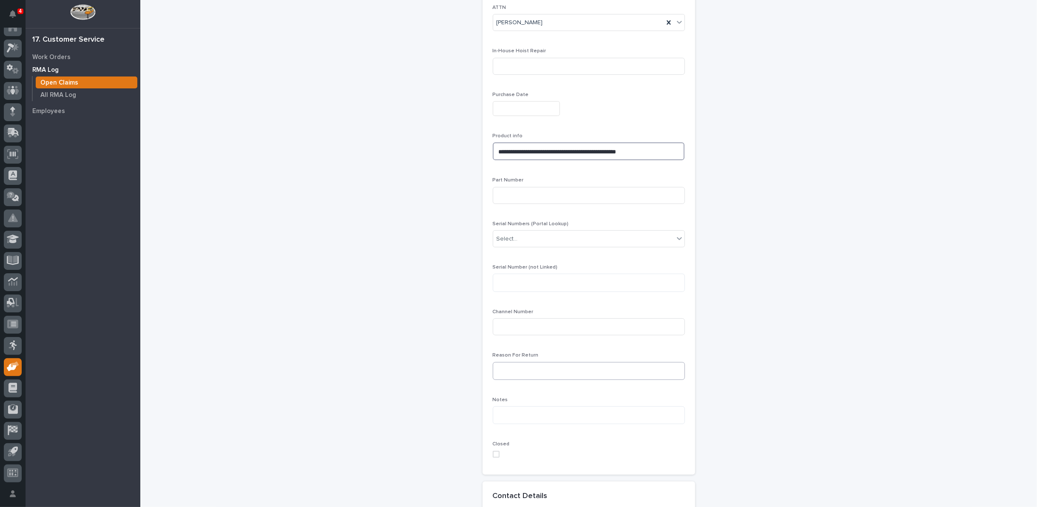
scroll to position [189, 0]
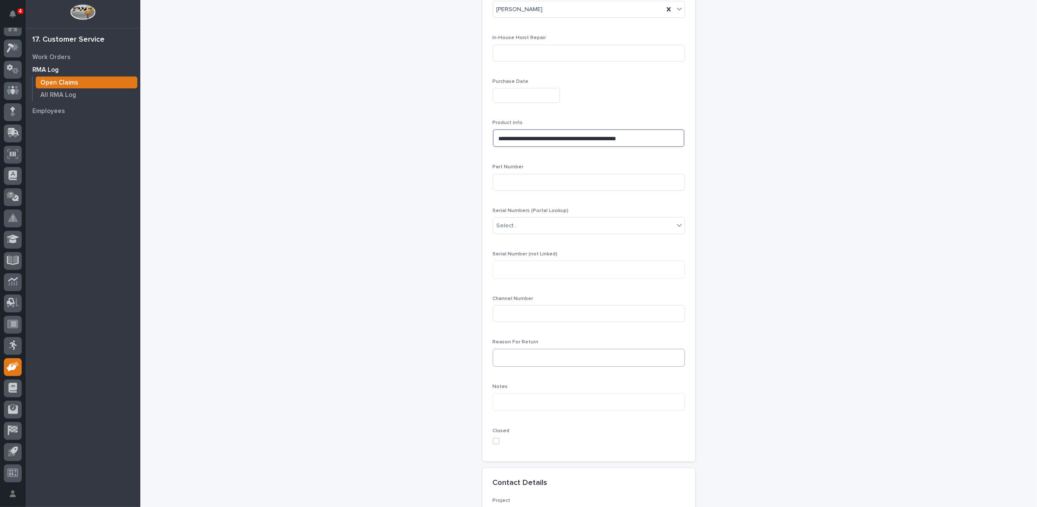
type textarea "**********"
click at [509, 353] on textarea at bounding box center [589, 358] width 192 height 18
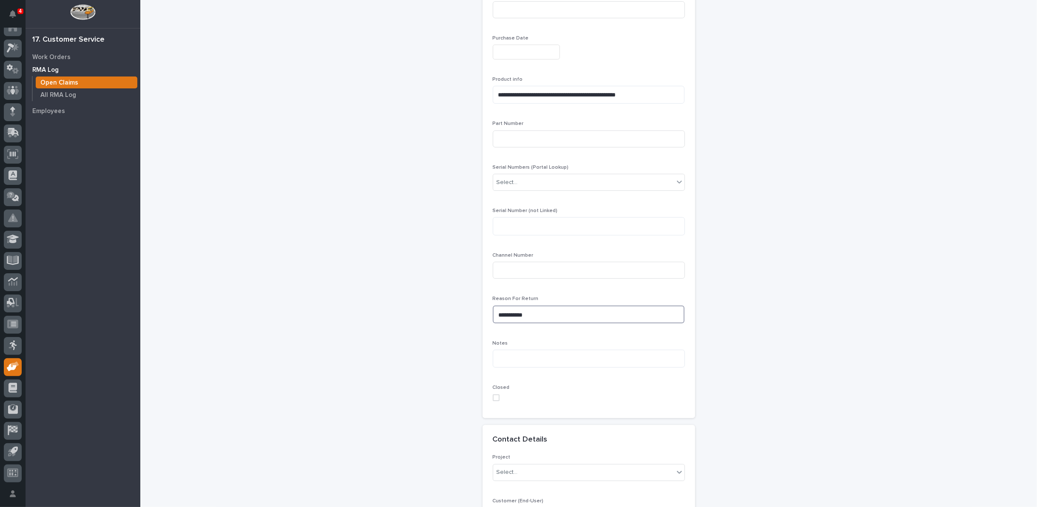
scroll to position [330, 0]
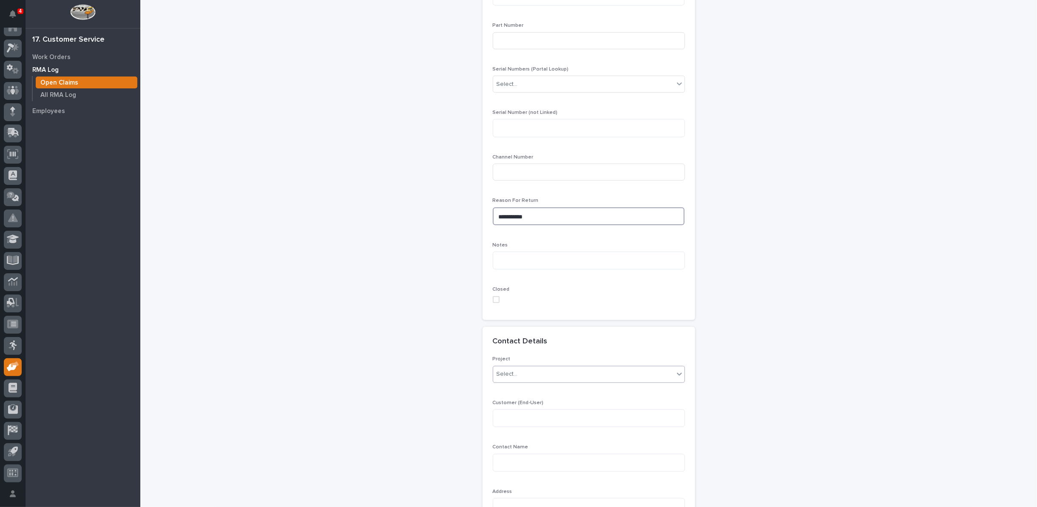
type textarea "**********"
click at [507, 371] on div "Select..." at bounding box center [507, 374] width 21 height 9
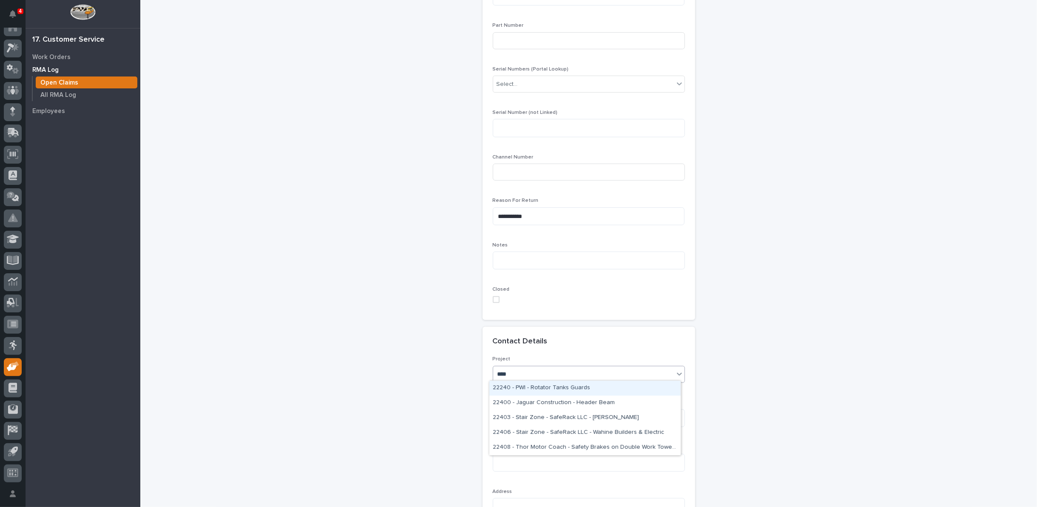
type input "*****"
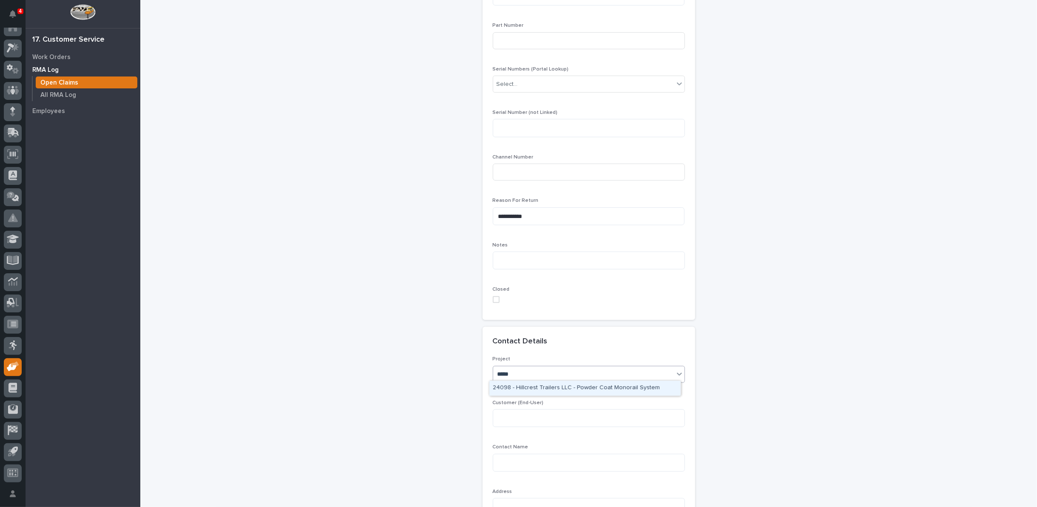
click at [514, 385] on div "24098 - Hillcrest Trailers LLC - Powder Coat Monorail System" at bounding box center [585, 388] width 191 height 15
click at [520, 416] on textarea at bounding box center [589, 419] width 192 height 18
type textarea "**********"
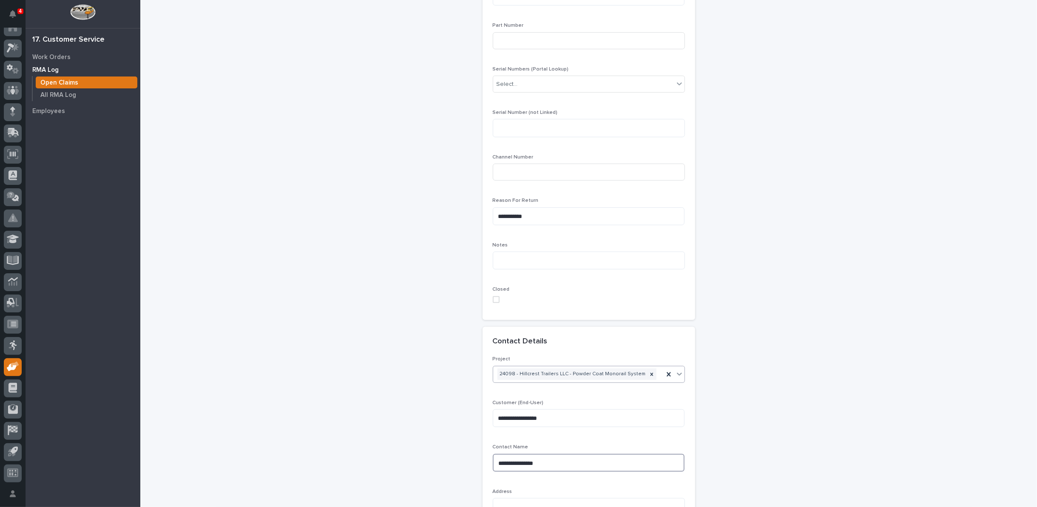
scroll to position [425, 0]
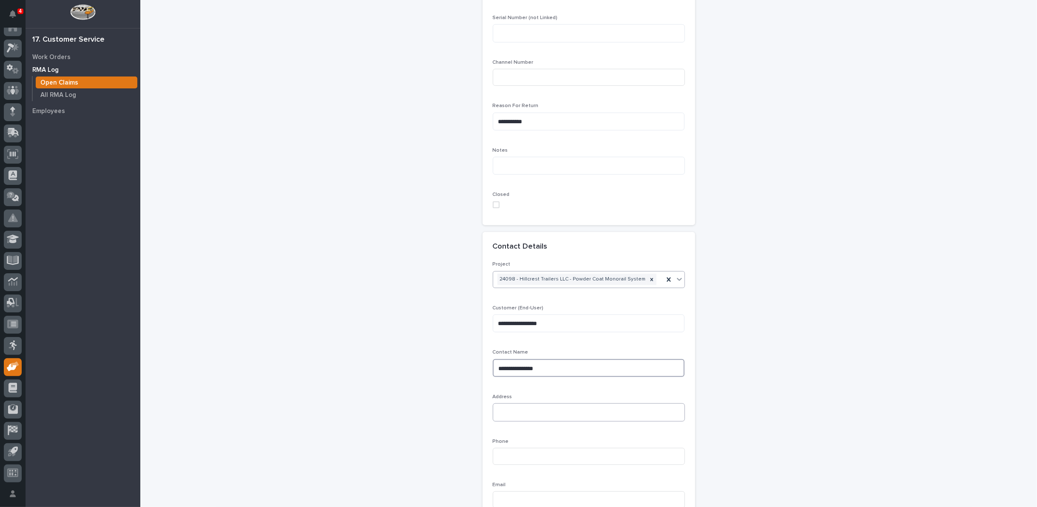
type textarea "**********"
click at [504, 413] on textarea at bounding box center [589, 413] width 192 height 18
click at [527, 408] on textarea "**********" at bounding box center [589, 413] width 192 height 18
type textarea "**********"
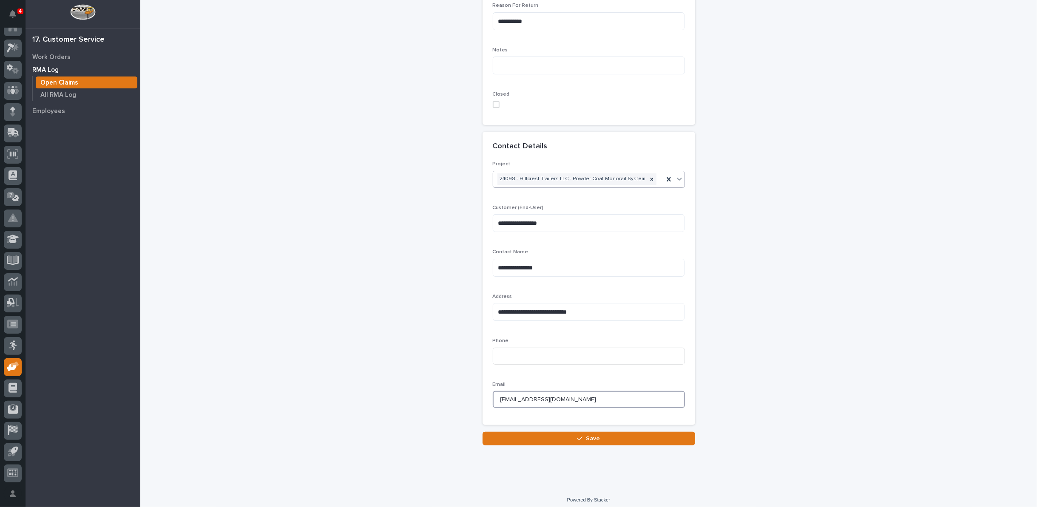
scroll to position [528, 0]
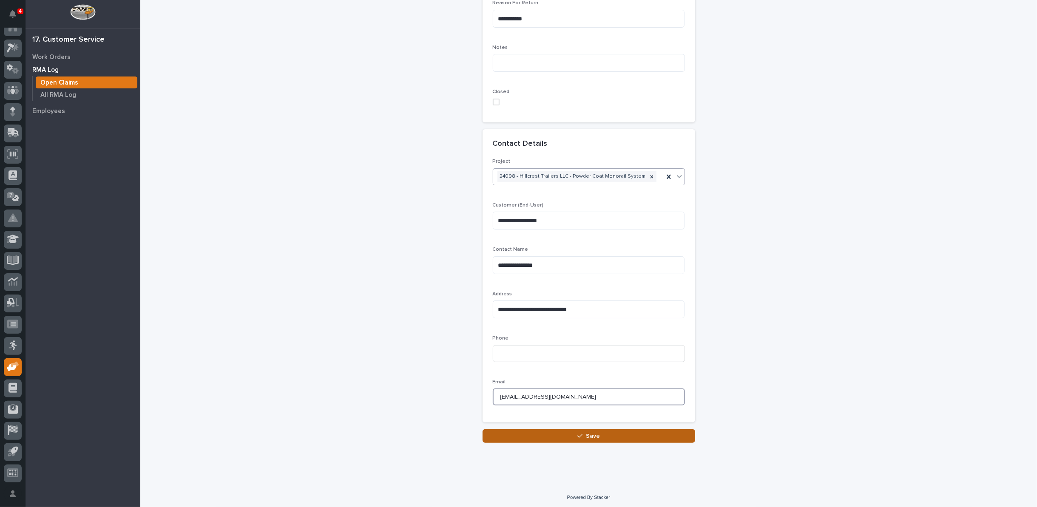
type input "livingston_22@MSN.com"
click at [596, 433] on span "Save" at bounding box center [593, 437] width 14 height 8
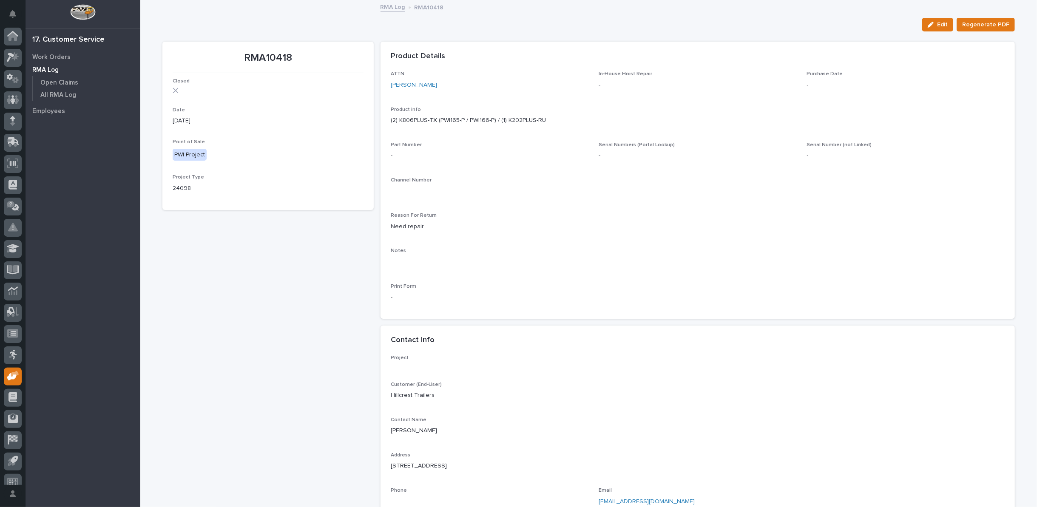
scroll to position [9, 0]
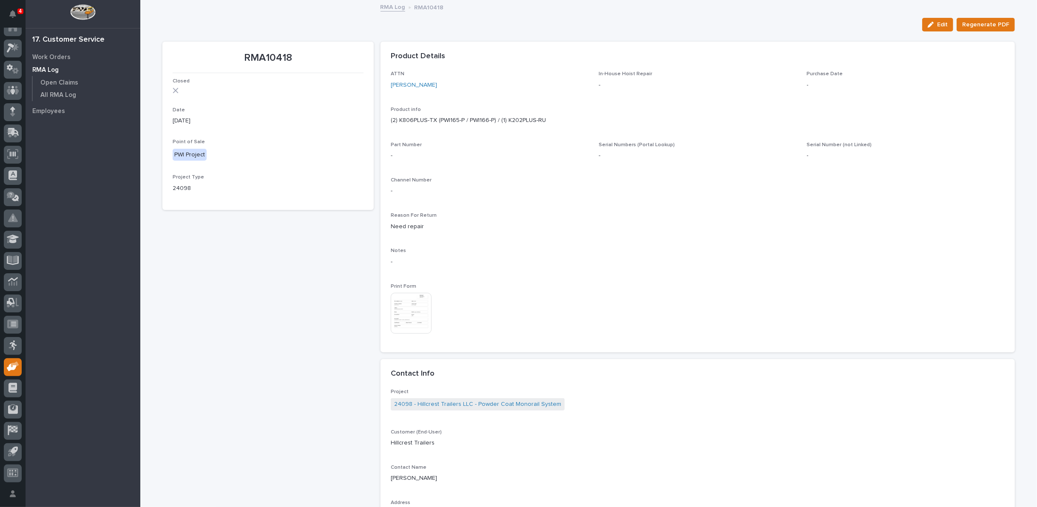
click at [413, 320] on img at bounding box center [411, 313] width 41 height 41
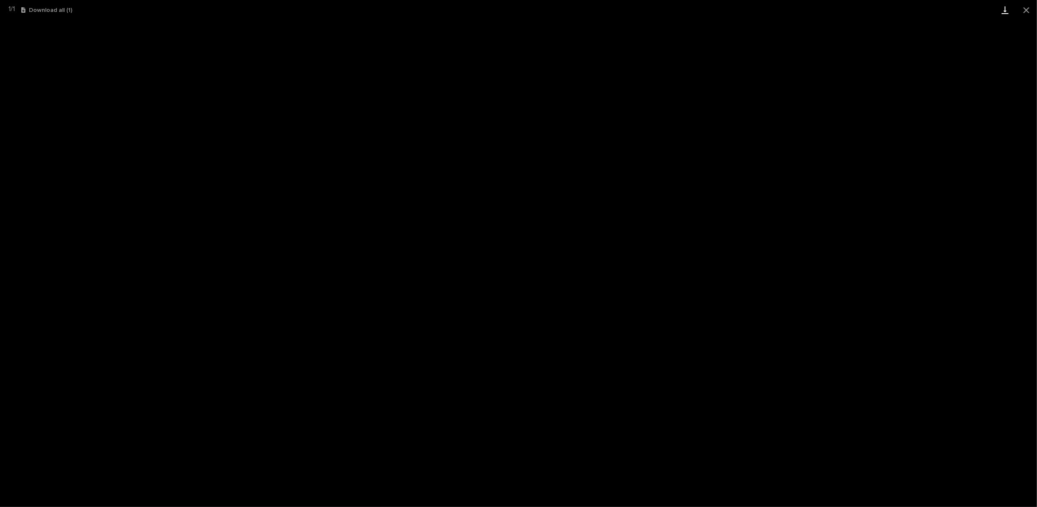
drag, startPoint x: 1025, startPoint y: 7, endPoint x: 1014, endPoint y: 8, distance: 11.1
click at [1025, 7] on button "Close gallery" at bounding box center [1026, 10] width 21 height 20
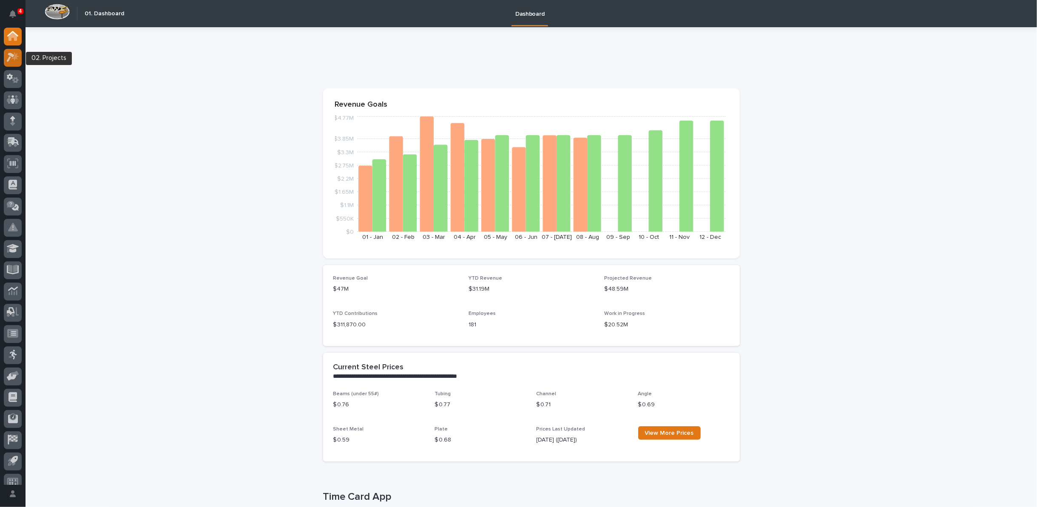
click at [11, 57] on icon at bounding box center [13, 57] width 12 height 10
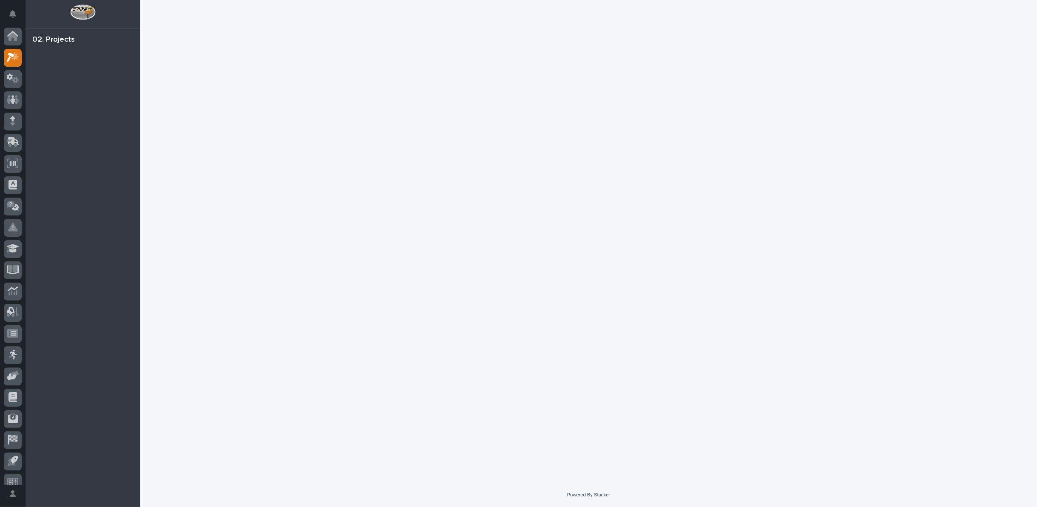
scroll to position [9, 0]
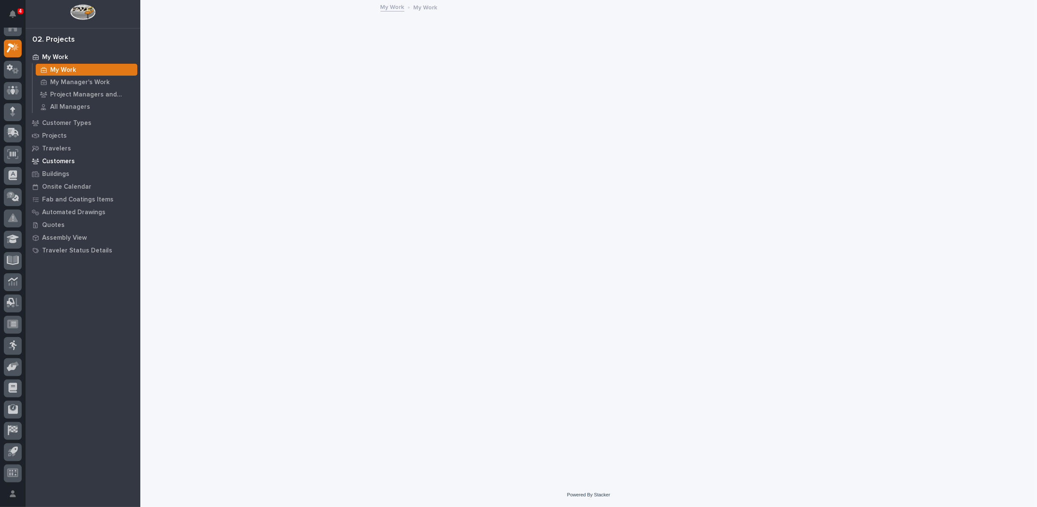
click at [63, 158] on p "Customers" at bounding box center [58, 162] width 33 height 8
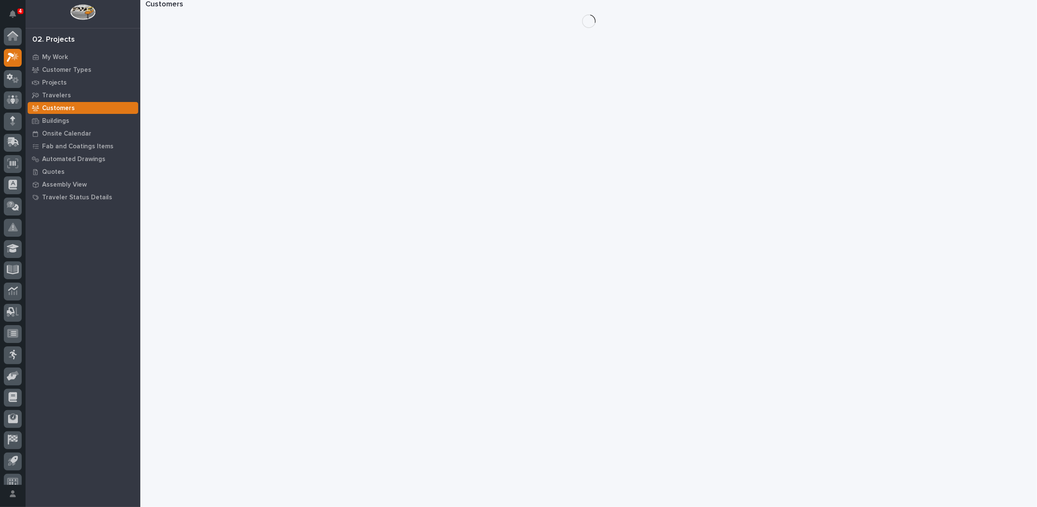
scroll to position [9, 0]
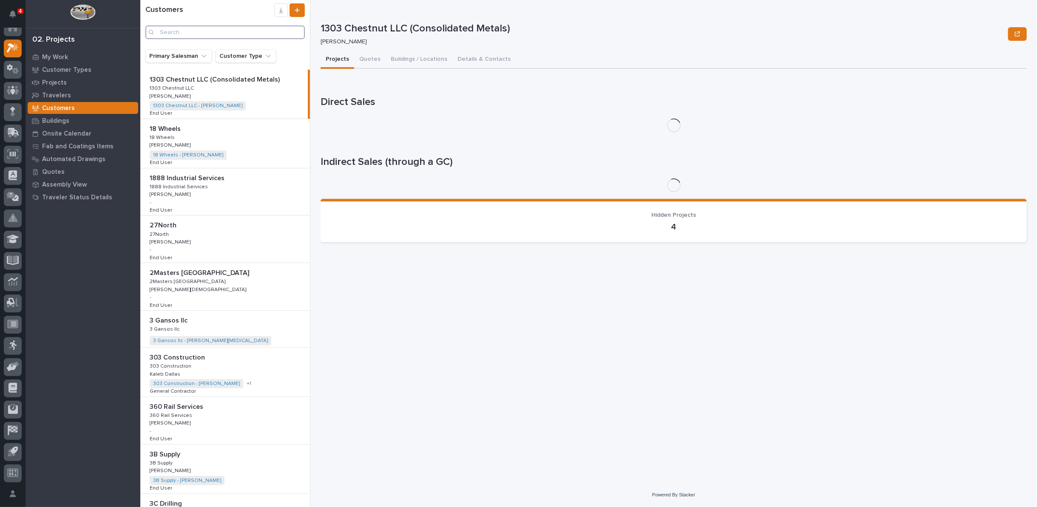
click at [211, 31] on input "Search" at bounding box center [224, 33] width 159 height 14
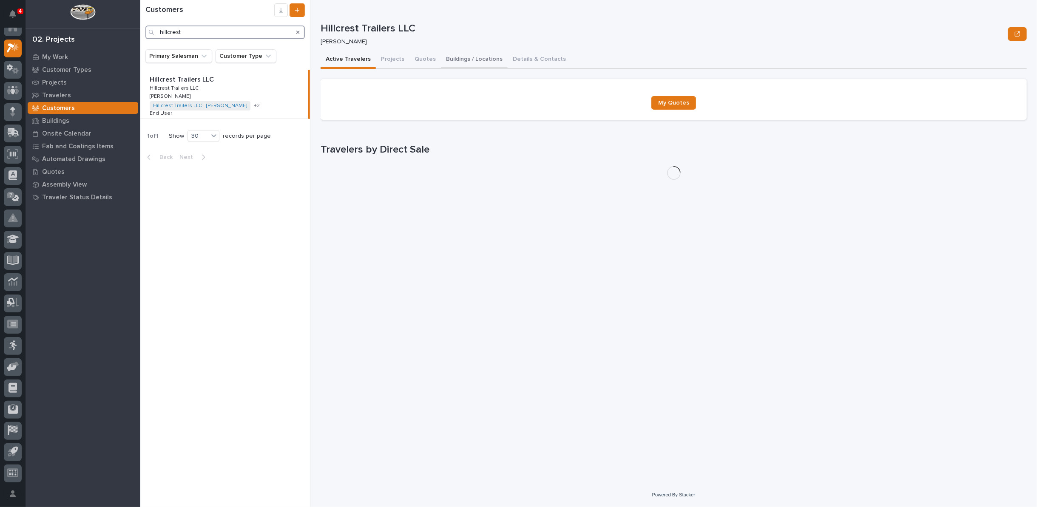
type input "hillcrest"
click at [481, 61] on button "Buildings / Locations" at bounding box center [474, 60] width 67 height 18
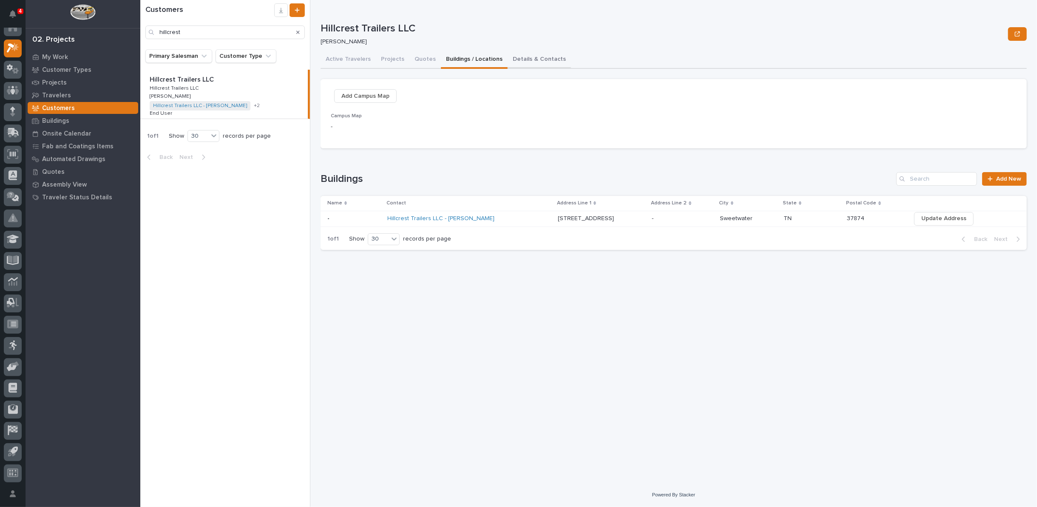
click at [518, 61] on button "Details & Contacts" at bounding box center [539, 60] width 63 height 18
